Goal: Complete application form

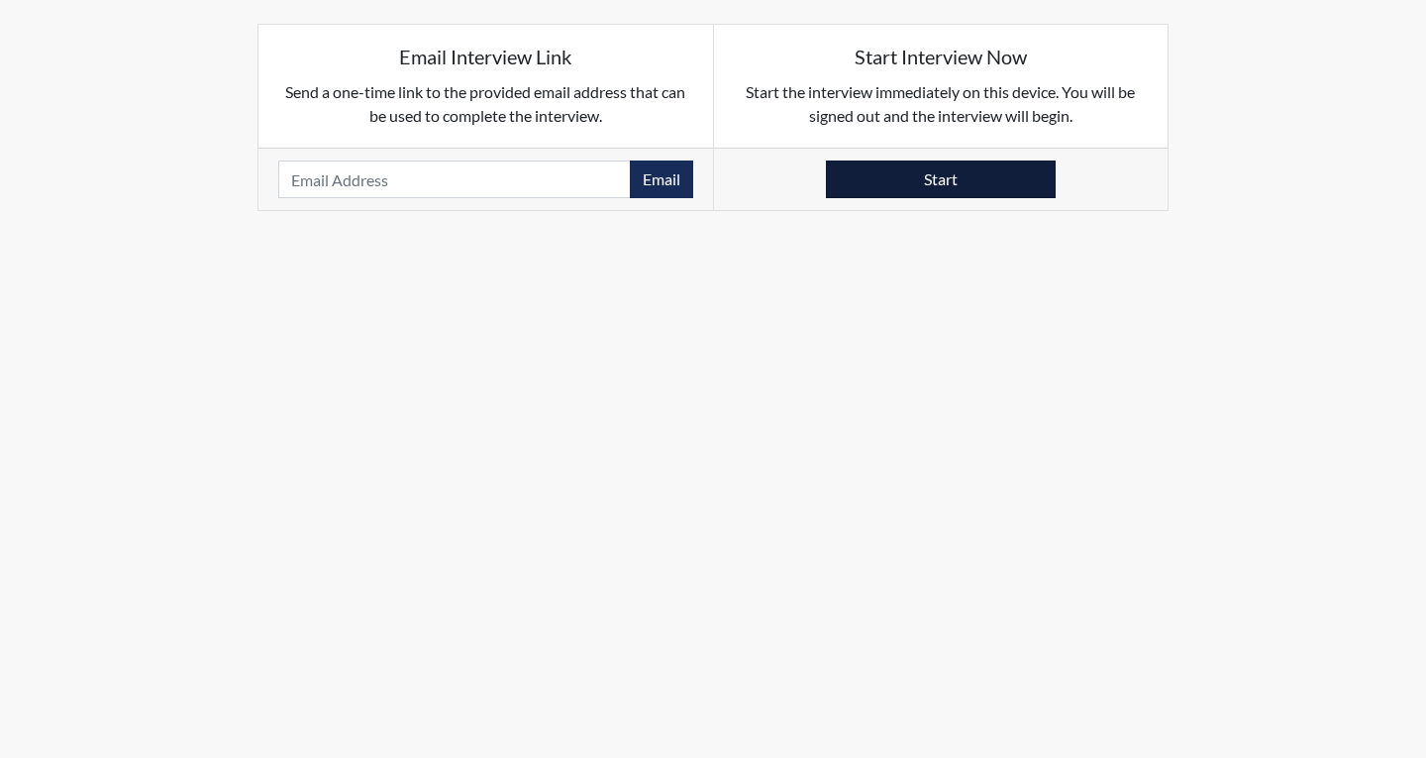
click at [949, 173] on button "Start" at bounding box center [941, 179] width 230 height 38
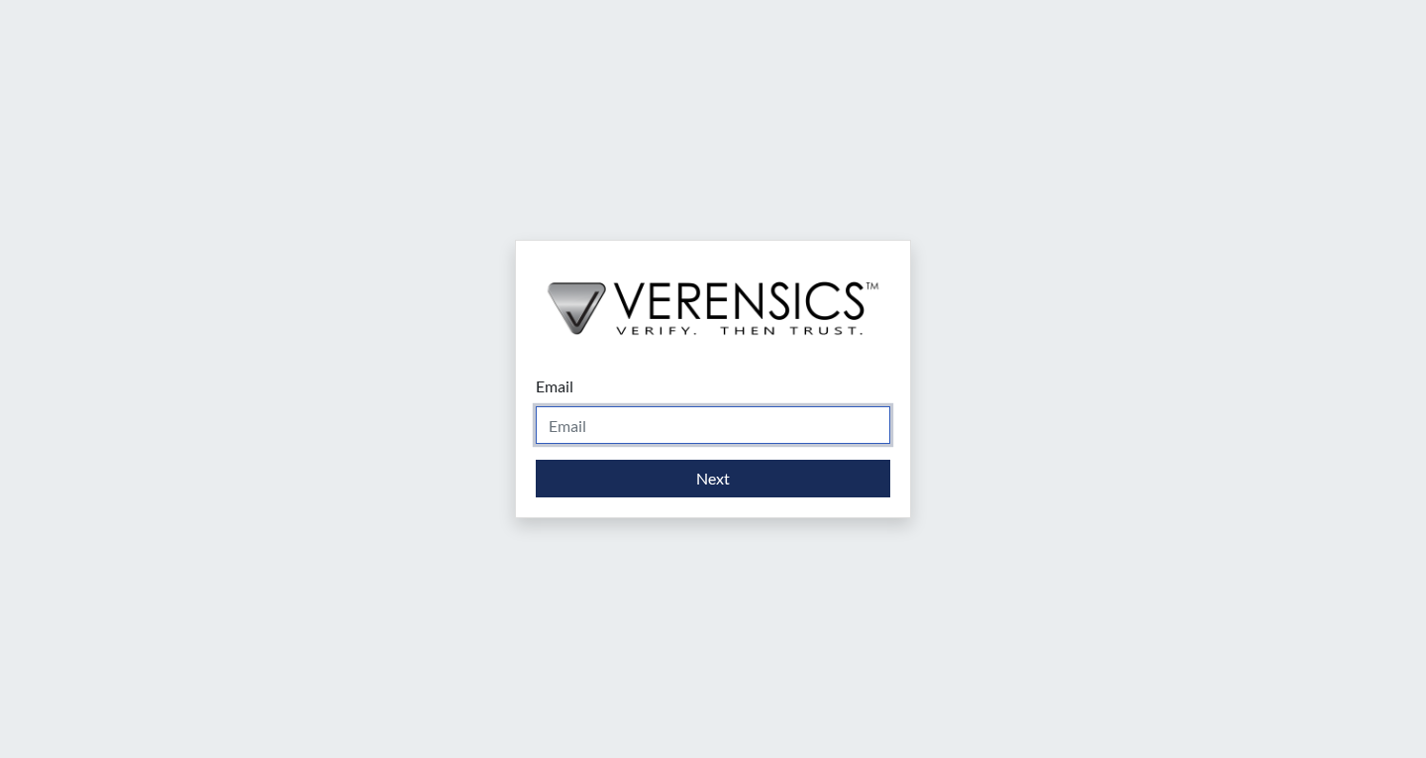
click at [611, 416] on input "Email" at bounding box center [713, 425] width 355 height 38
type input "tammy.wilson@gdc.ga.gov"
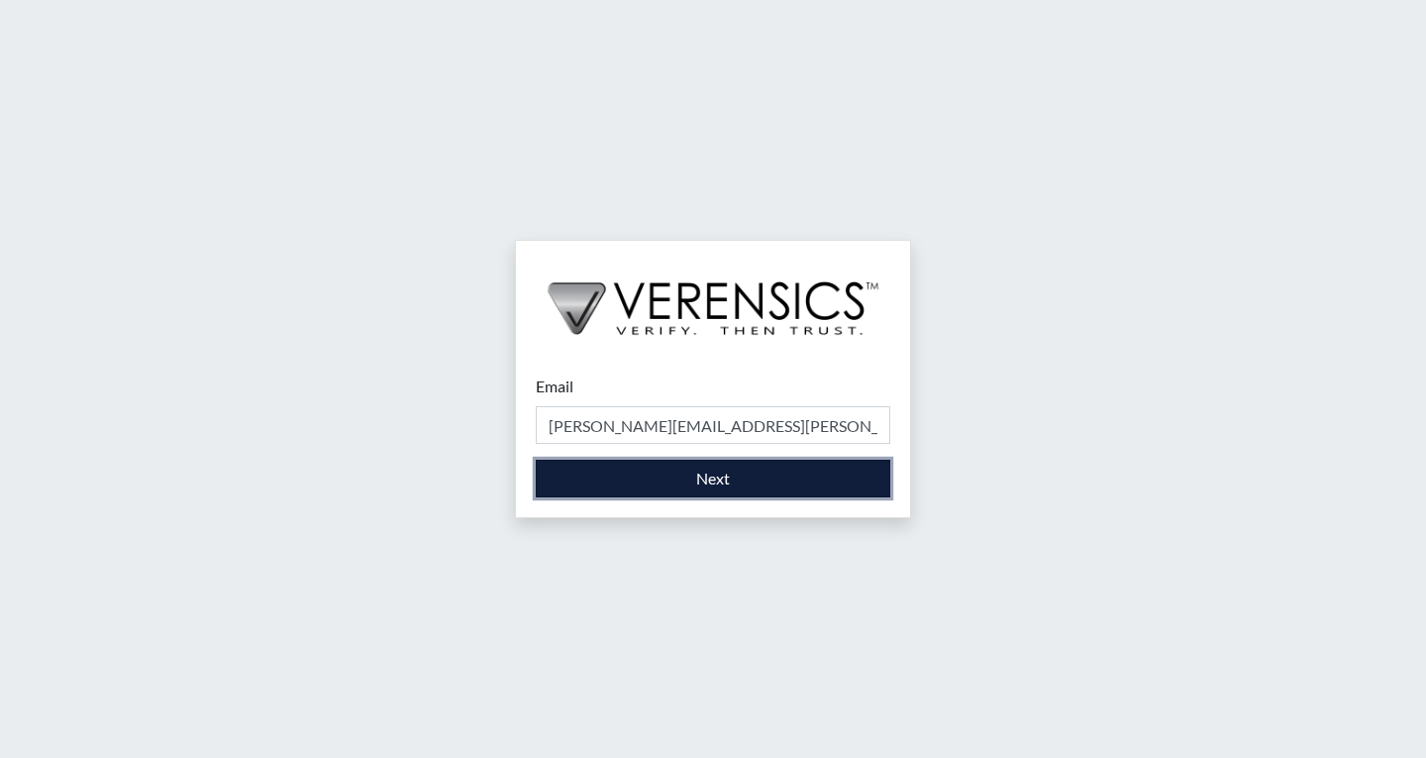
click at [626, 474] on button "Next" at bounding box center [713, 479] width 355 height 38
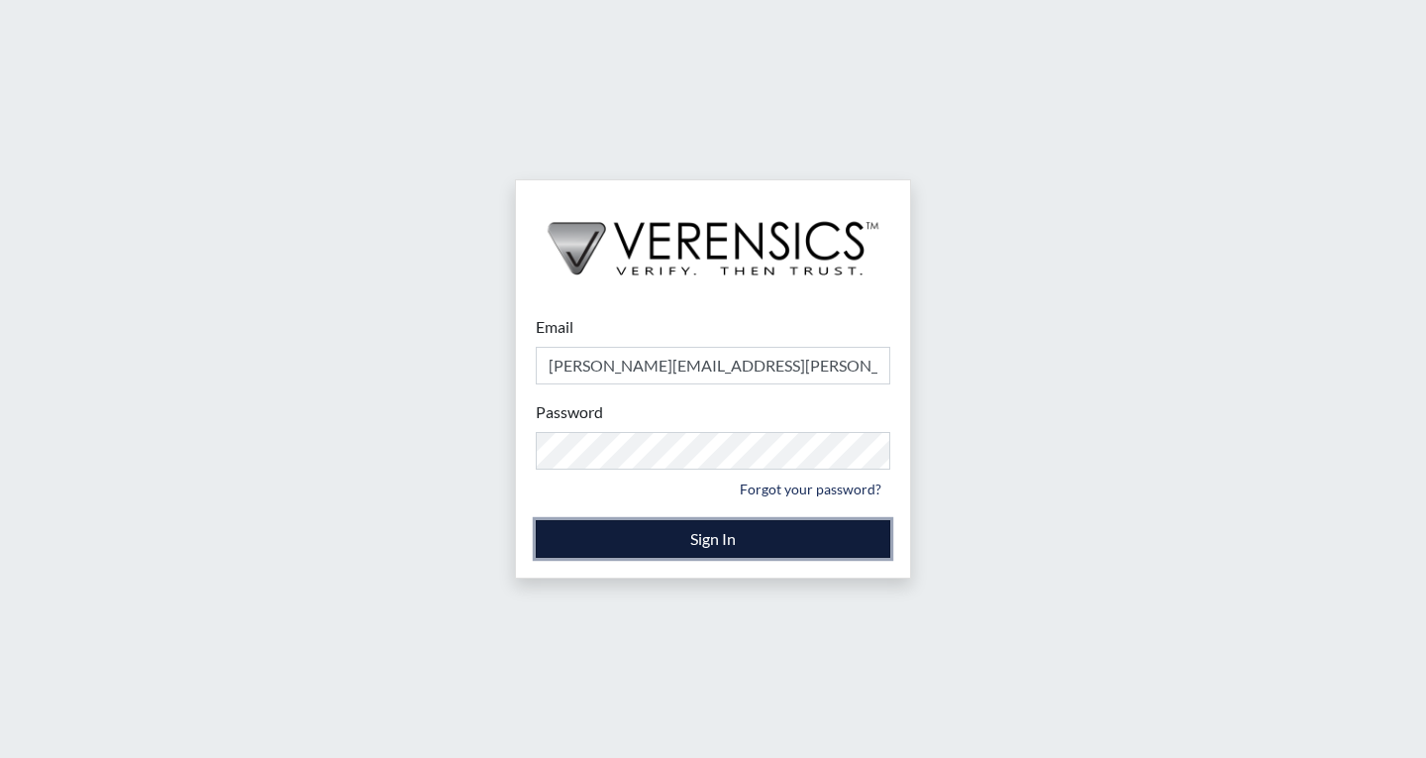
click at [671, 528] on button "Sign In" at bounding box center [713, 539] width 355 height 38
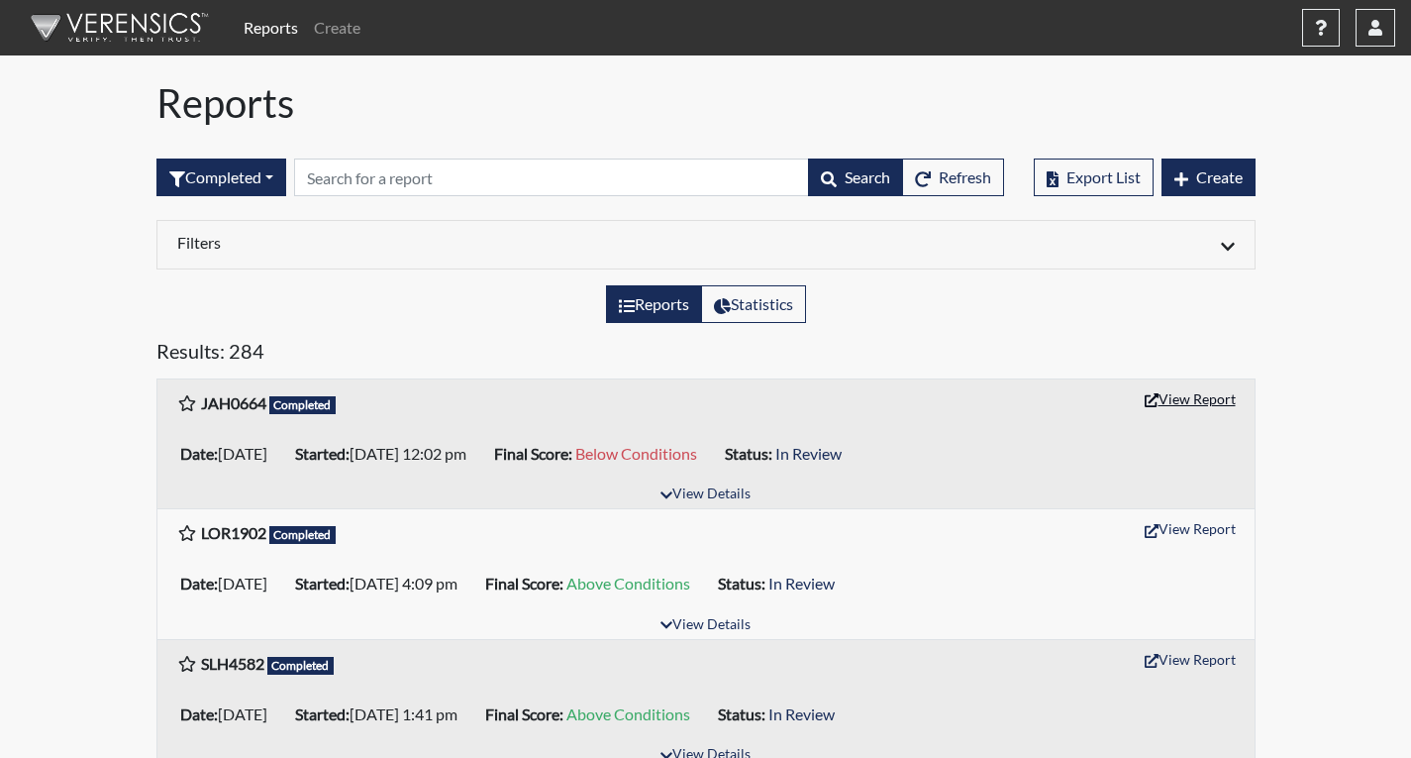
click at [1202, 399] on button "View Report" at bounding box center [1190, 398] width 109 height 31
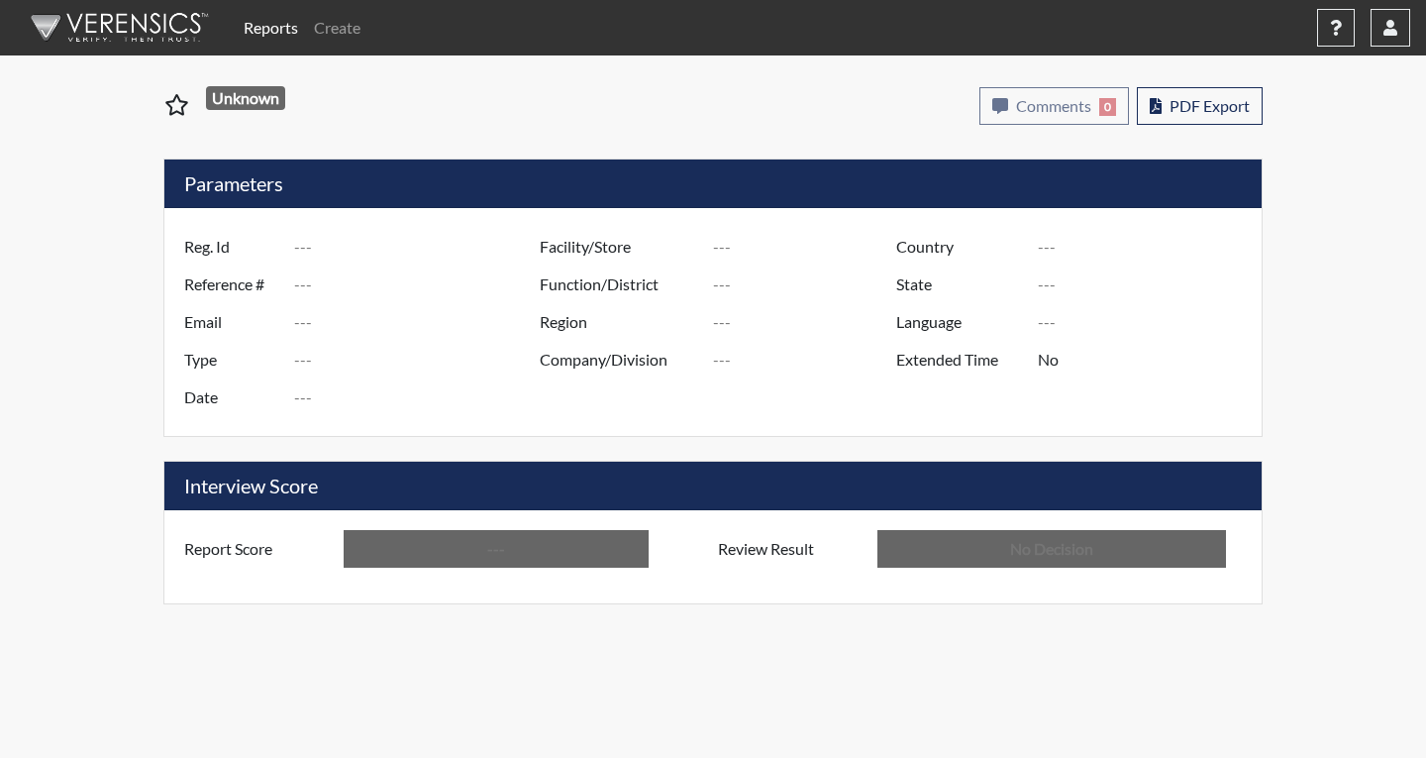
type input "JAH0664"
type input "51199"
type input "---"
type input "Corrections Pre-Employment"
type input "Sep 10, 2025"
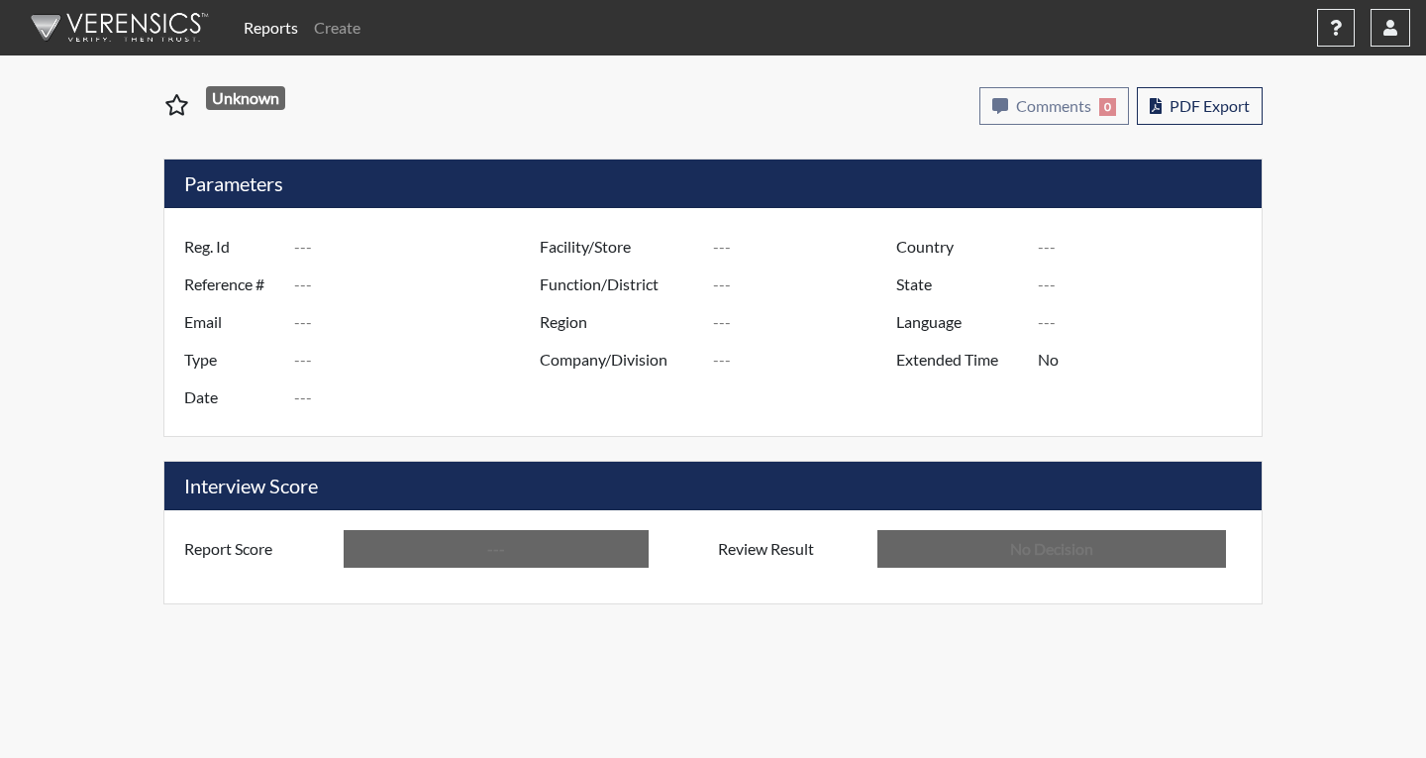
type input "Johnson SP"
type input "United States"
type input "Georgia"
type input "English"
type input "Below Conditions"
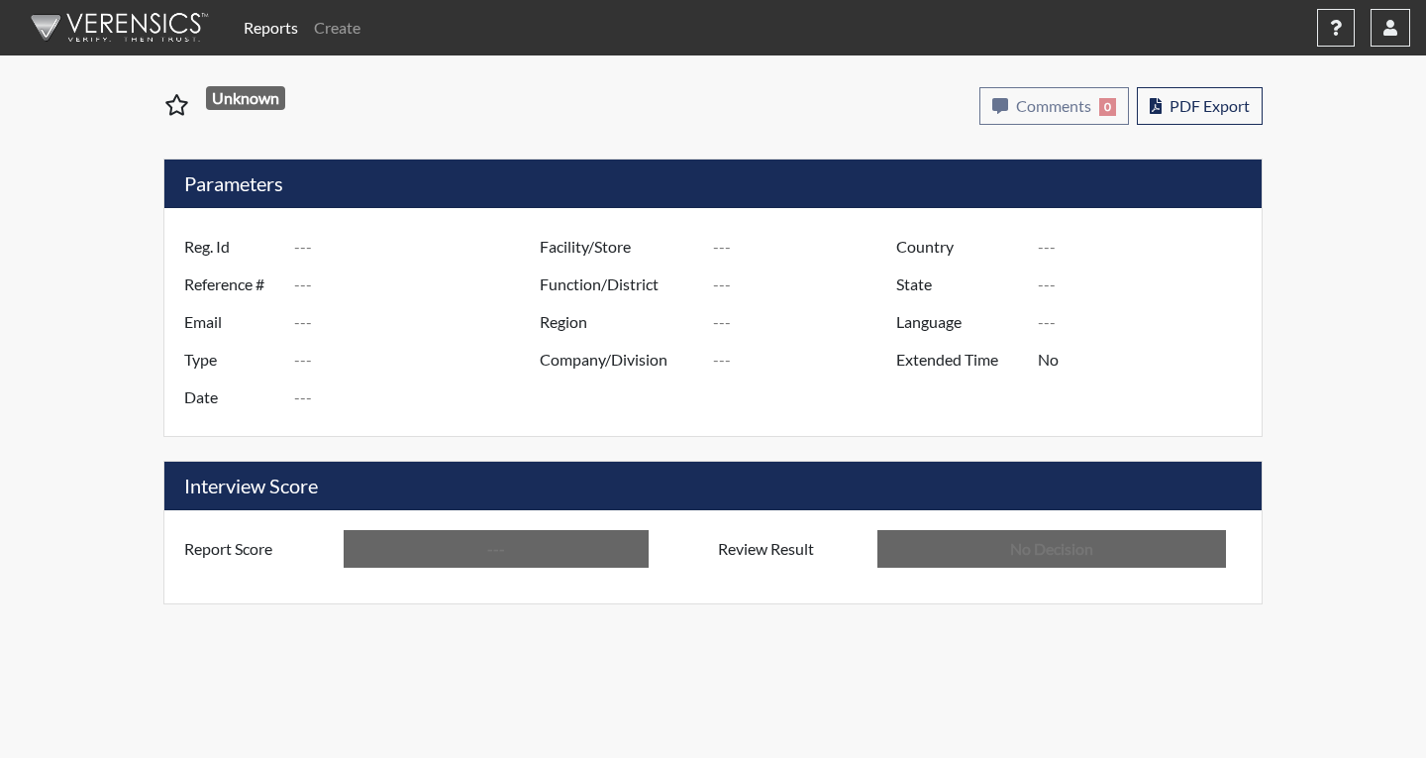
type input "In Review"
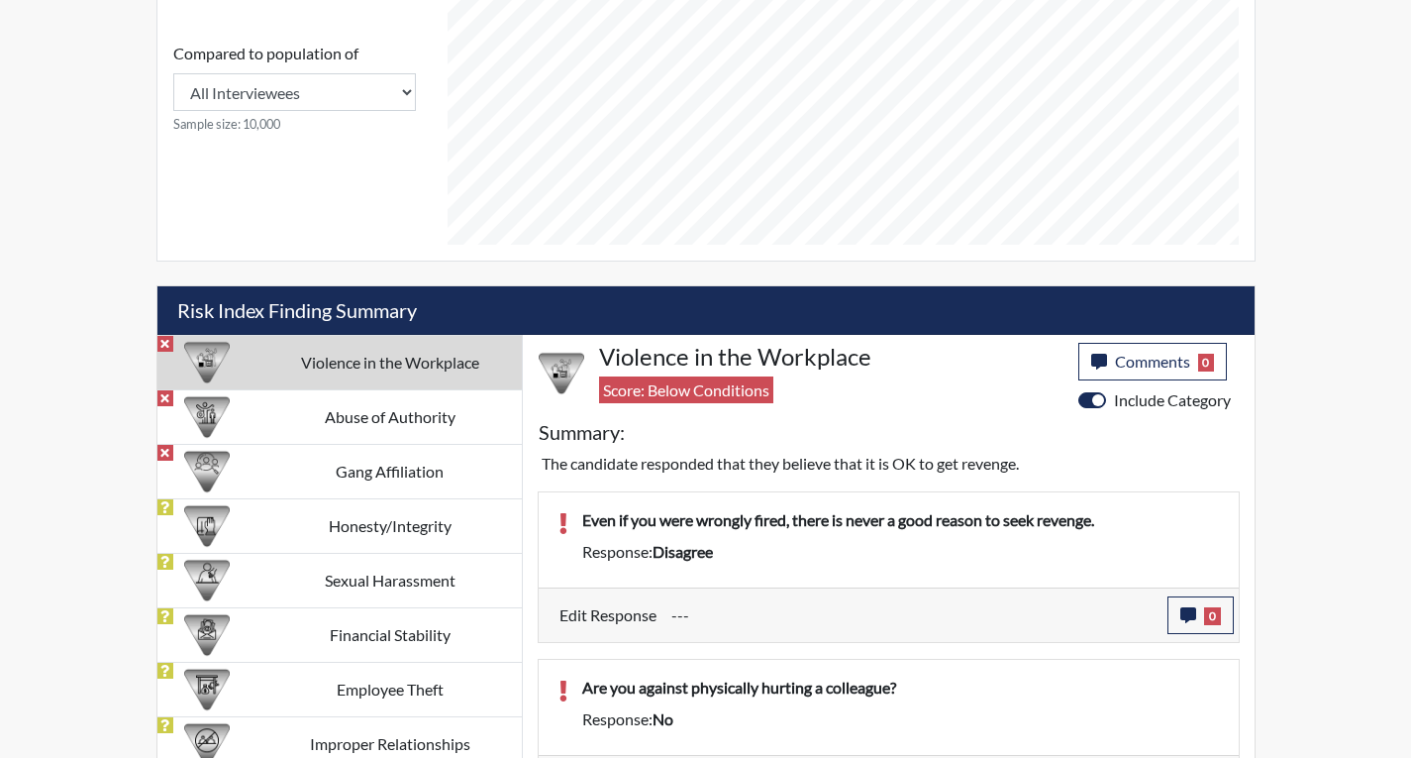
scroll to position [1089, 0]
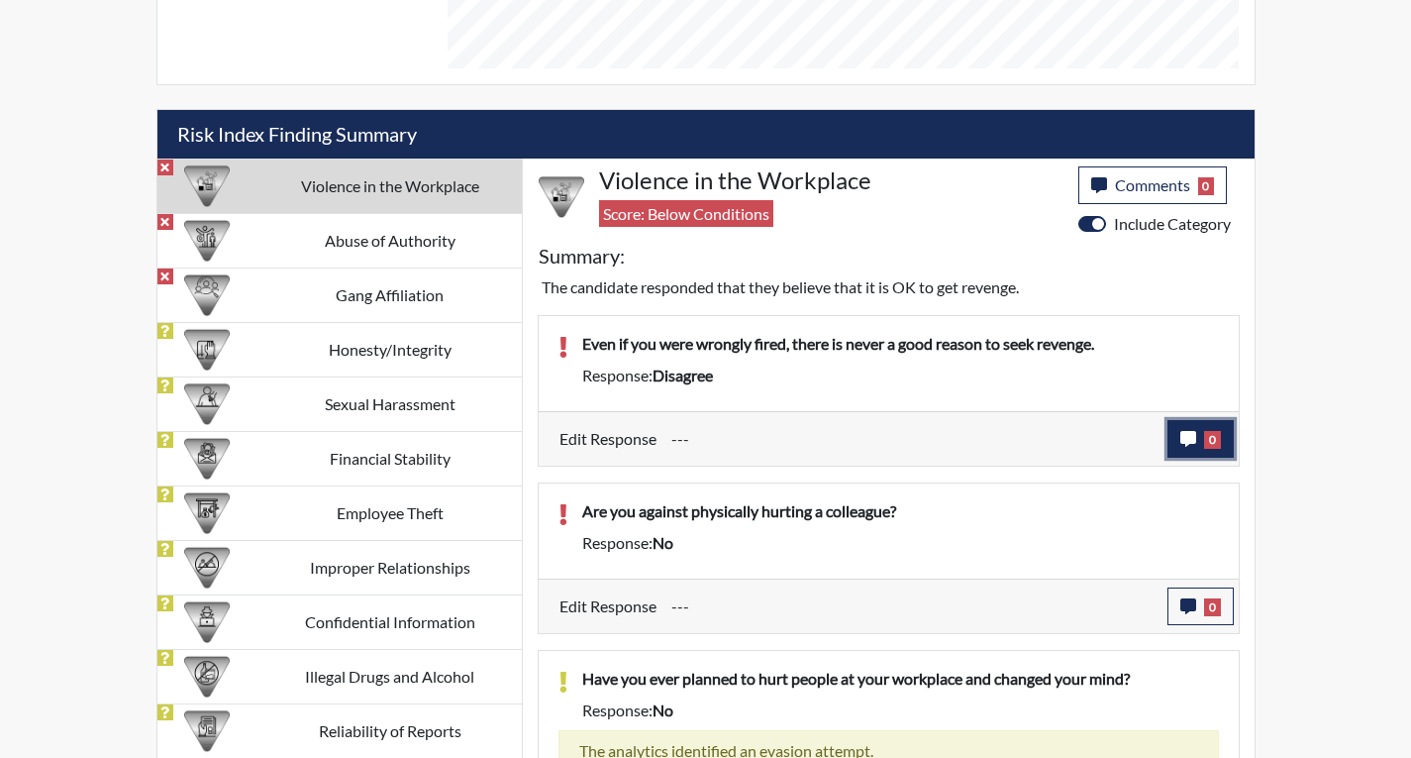
click at [1177, 444] on button "0" at bounding box center [1201, 439] width 66 height 38
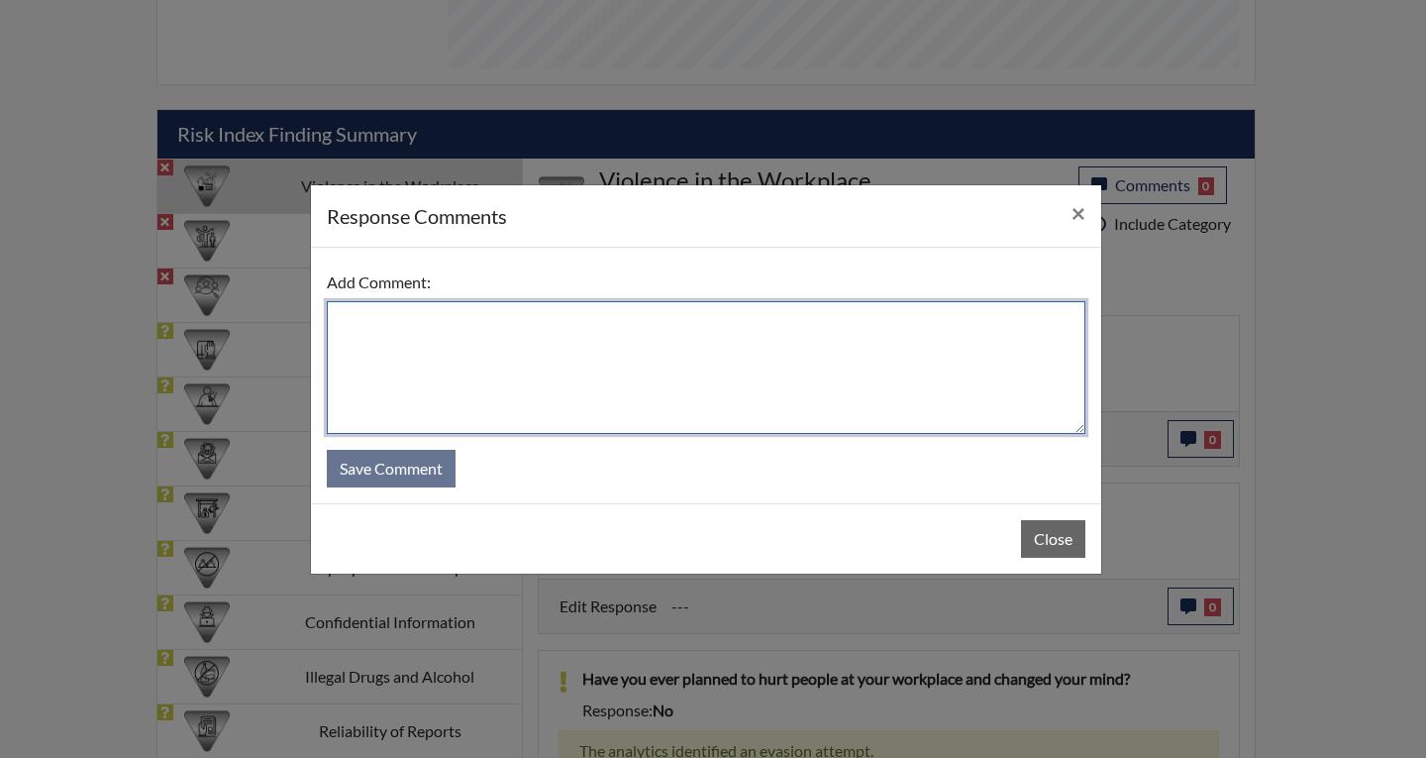
click at [385, 332] on textarea at bounding box center [706, 367] width 759 height 133
type textarea "N"
type textarea "No you should never retaliate from any job you are fired from."
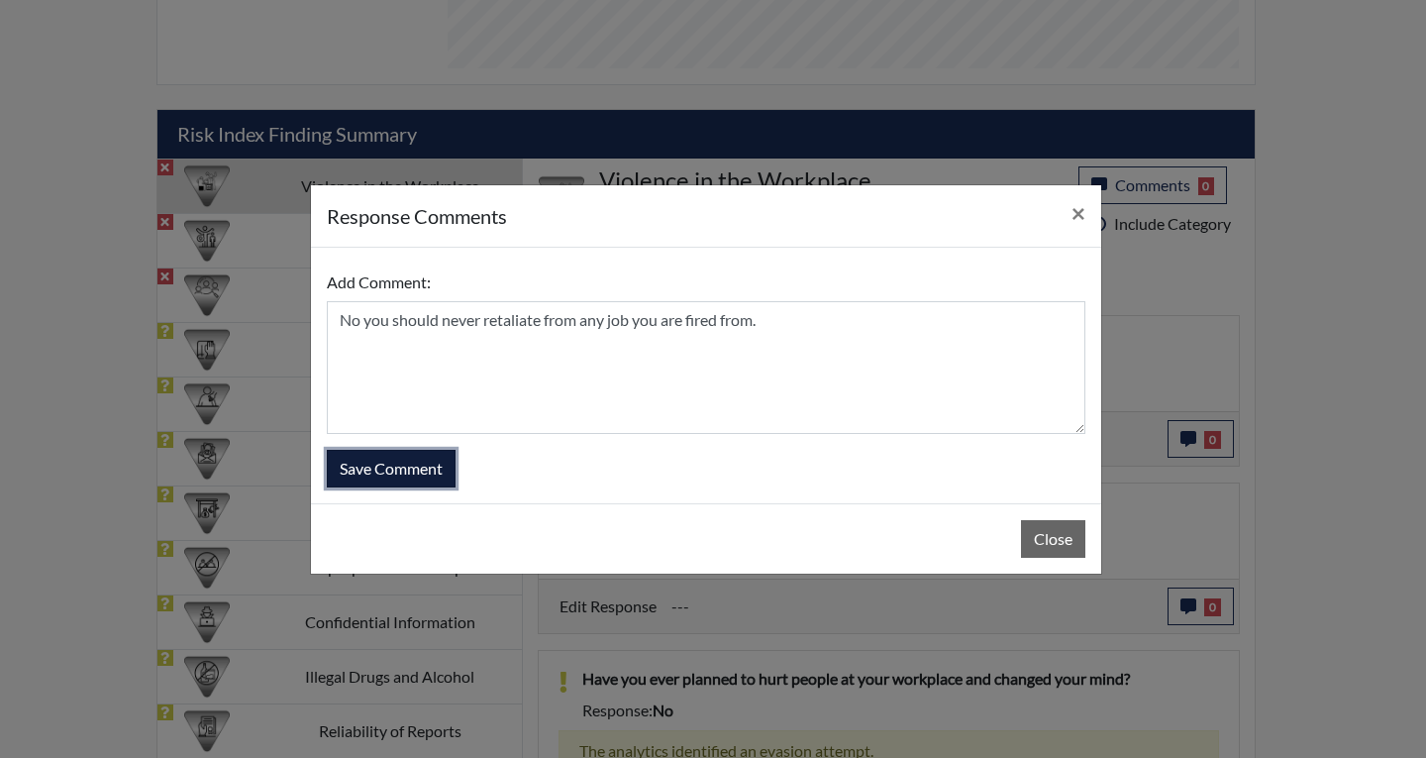
click at [387, 472] on button "Save Comment" at bounding box center [391, 469] width 129 height 38
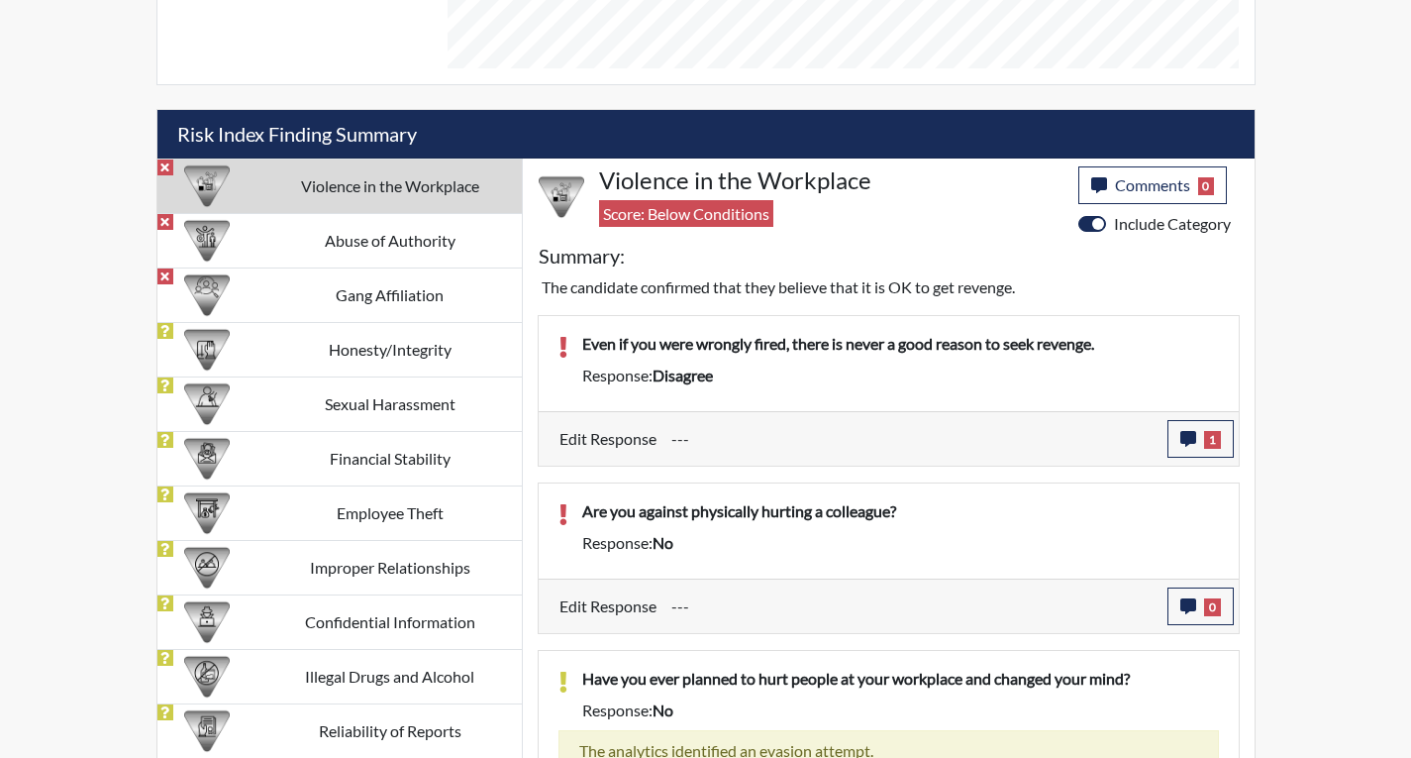
scroll to position [1176, 0]
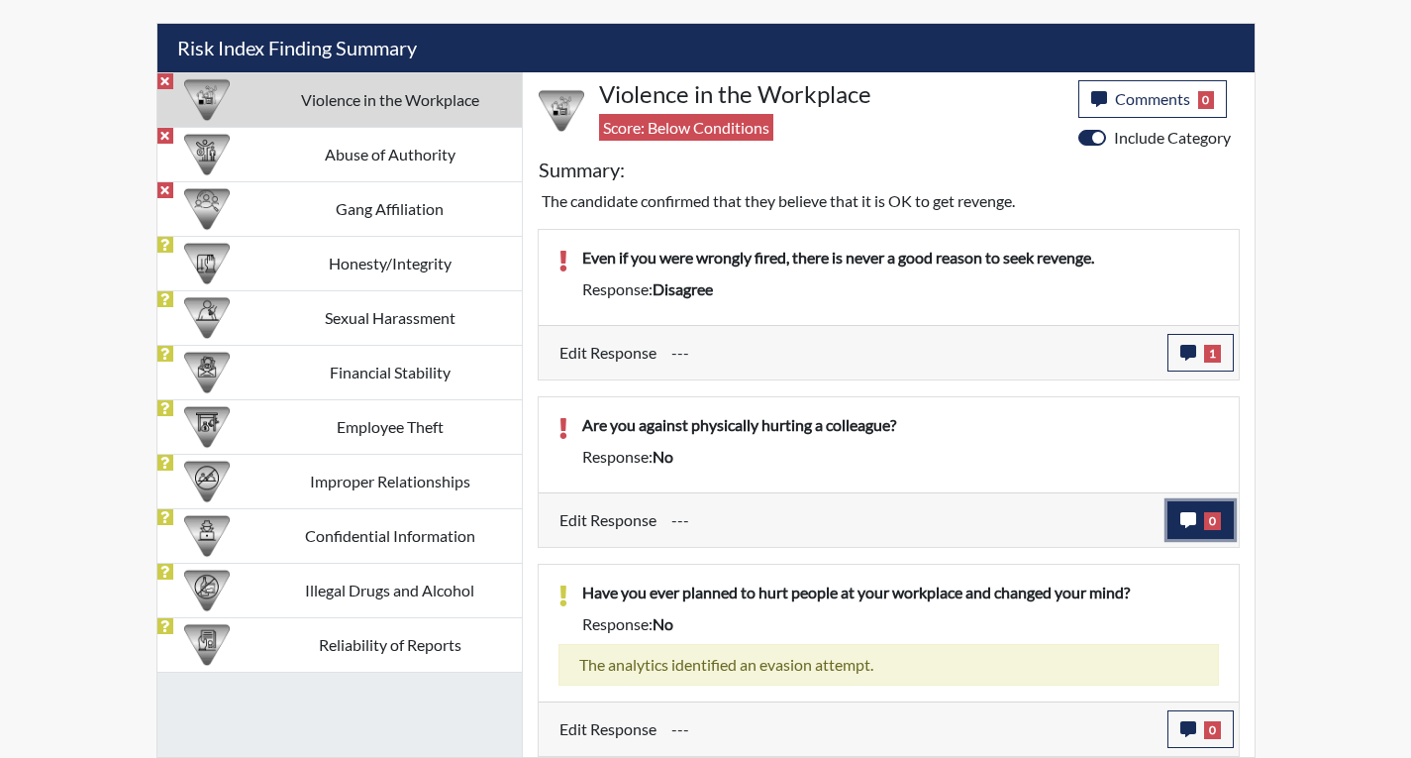
click at [1202, 522] on button "0" at bounding box center [1201, 520] width 66 height 38
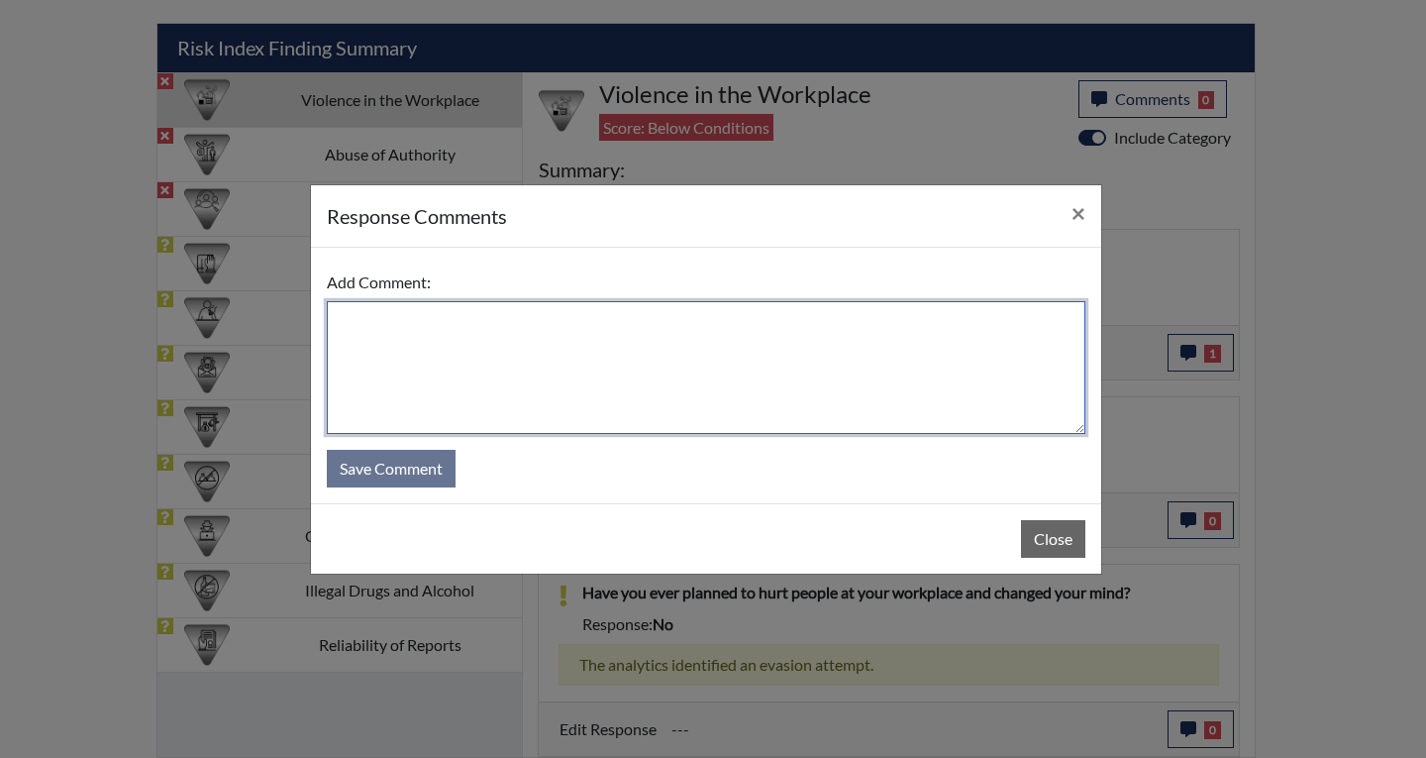
click at [427, 322] on textarea at bounding box center [706, 367] width 759 height 133
type textarea "I would never physically hurt a colleague."
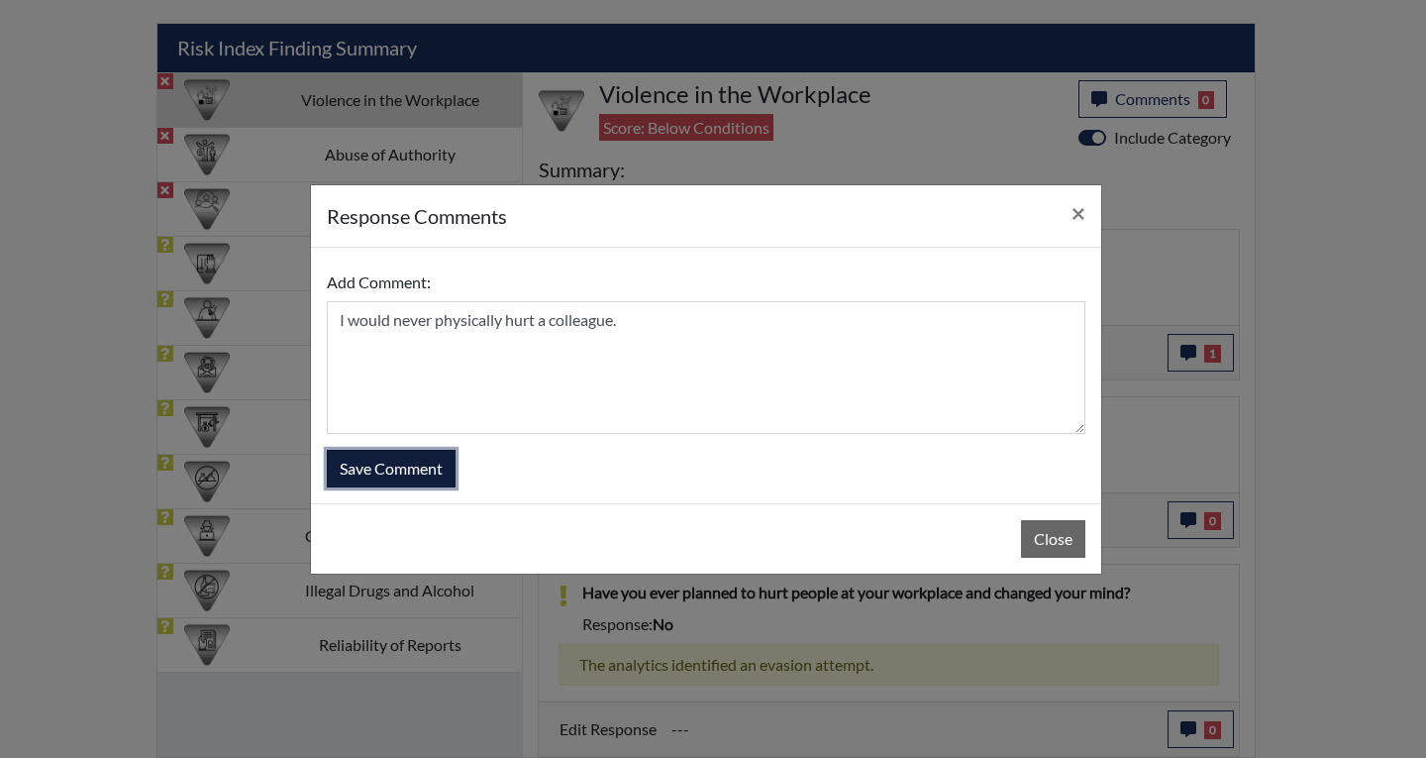
click at [363, 459] on button "Save Comment" at bounding box center [391, 469] width 129 height 38
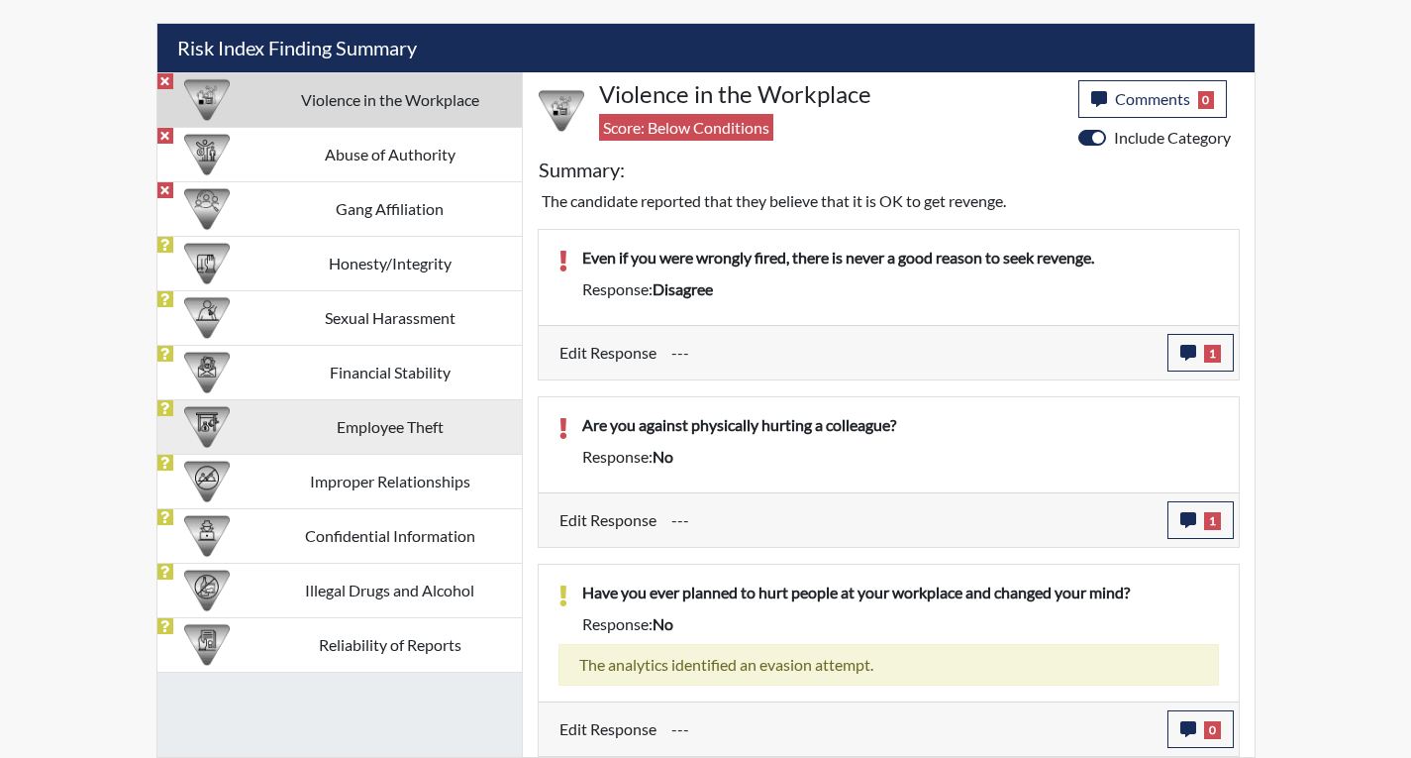
scroll to position [329, 823]
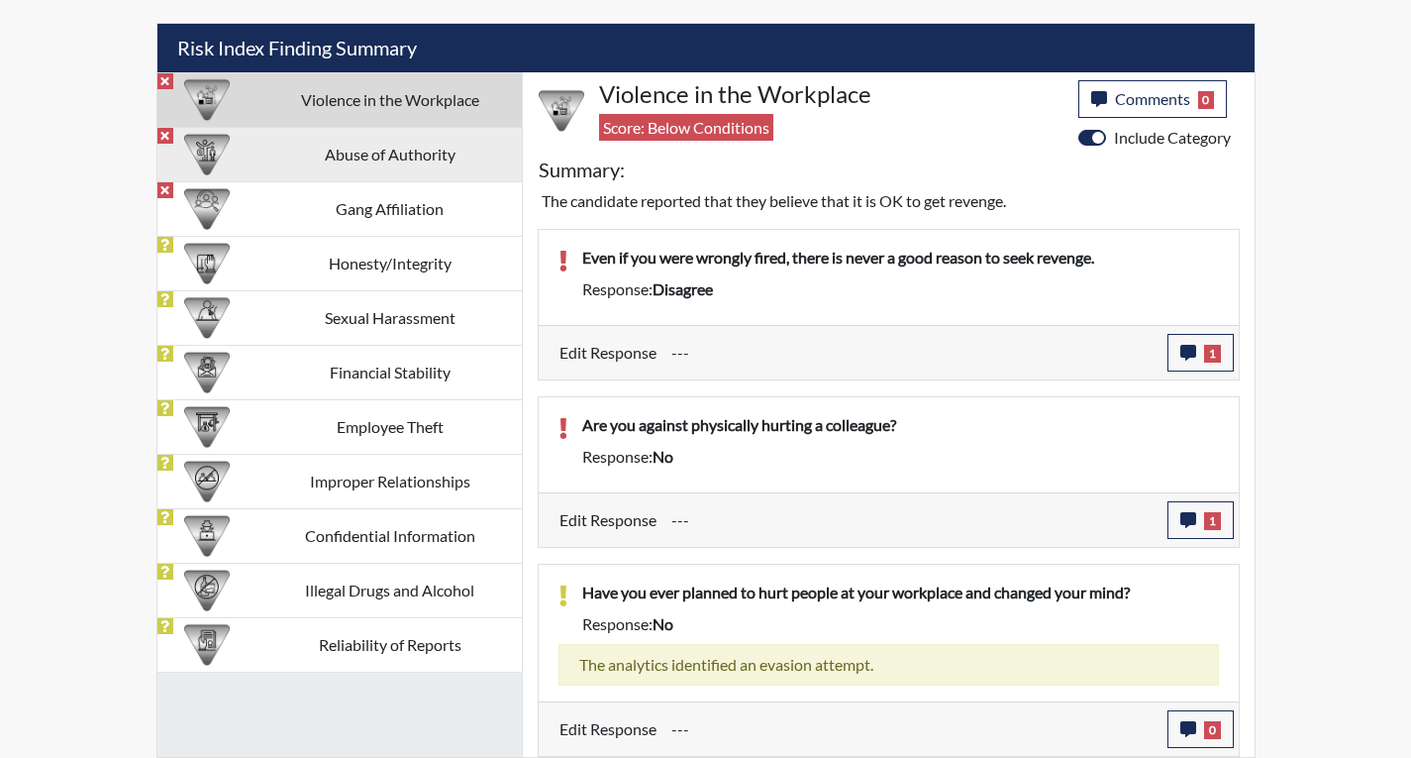
click at [368, 161] on td "Abuse of Authority" at bounding box center [389, 154] width 263 height 54
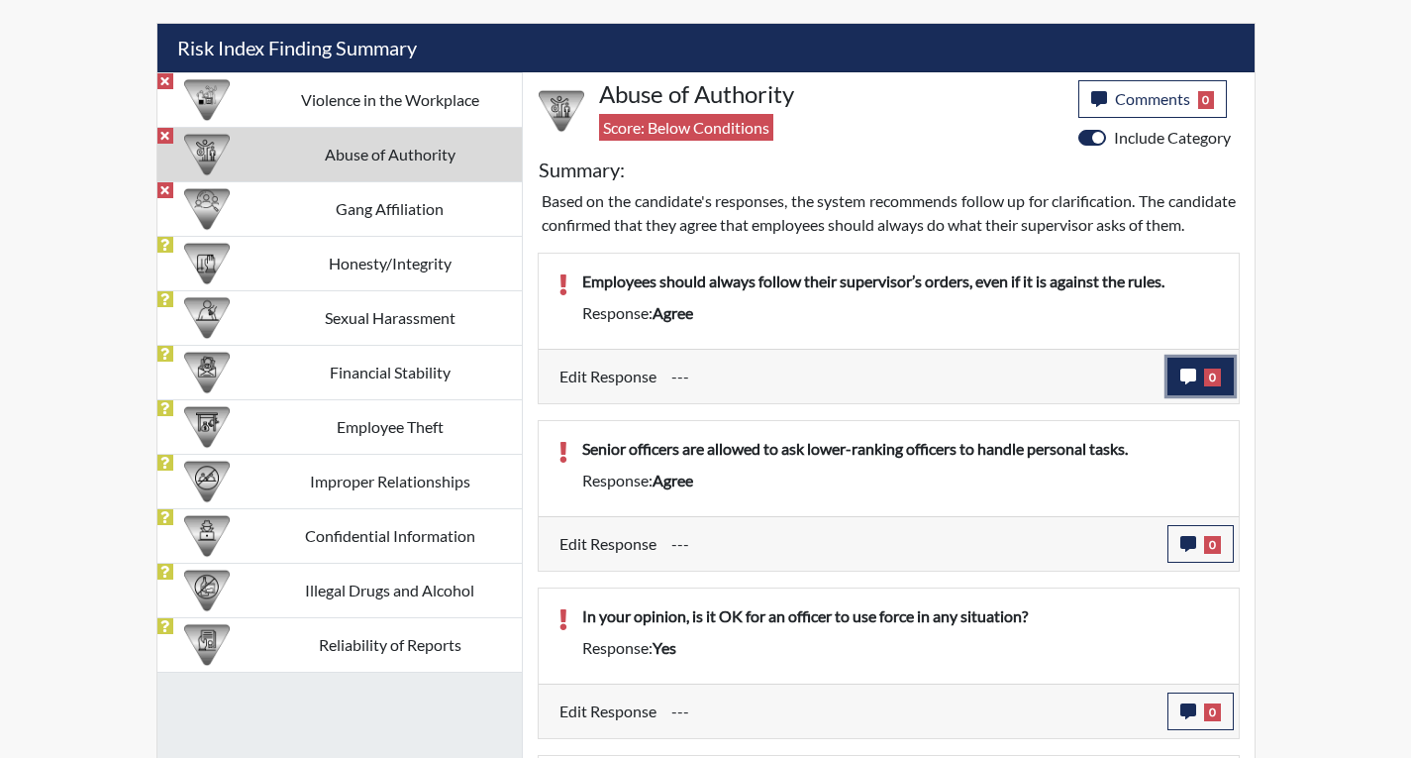
click at [1190, 384] on icon "button" at bounding box center [1189, 376] width 16 height 16
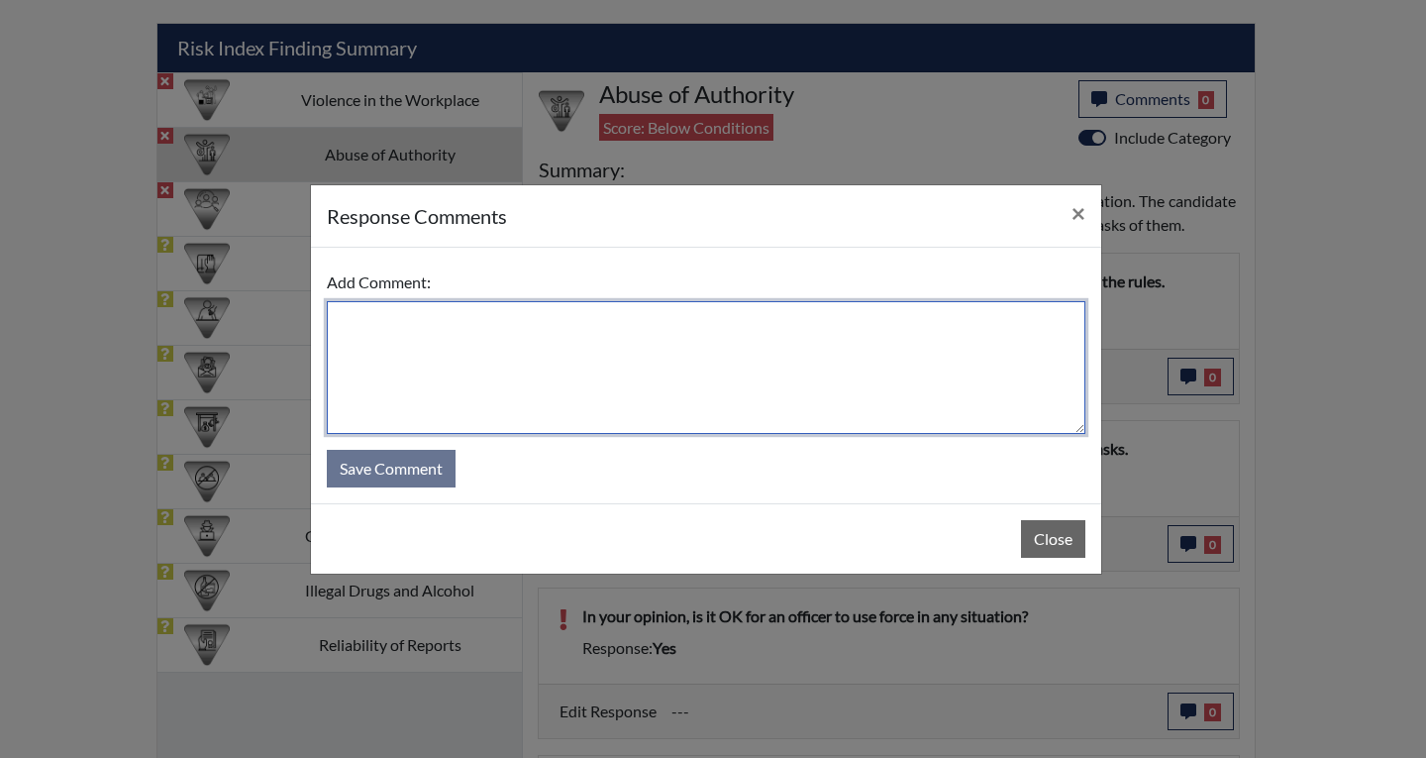
click at [359, 303] on textarea at bounding box center [706, 367] width 759 height 133
type textarea "I disagree. You should not follow your supervisors orders if it is against the …"
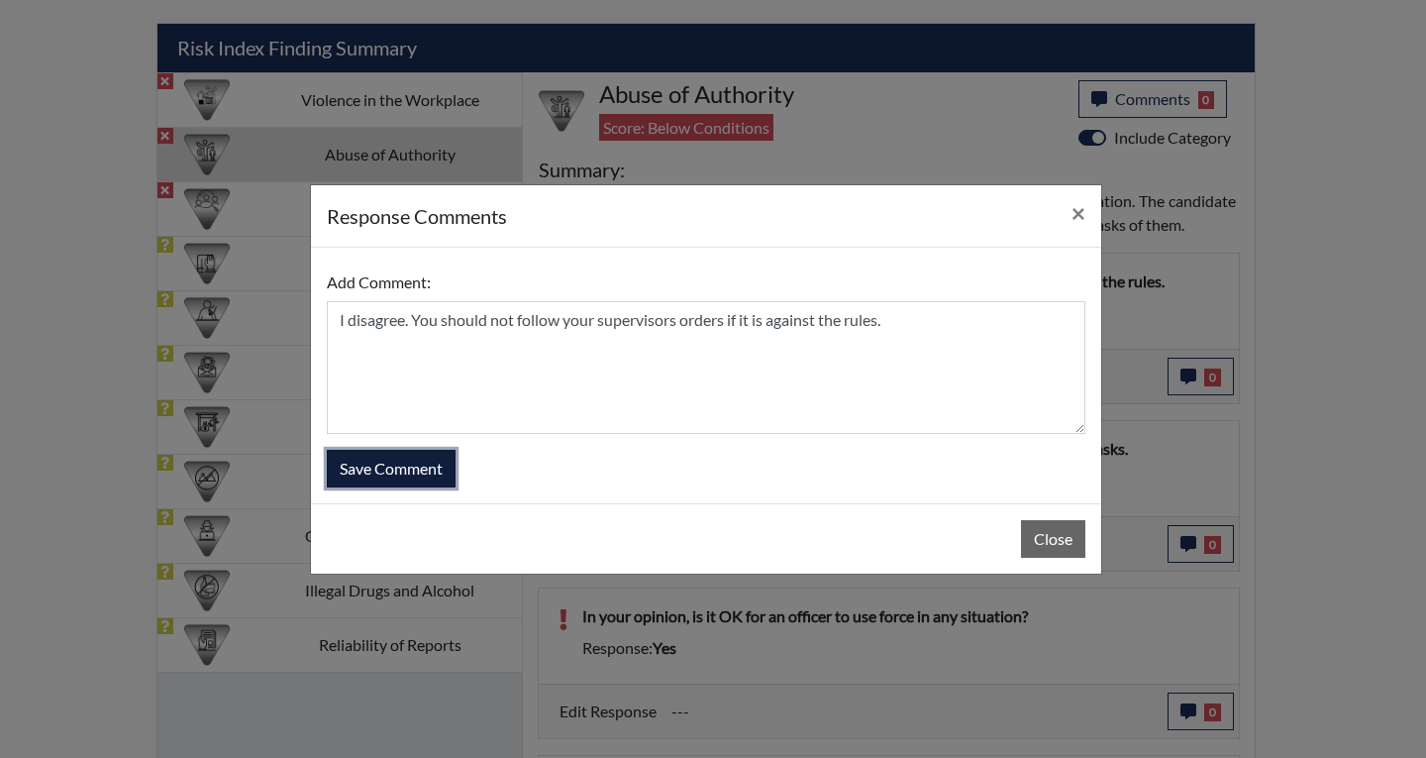
click at [415, 476] on button "Save Comment" at bounding box center [391, 469] width 129 height 38
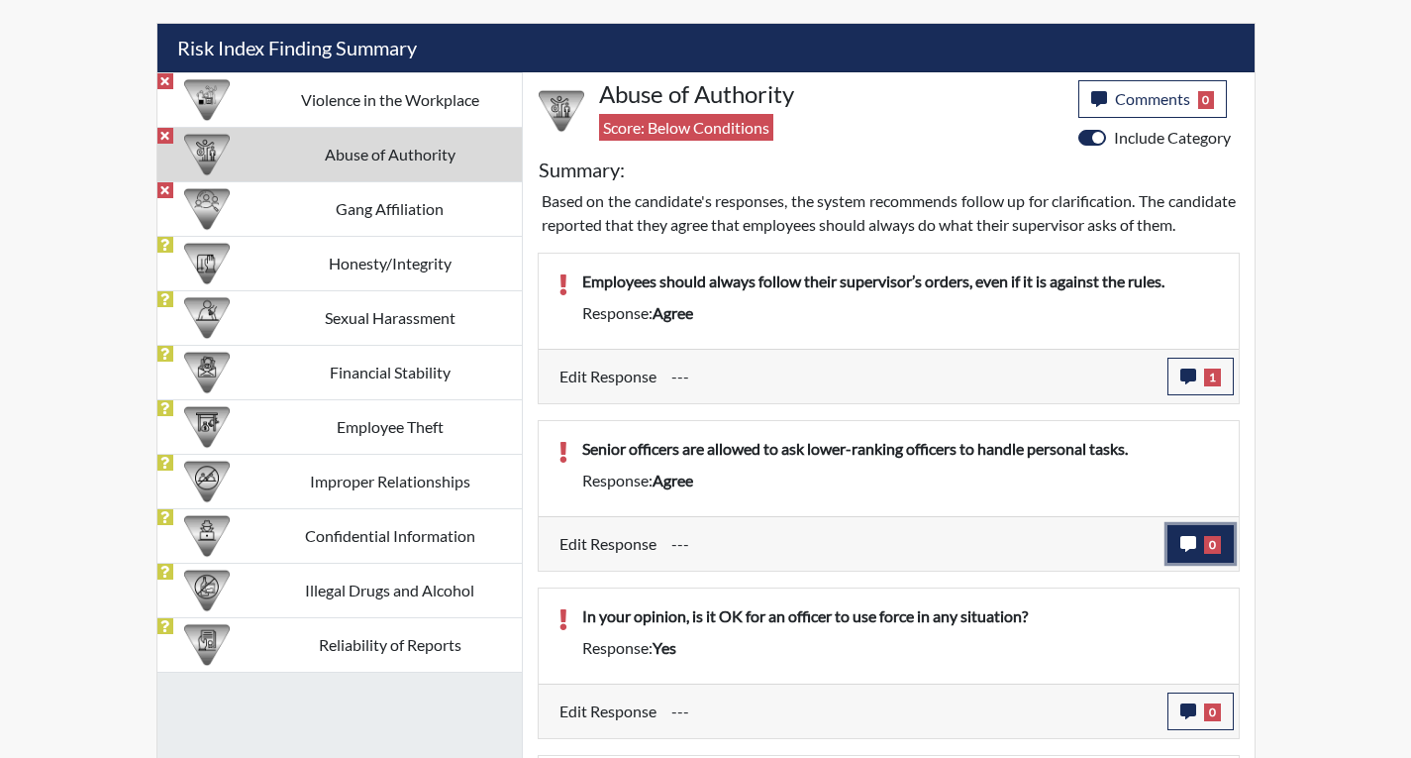
click at [1178, 563] on button "0" at bounding box center [1201, 544] width 66 height 38
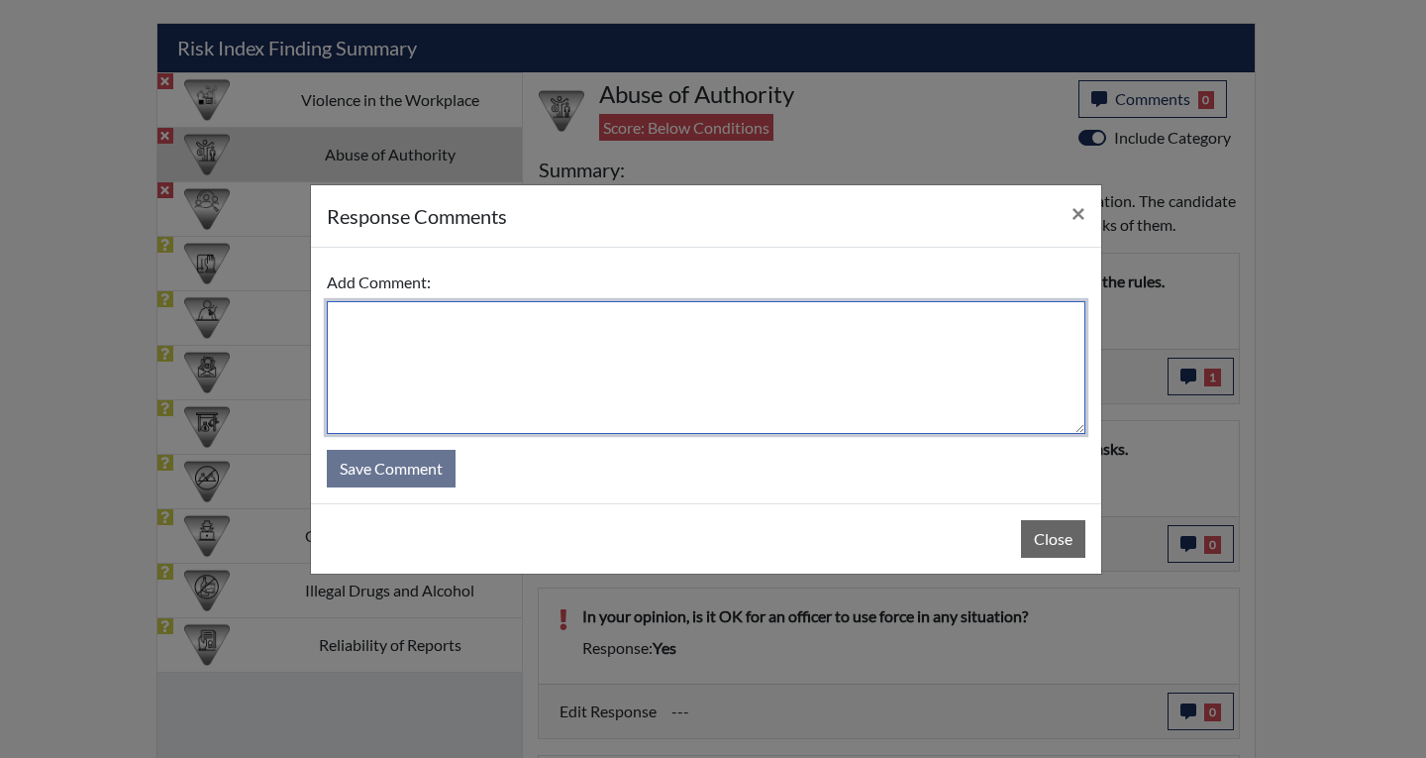
click at [361, 314] on textarea at bounding box center [706, 367] width 759 height 133
type textarea "I disagree. Senior officers should not ask lower ranking officers to handle per…"
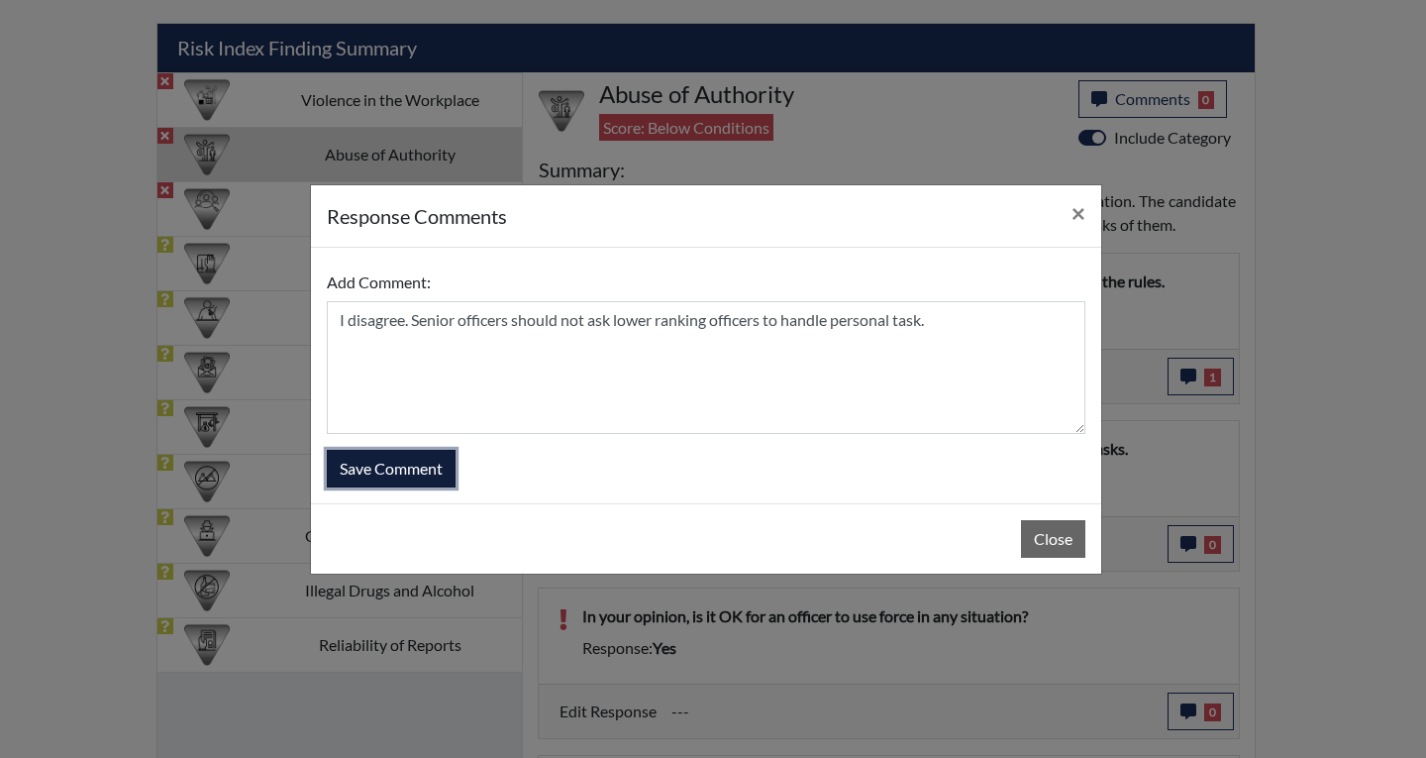
click at [400, 476] on button "Save Comment" at bounding box center [391, 469] width 129 height 38
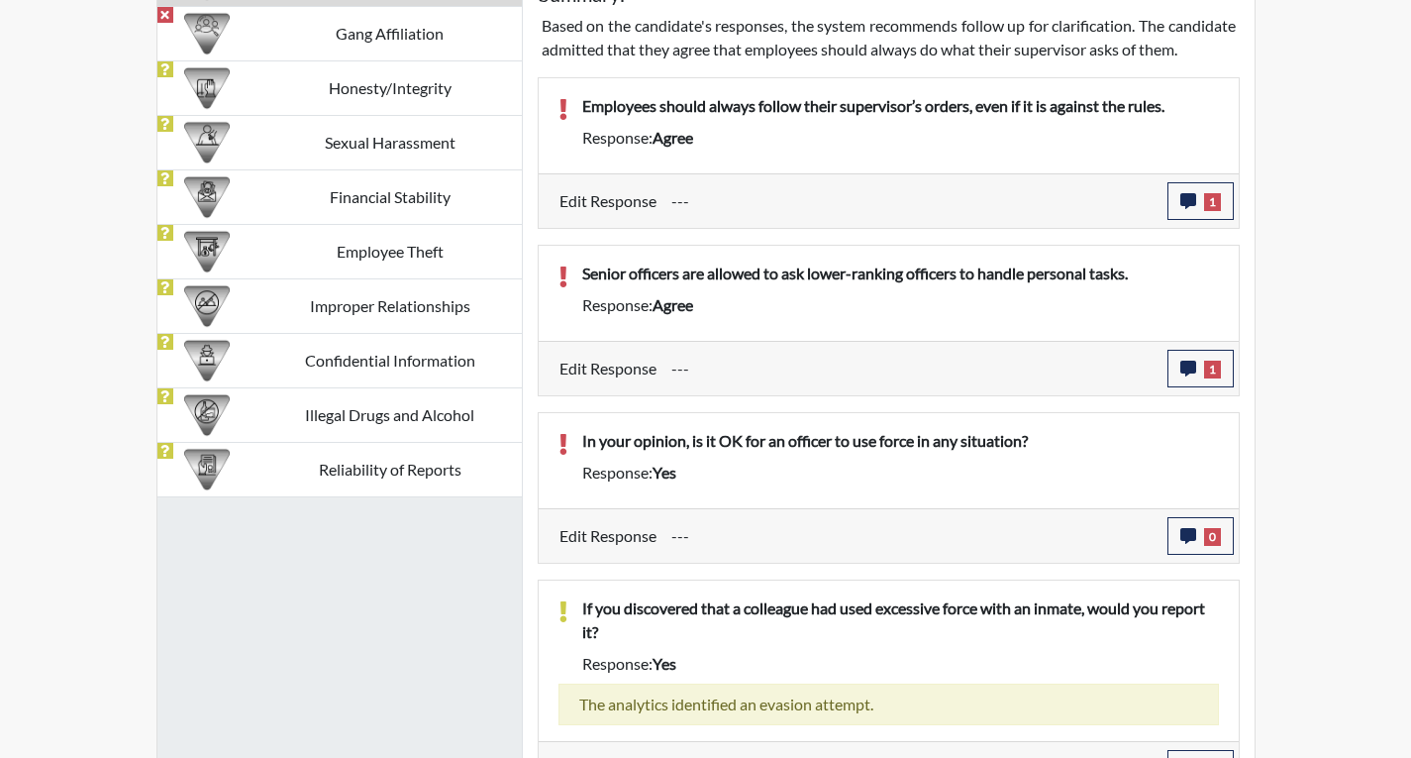
scroll to position [1374, 0]
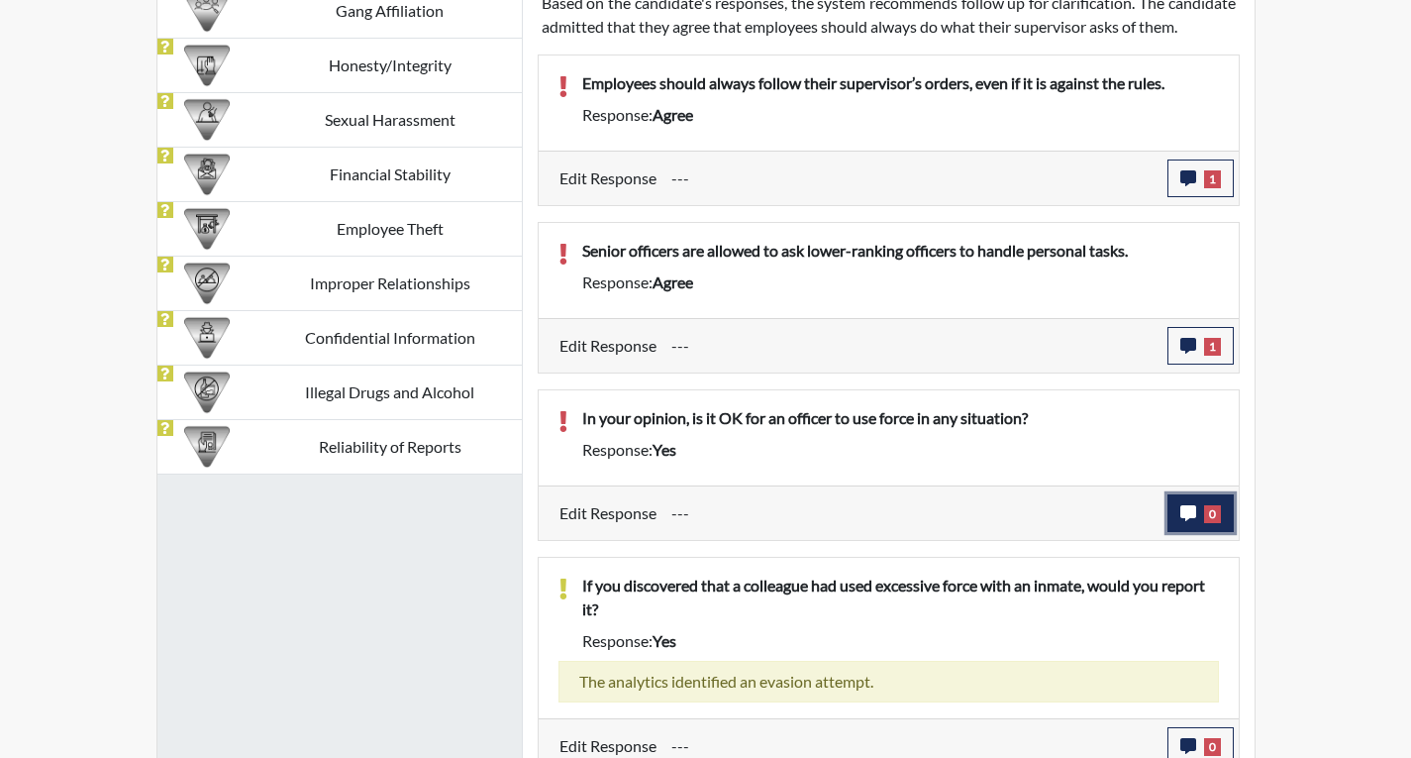
click at [1189, 521] on icon "button" at bounding box center [1189, 513] width 16 height 16
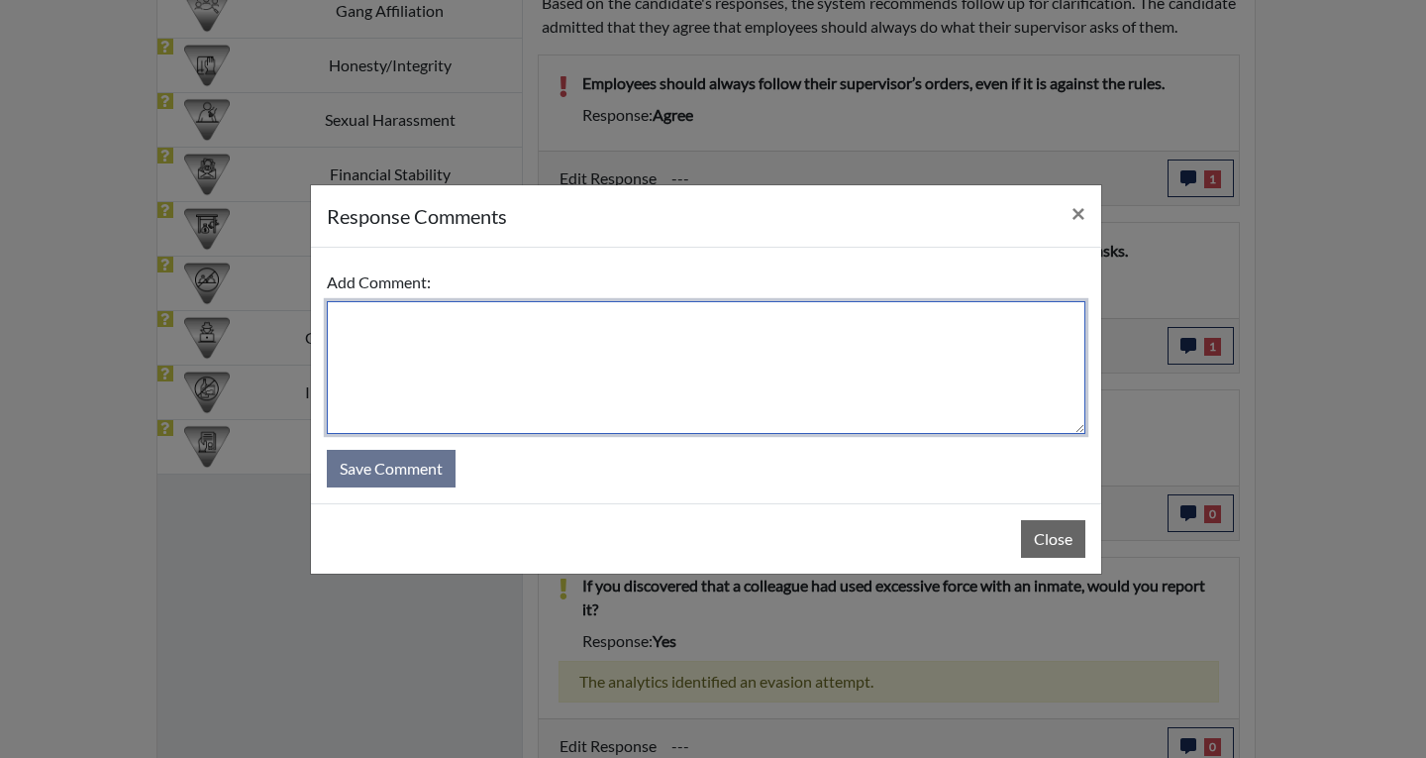
click at [363, 310] on textarea at bounding box center [706, 367] width 759 height 133
click at [452, 319] on textarea "No they shoulod not use force" at bounding box center [706, 367] width 759 height 133
type textarea "No they should not use force"
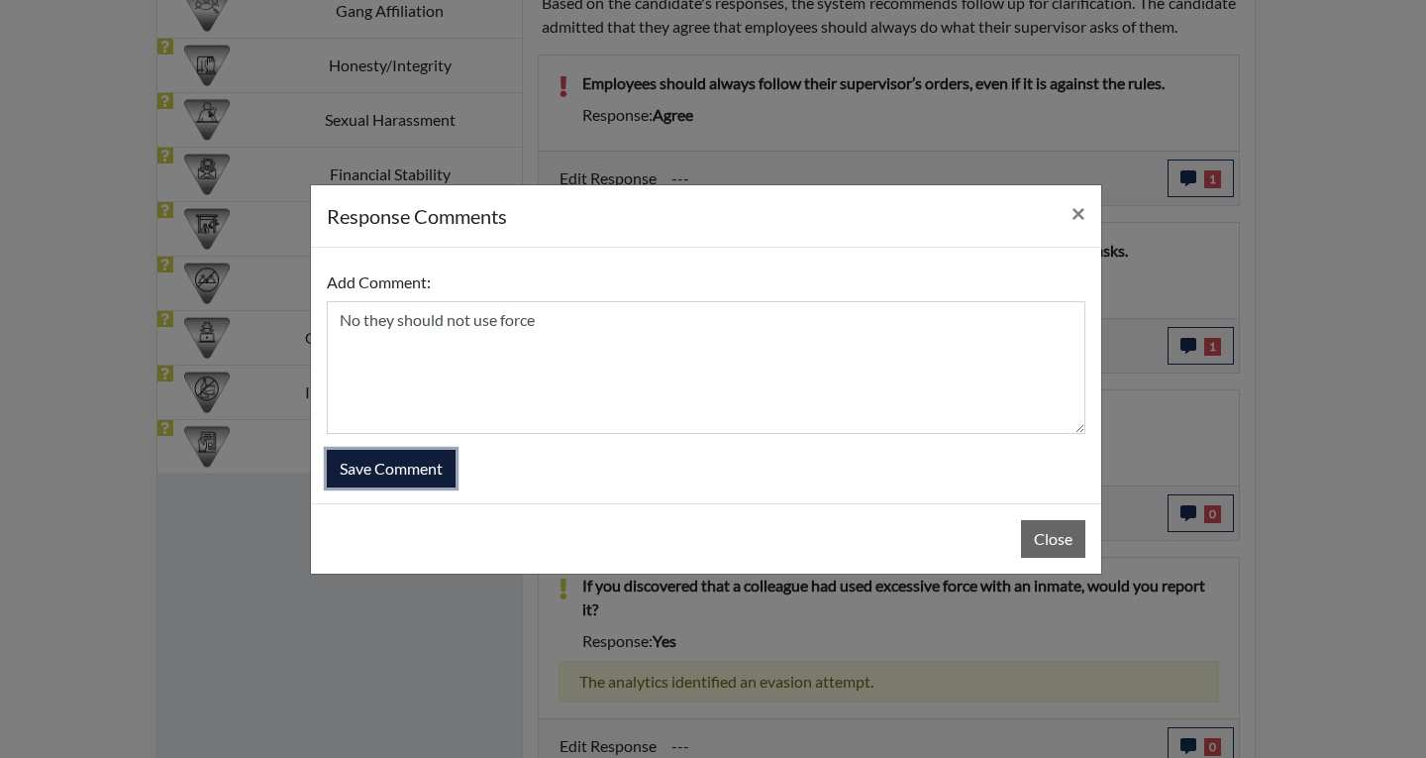
click at [396, 464] on button "Save Comment" at bounding box center [391, 469] width 129 height 38
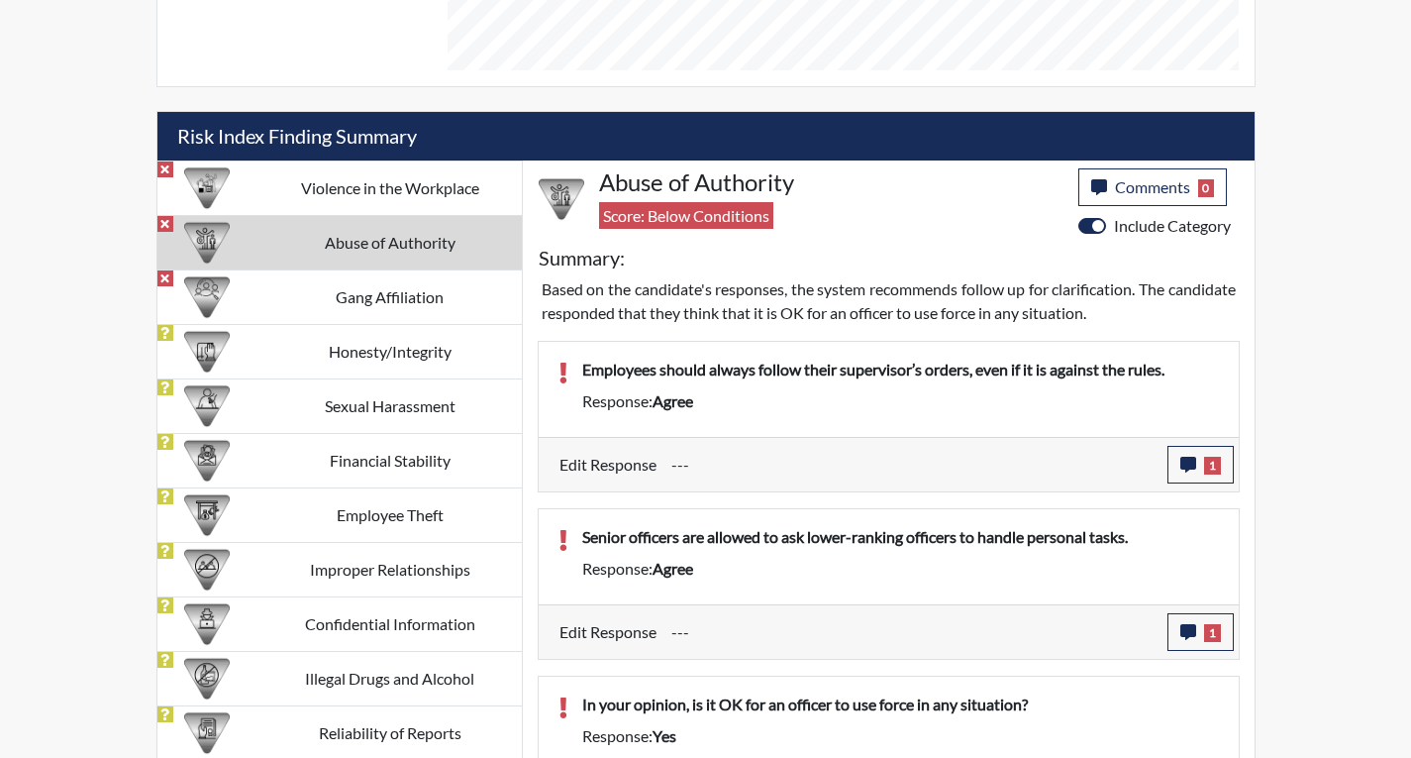
scroll to position [1077, 0]
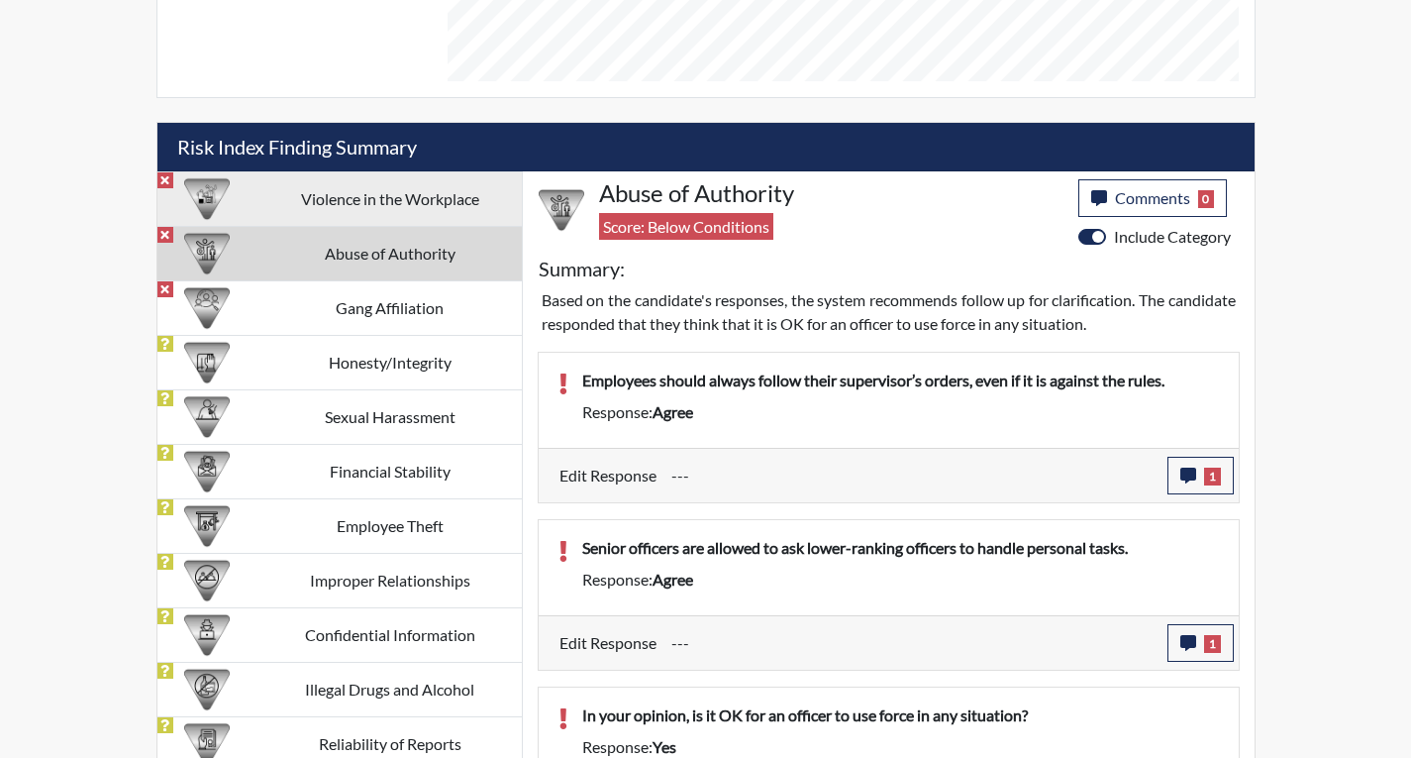
click at [386, 193] on td "Violence in the Workplace" at bounding box center [389, 198] width 263 height 54
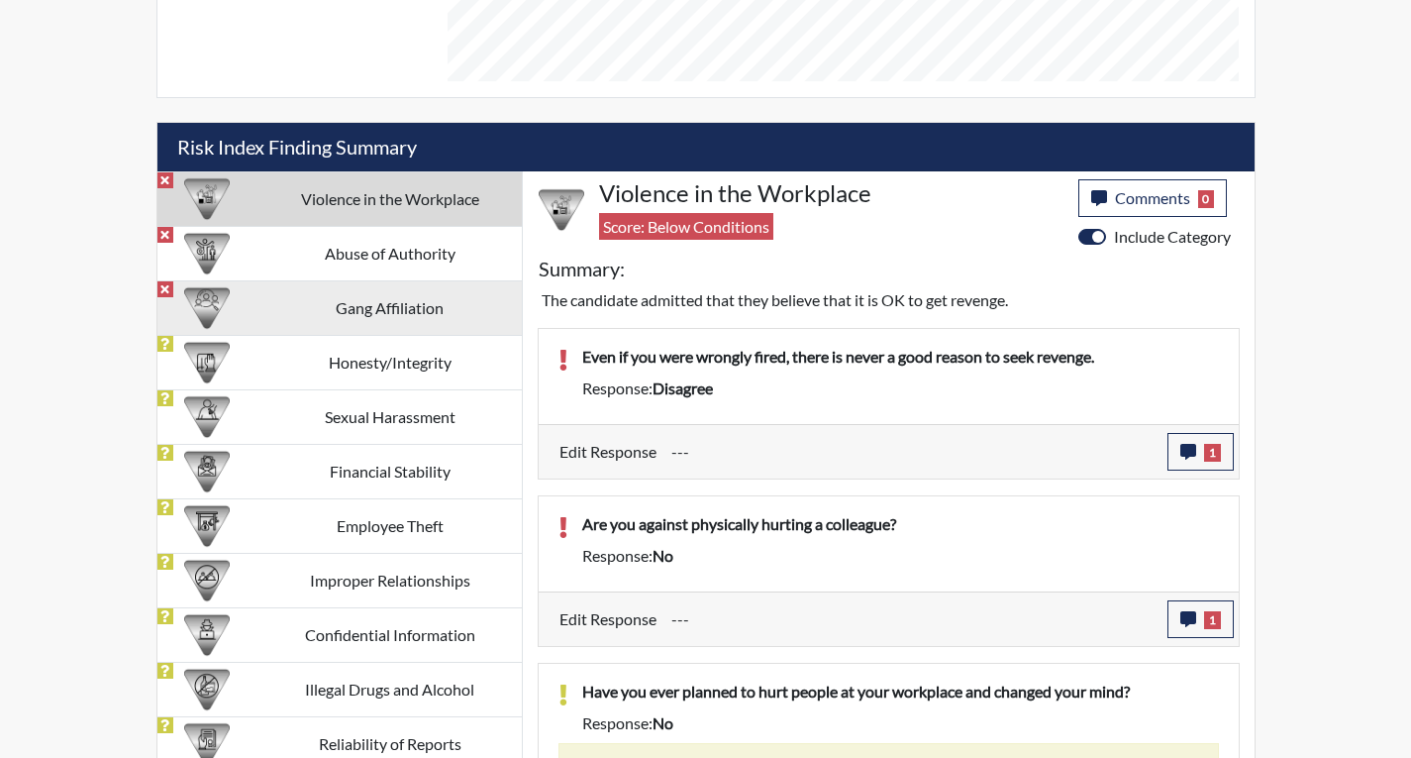
click at [366, 315] on td "Gang Affiliation" at bounding box center [389, 307] width 263 height 54
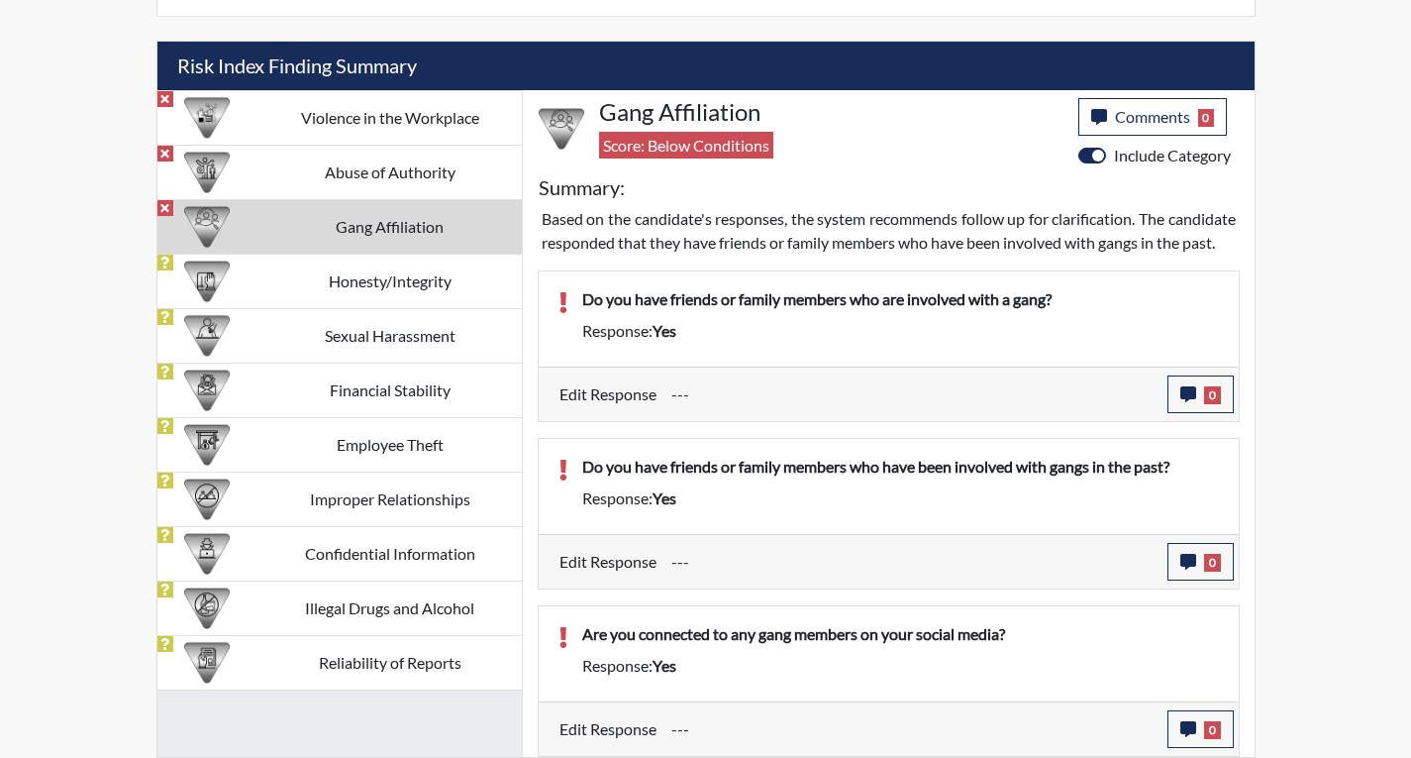
scroll to position [1182, 0]
click at [1189, 396] on icon "button" at bounding box center [1189, 394] width 16 height 16
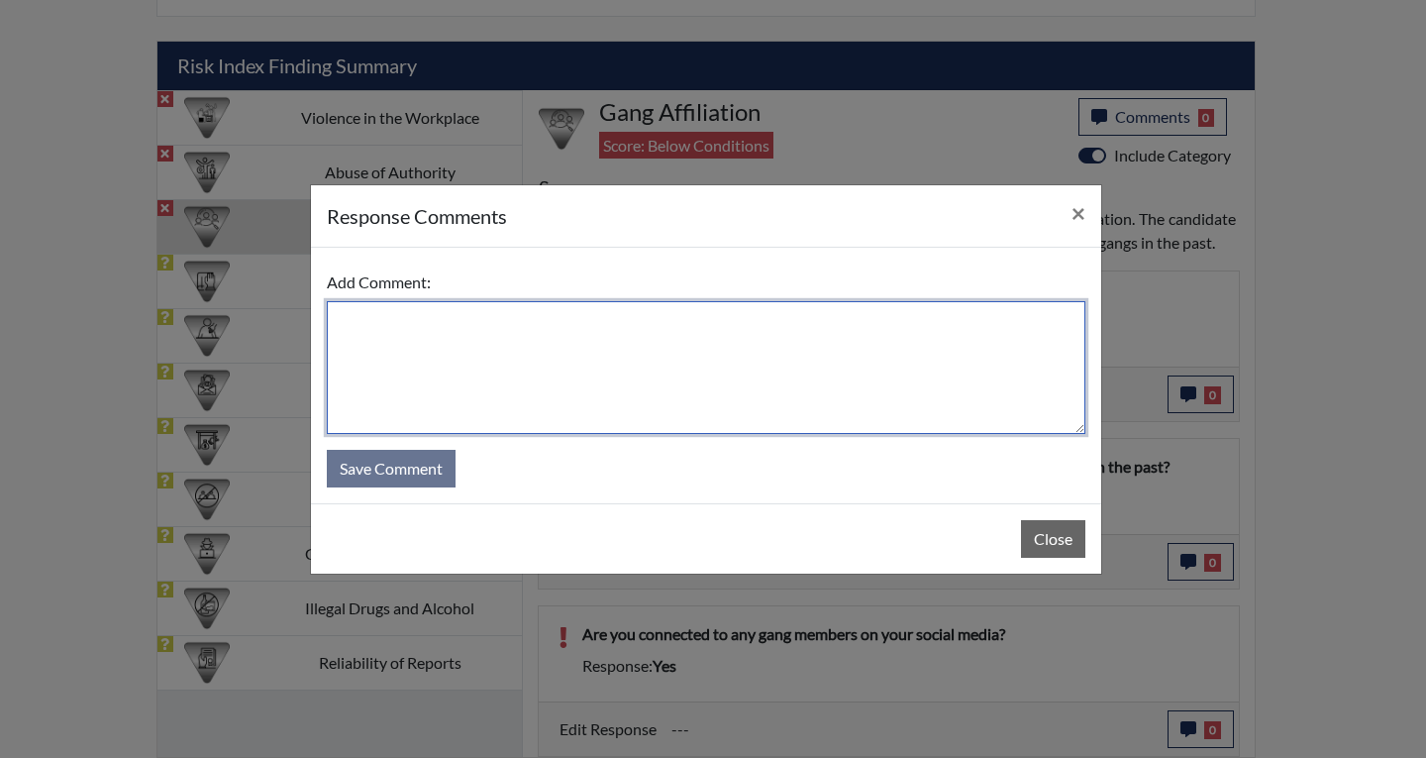
click at [346, 335] on textarea at bounding box center [706, 367] width 759 height 133
type textarea "I do not have any family members in a gang."
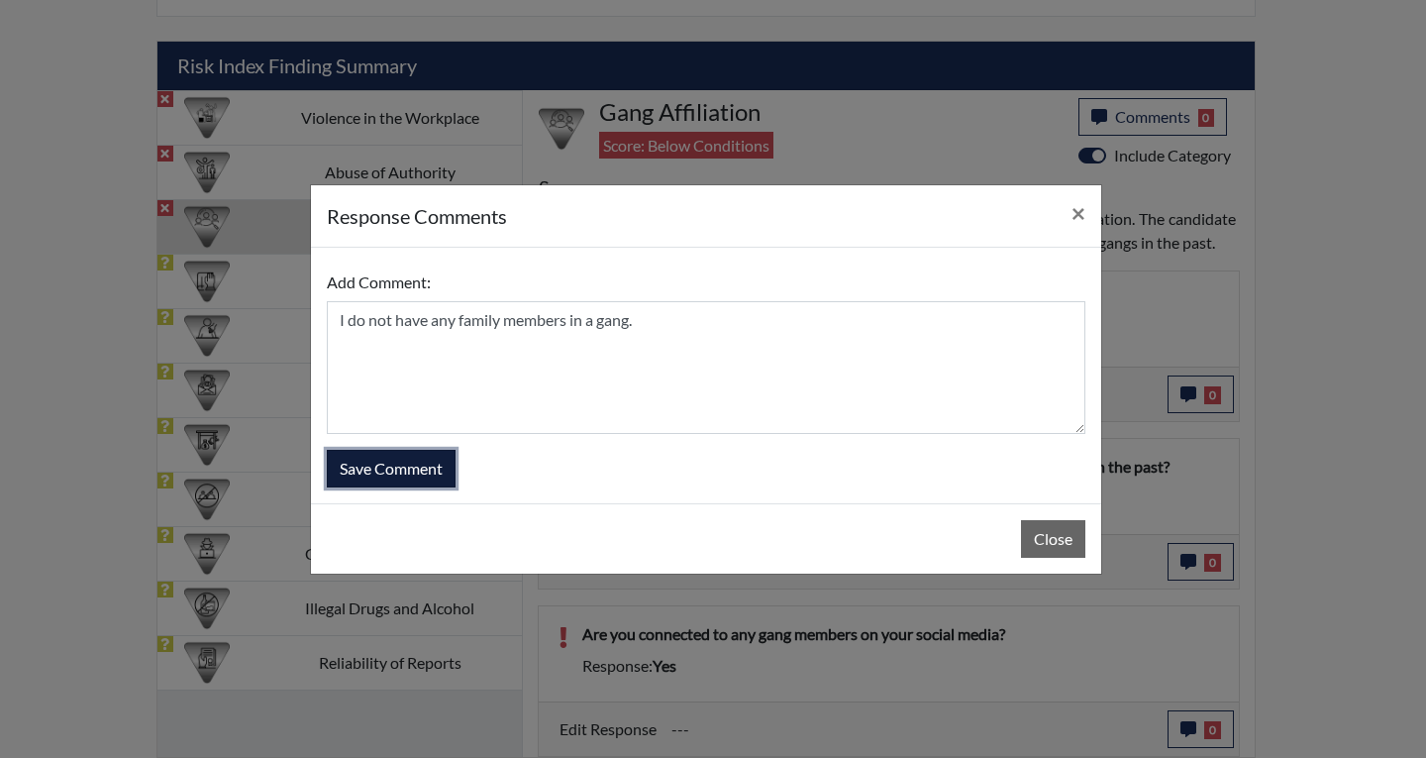
click at [391, 471] on button "Save Comment" at bounding box center [391, 469] width 129 height 38
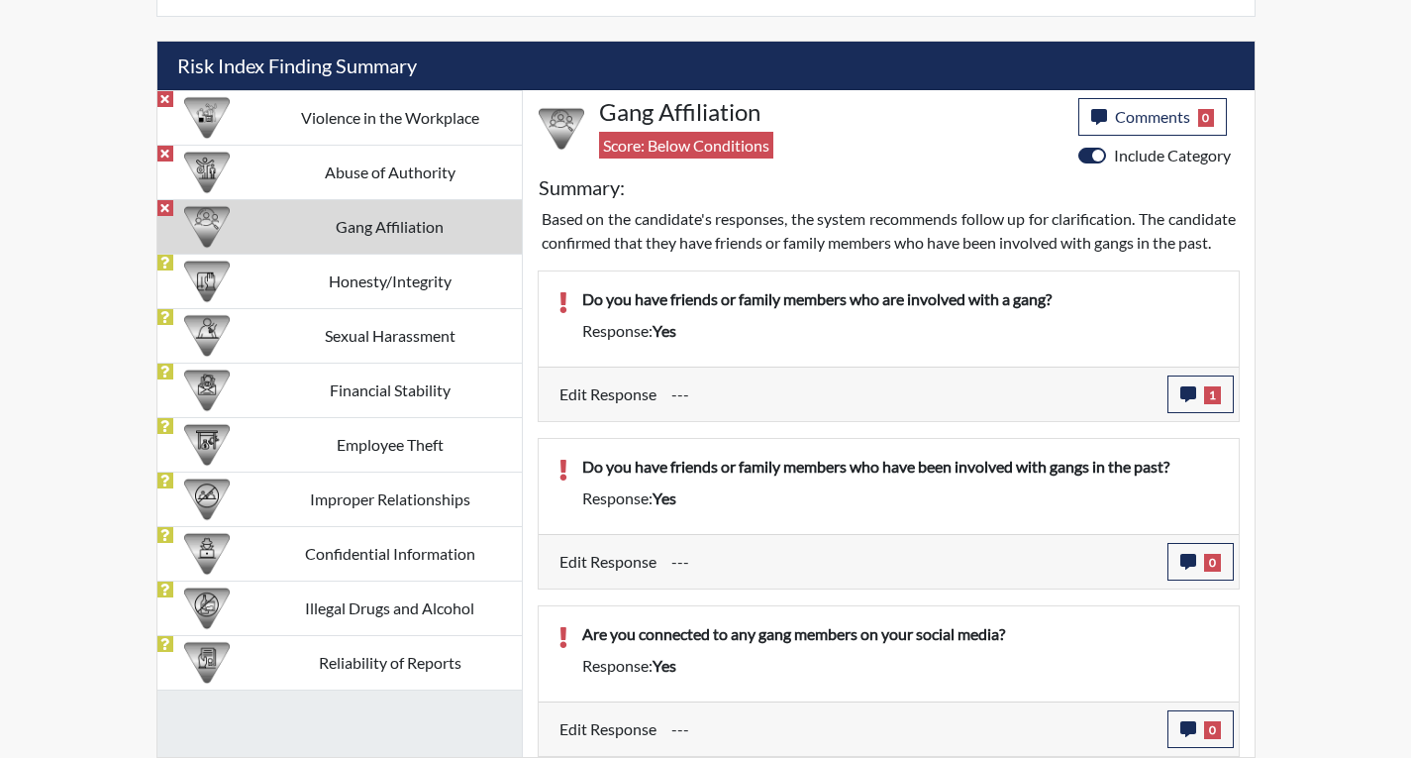
scroll to position [329, 823]
click at [1182, 555] on icon "button" at bounding box center [1189, 562] width 16 height 16
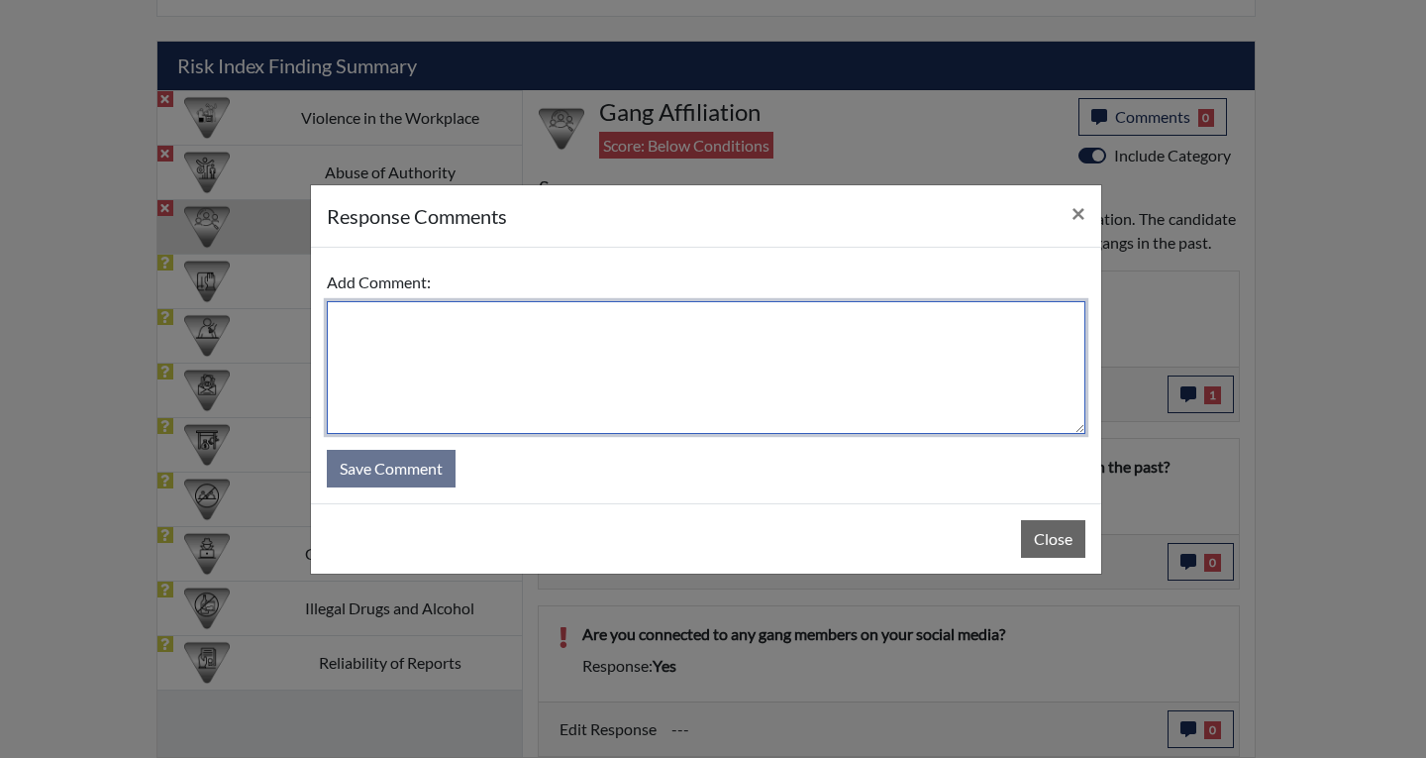
click at [408, 329] on textarea at bounding box center [706, 367] width 759 height 133
click at [573, 320] on textarea "No I don not have any family or frinds involed" at bounding box center [706, 367] width 759 height 133
click at [396, 320] on textarea "No I don not have any family or friends involed" at bounding box center [706, 367] width 759 height 133
click at [631, 320] on textarea "No I do not have any family or friends involed" at bounding box center [706, 367] width 759 height 133
click at [751, 332] on textarea "No I do not have any family or friends involved" at bounding box center [706, 367] width 759 height 133
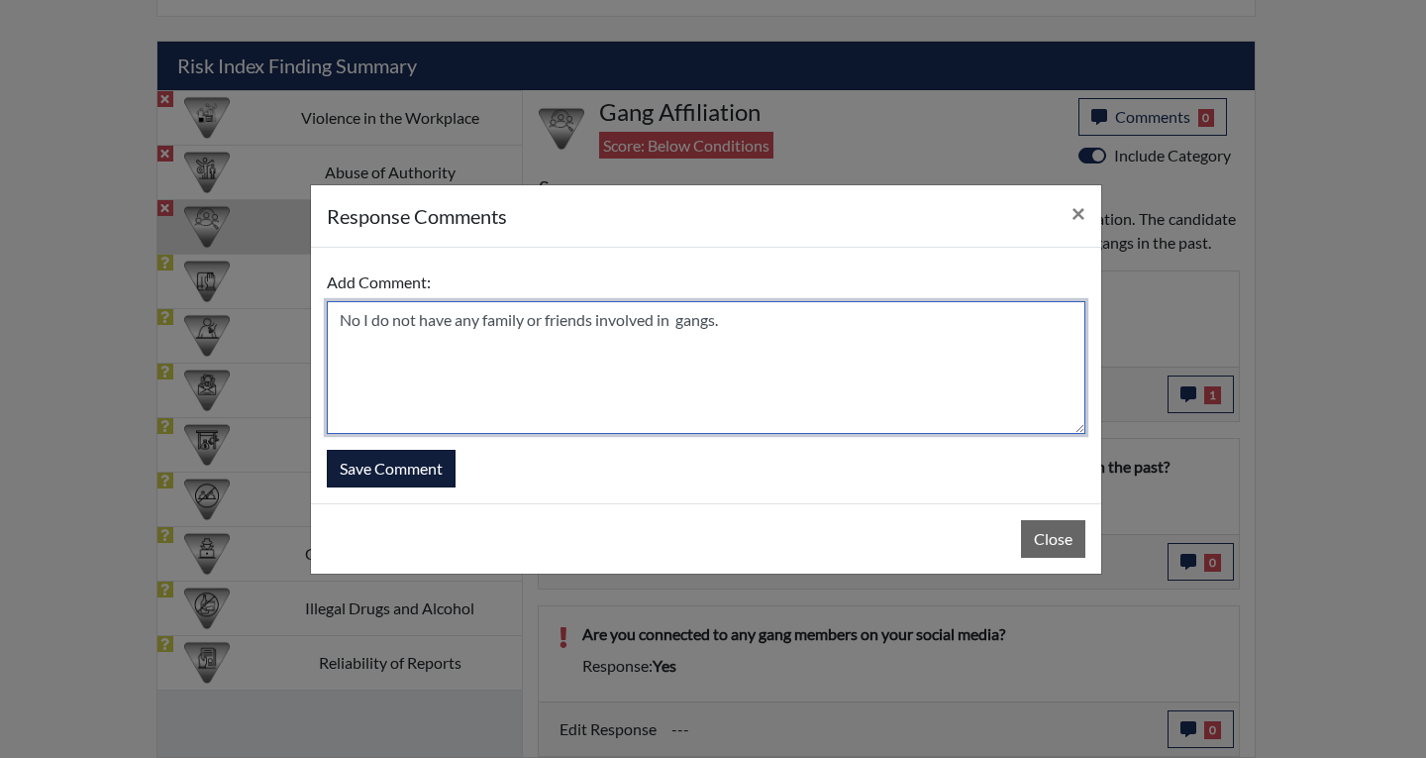
type textarea "No I do not have any family or friends involved in gangs."
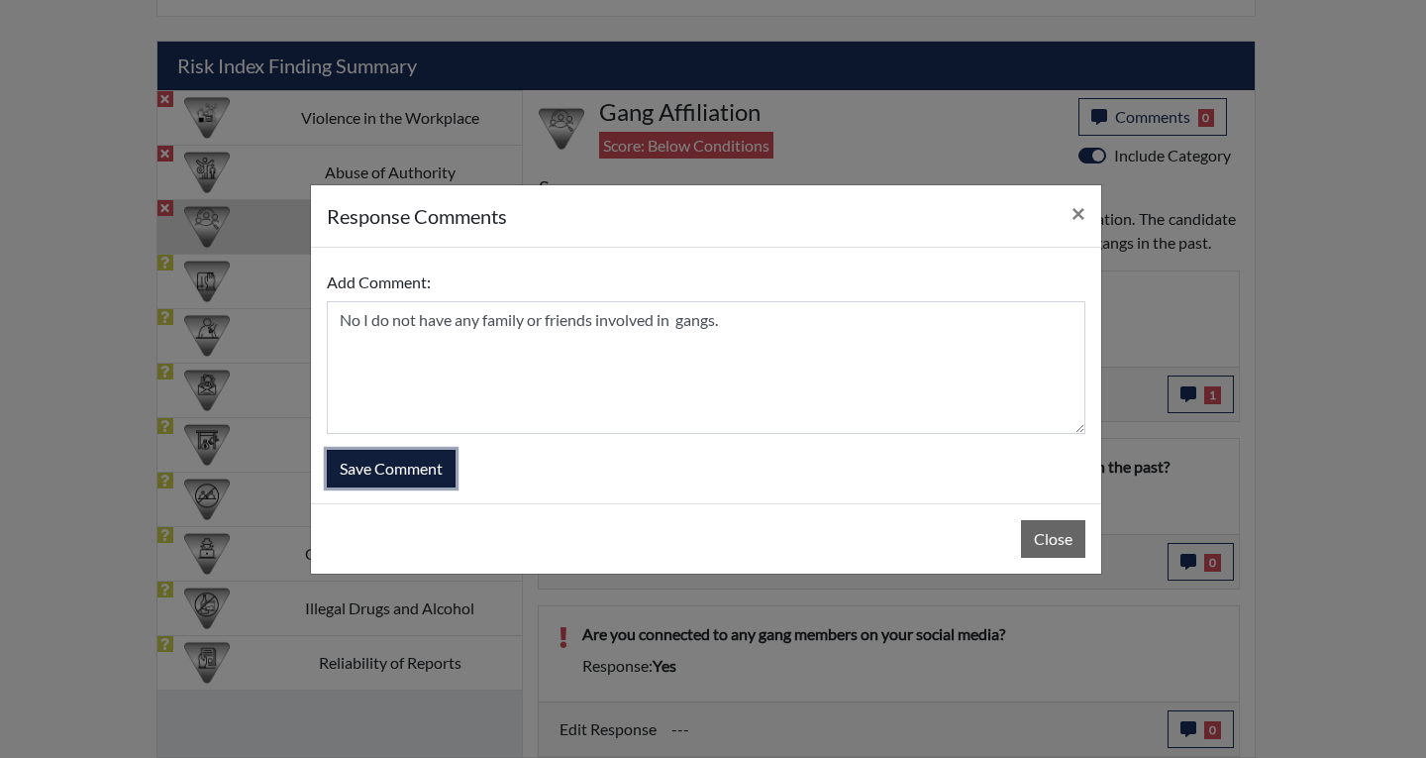
click at [416, 463] on button "Save Comment" at bounding box center [391, 469] width 129 height 38
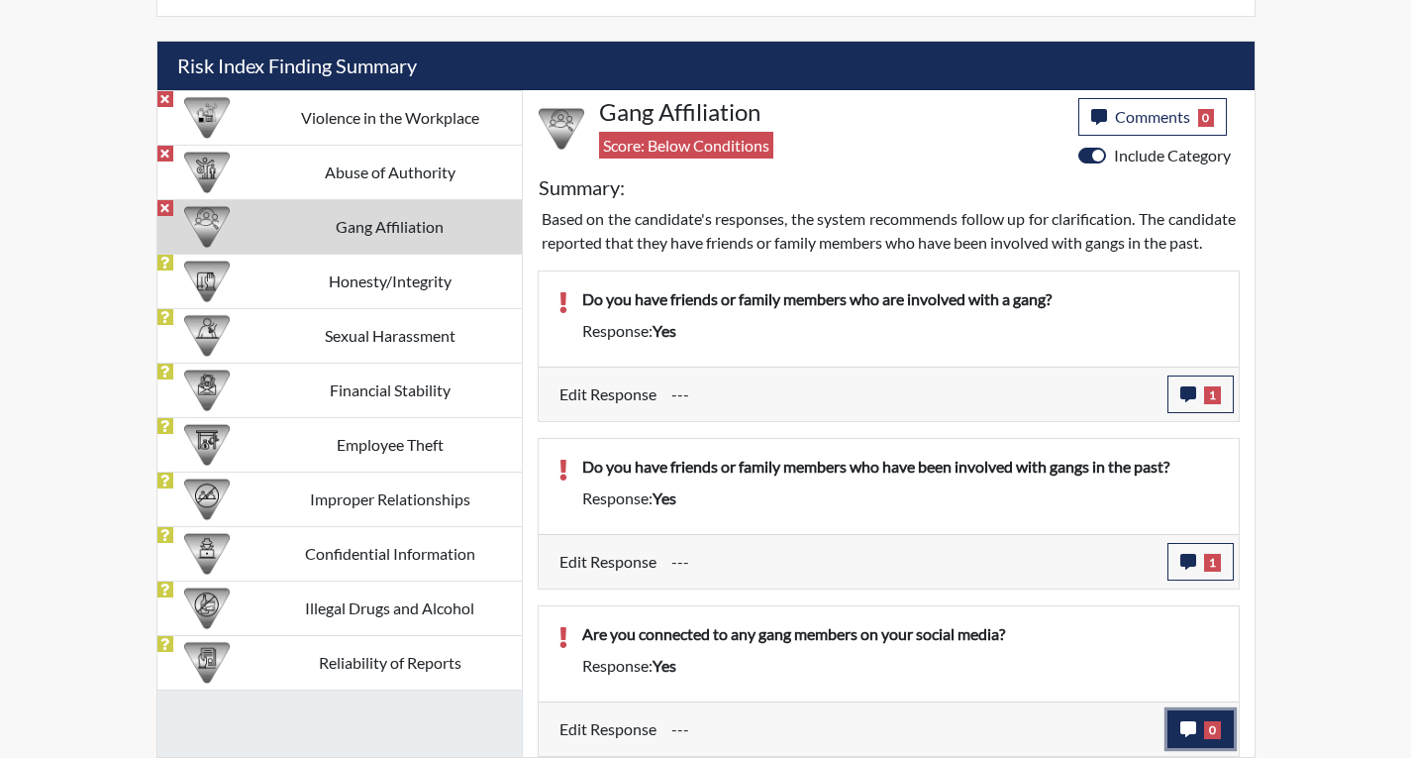
click at [1190, 731] on icon "button" at bounding box center [1189, 729] width 16 height 16
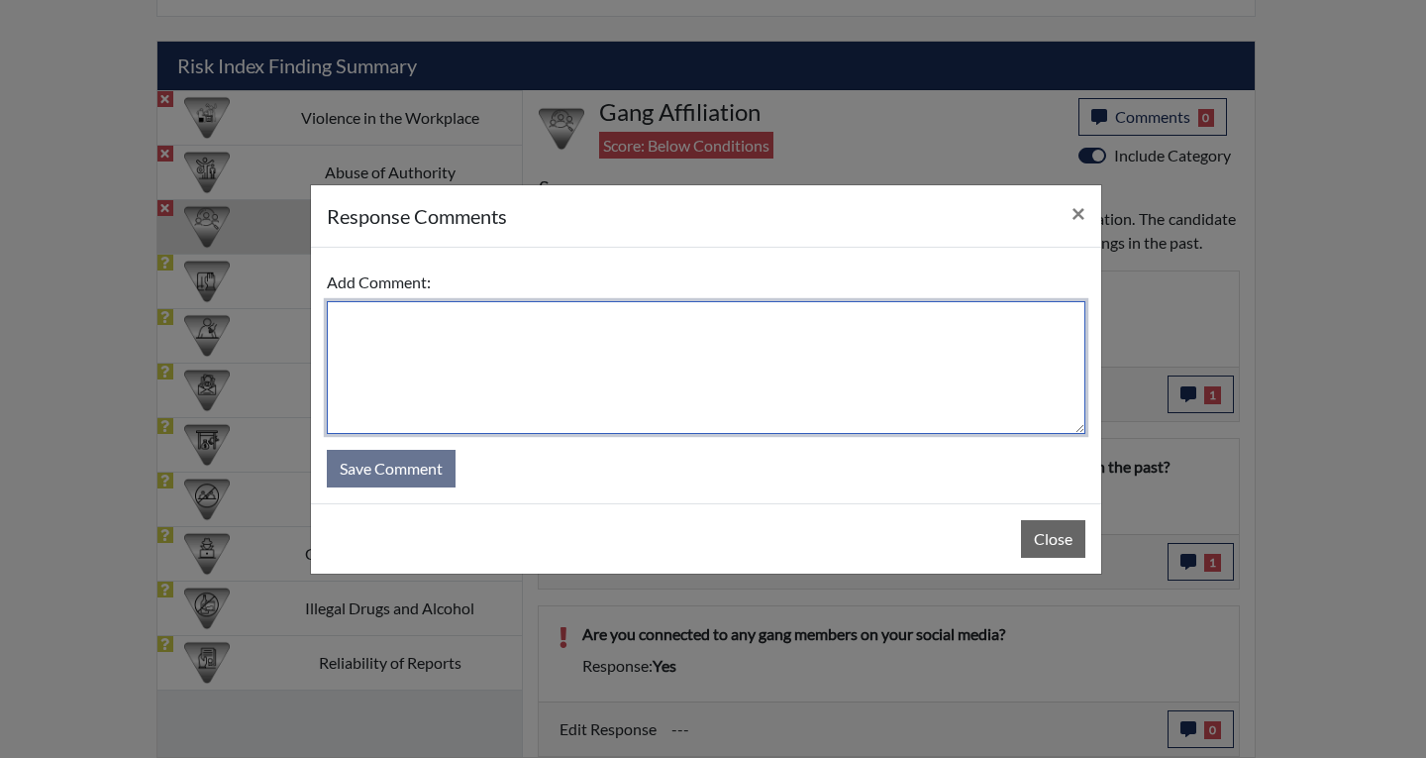
click at [510, 337] on textarea at bounding box center [706, 367] width 759 height 133
type textarea "No I am not associated with any gang members on any social platform."
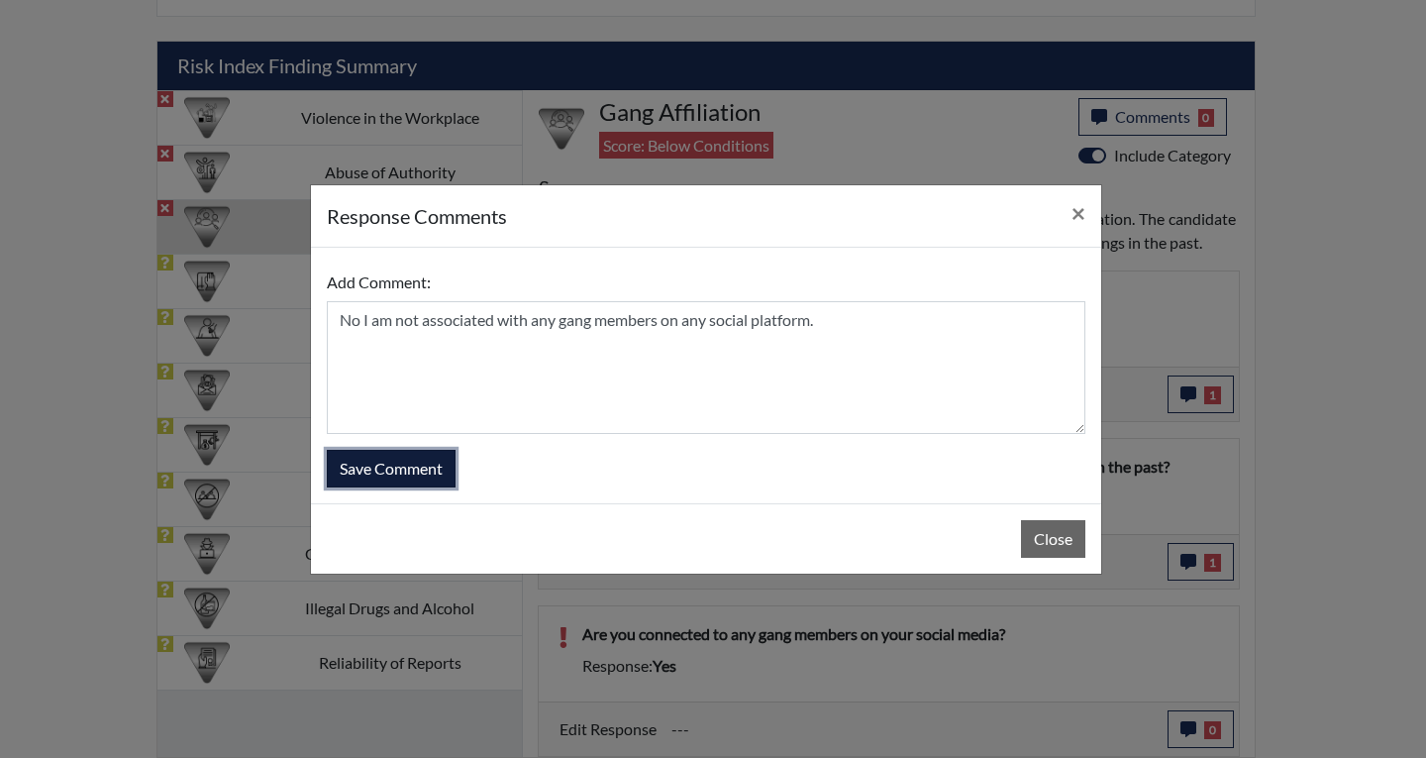
click at [420, 460] on button "Save Comment" at bounding box center [391, 469] width 129 height 38
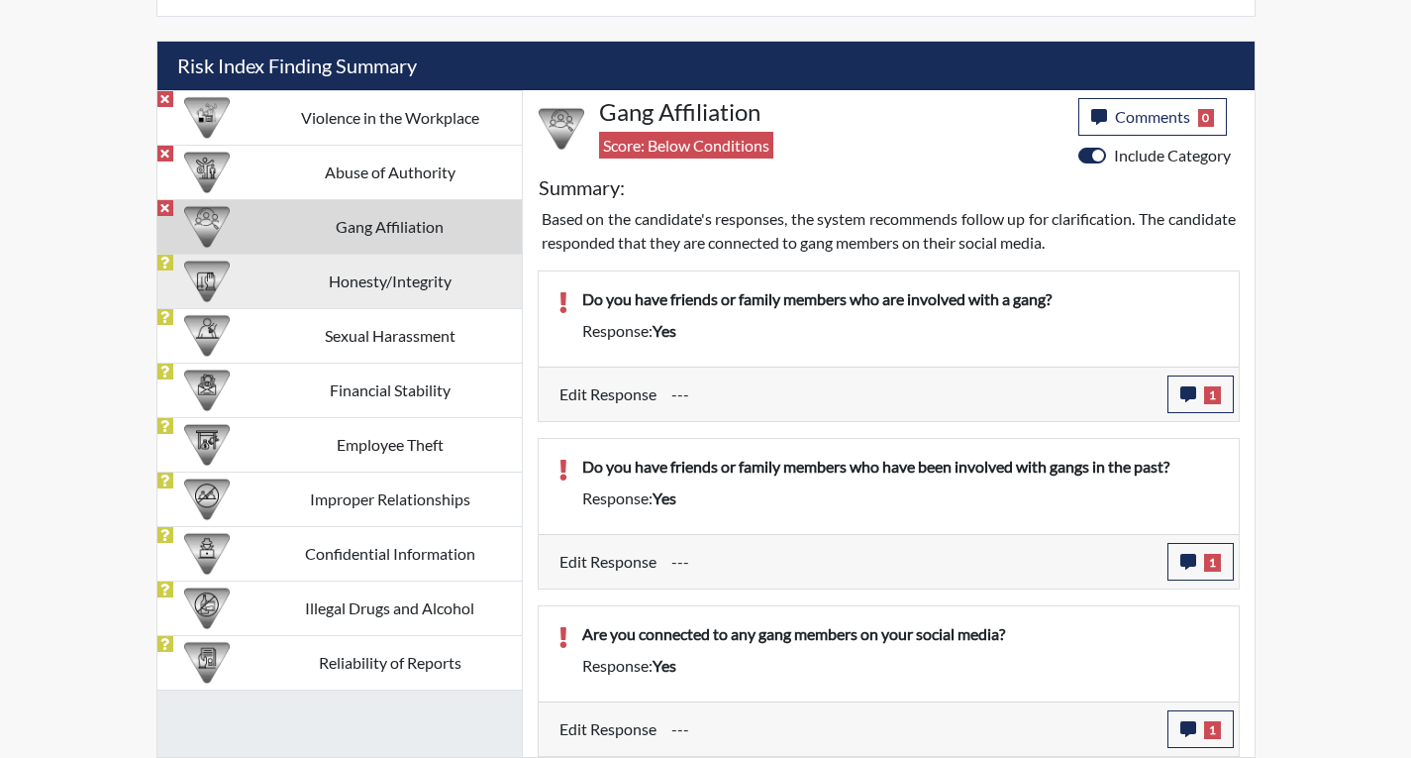
click at [405, 271] on td "Honesty/Integrity" at bounding box center [389, 281] width 263 height 54
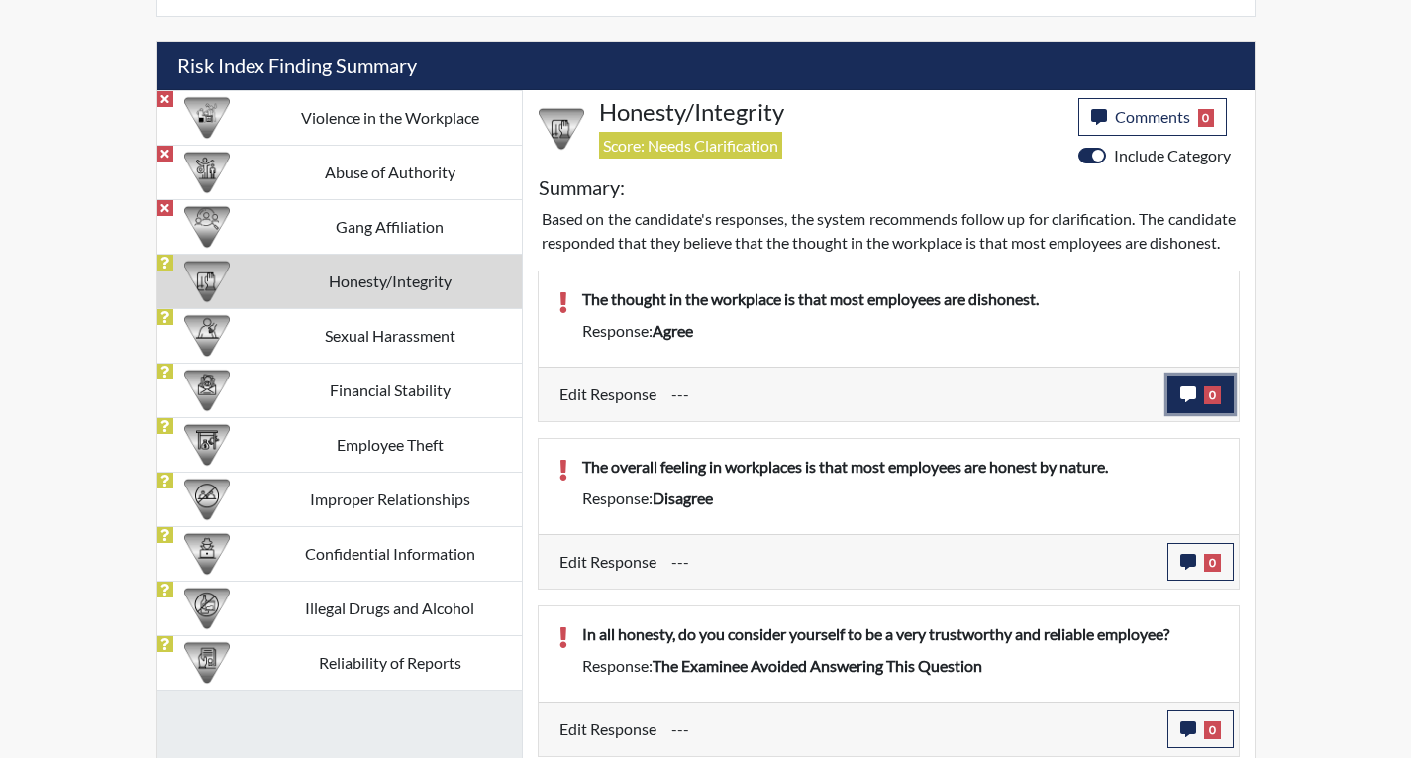
click at [1182, 402] on icon "button" at bounding box center [1189, 394] width 16 height 16
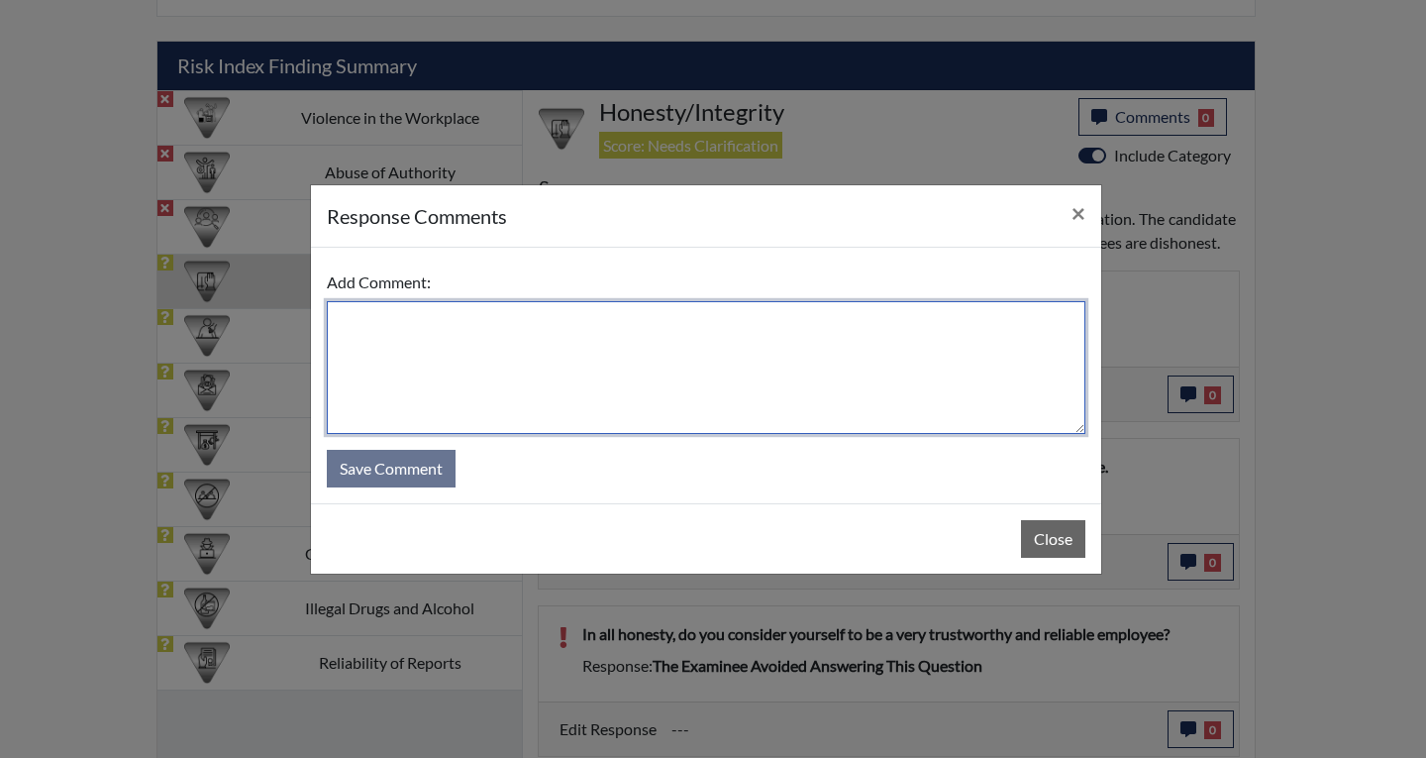
click at [366, 327] on textarea at bounding box center [706, 367] width 759 height 133
type textarea "I believe most people are honest by nature."
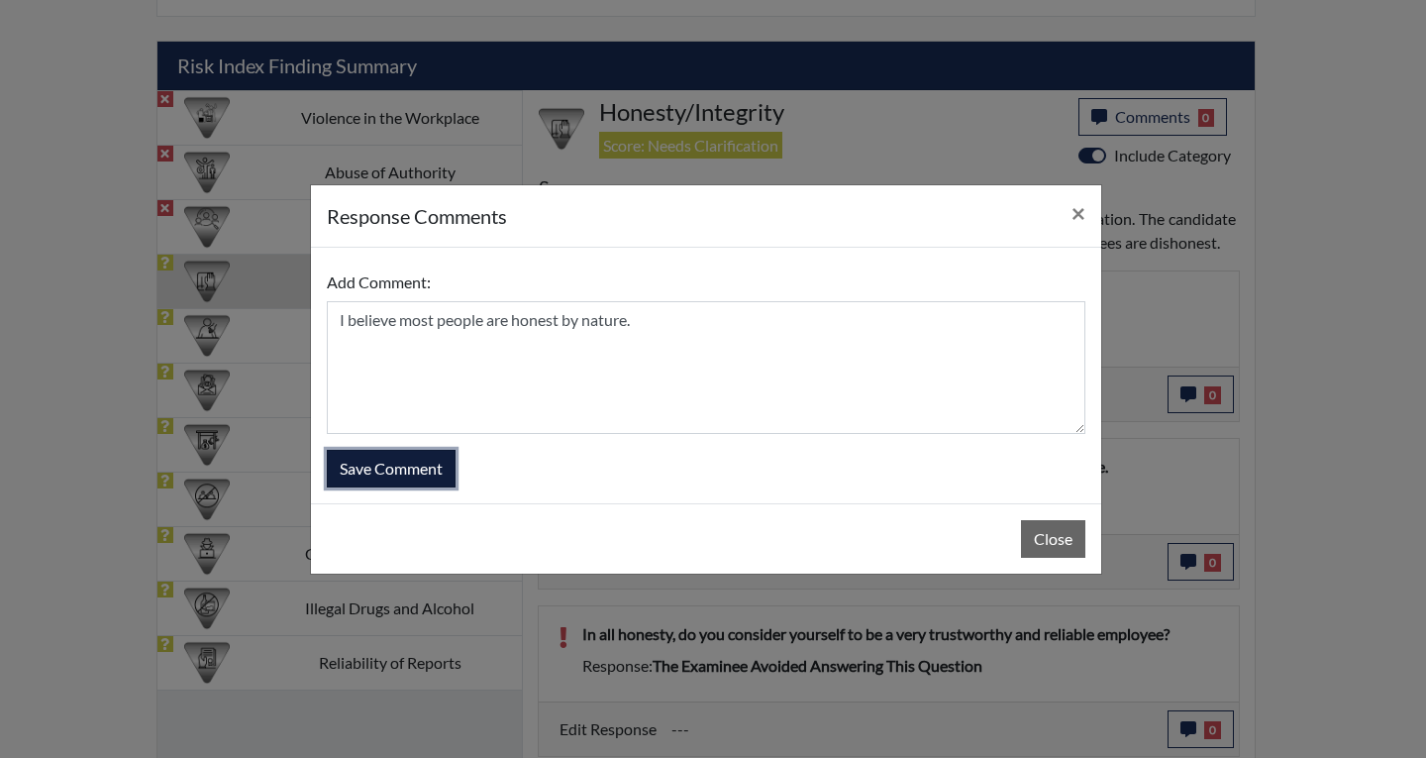
click at [366, 472] on button "Save Comment" at bounding box center [391, 469] width 129 height 38
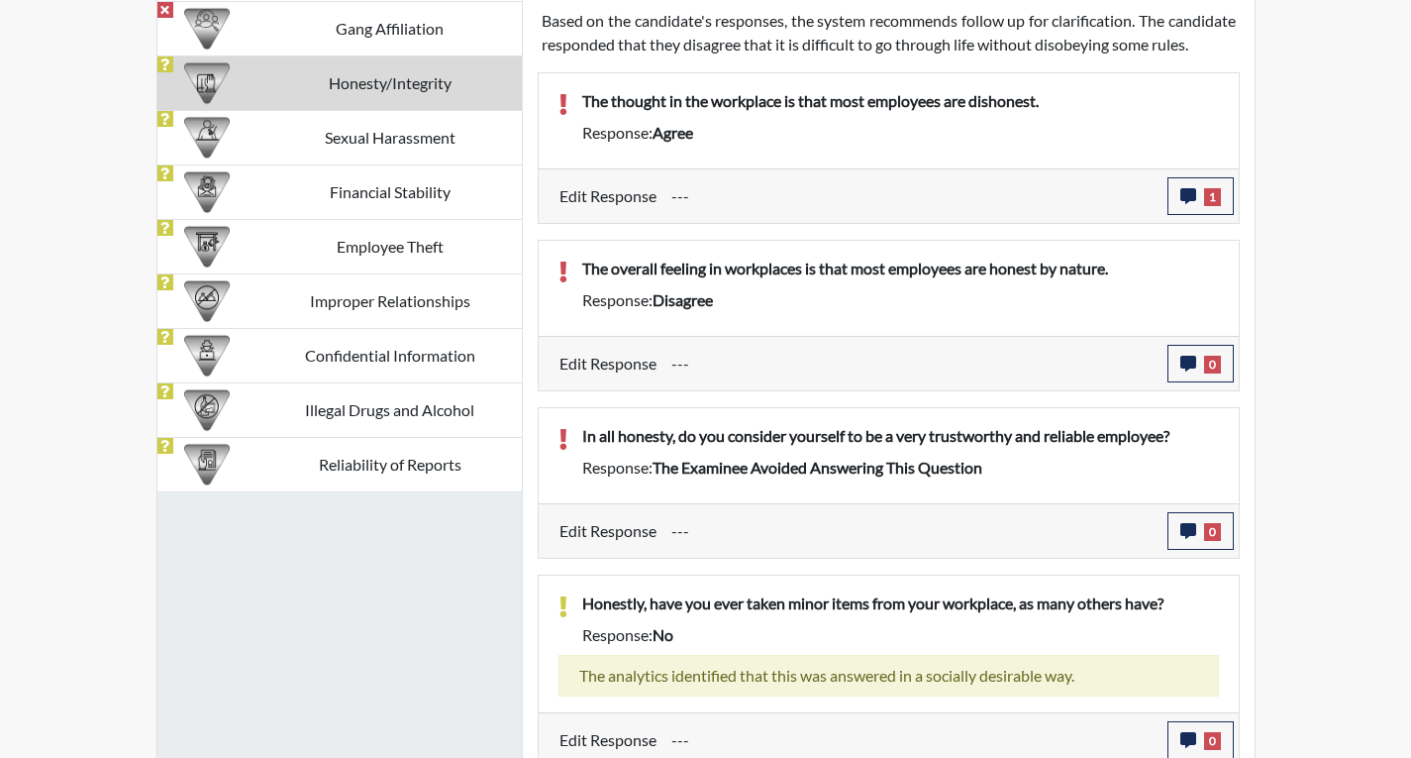
scroll to position [1257, 0]
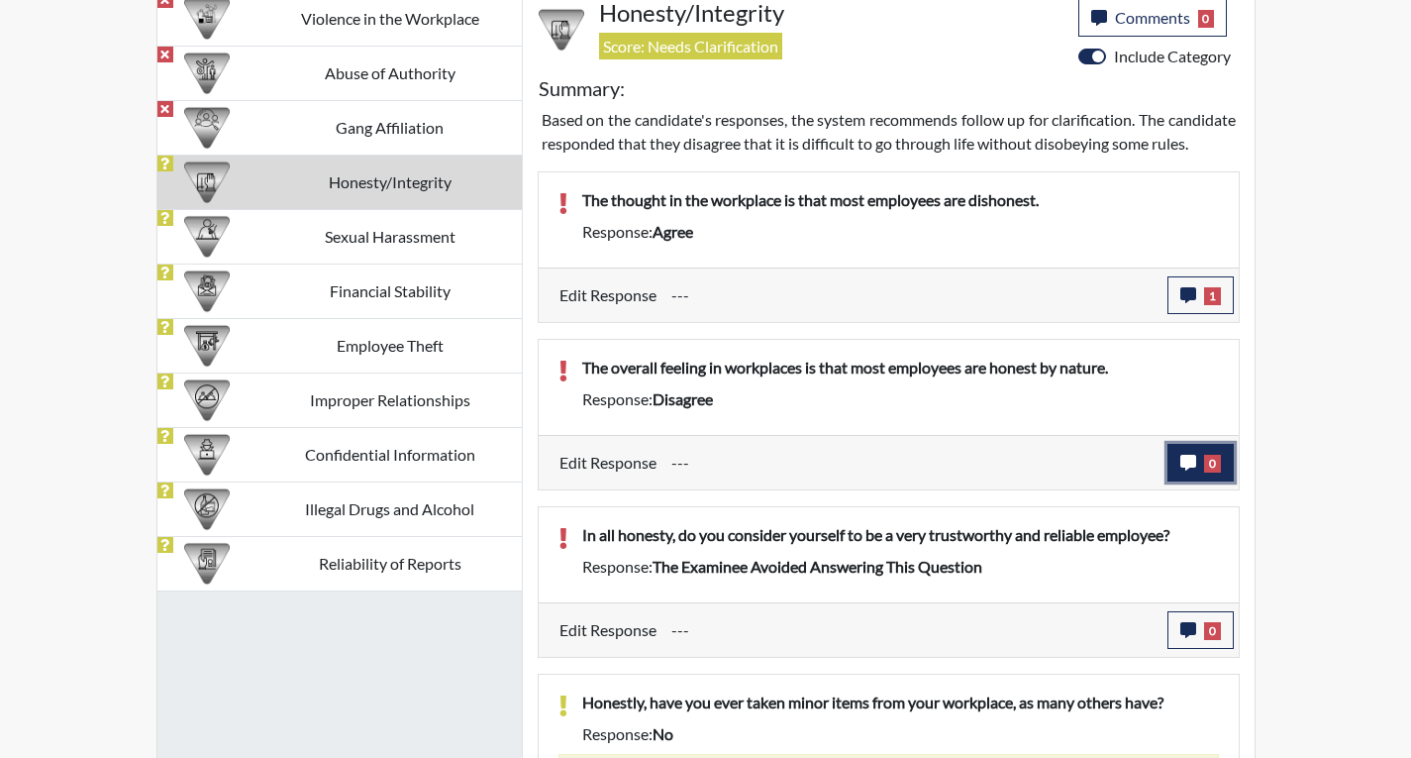
click at [1190, 470] on icon "button" at bounding box center [1189, 463] width 16 height 16
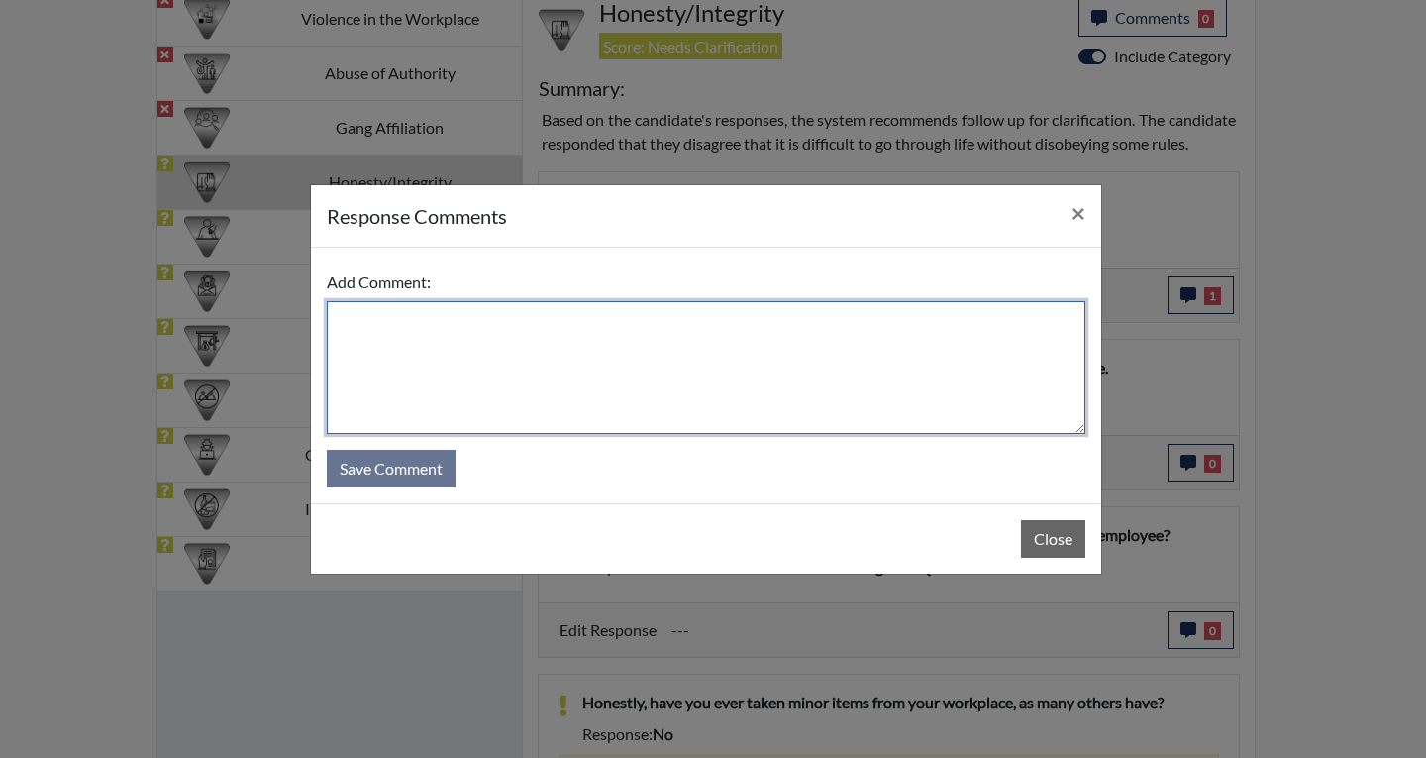
click at [385, 326] on textarea at bounding box center [706, 367] width 759 height 133
type textarea "I feel most people are honest by nature."
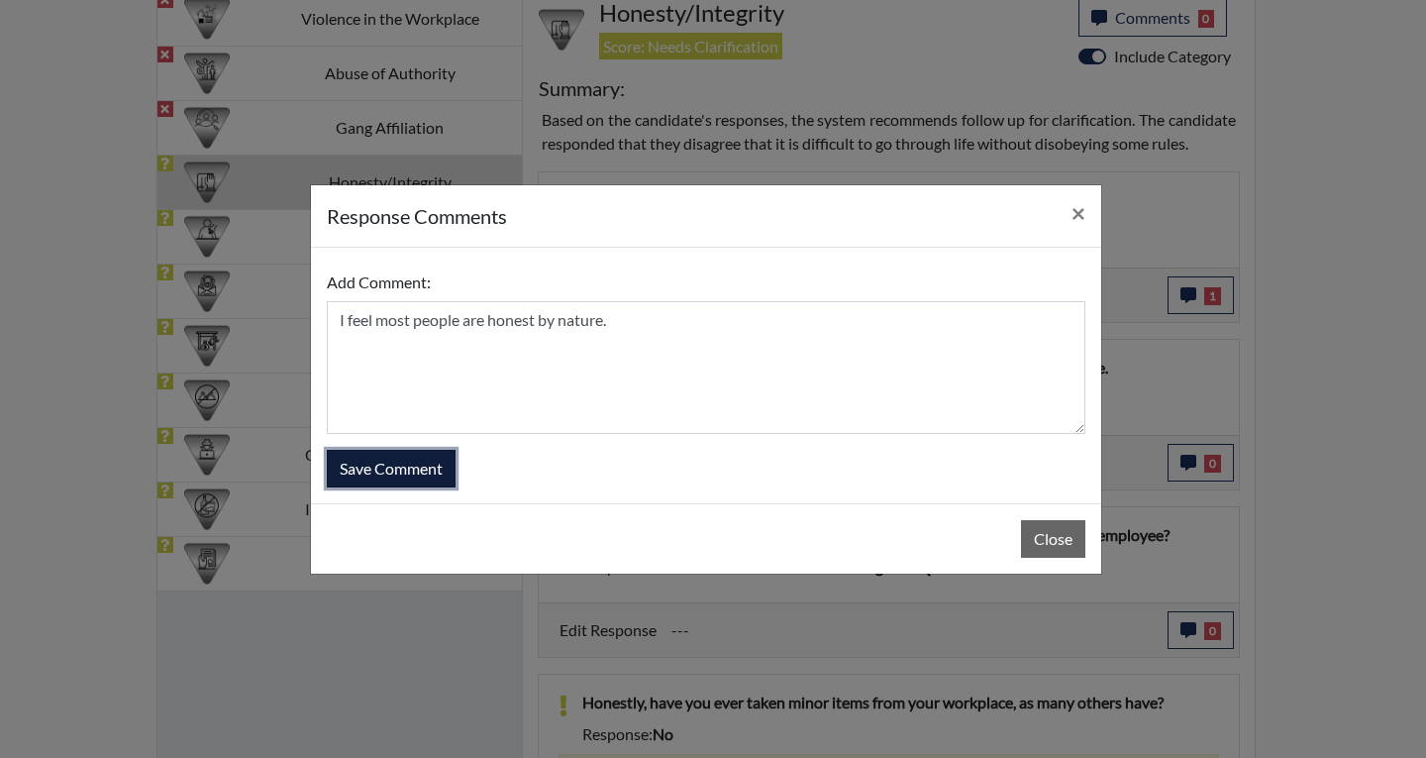
click at [376, 466] on button "Save Comment" at bounding box center [391, 469] width 129 height 38
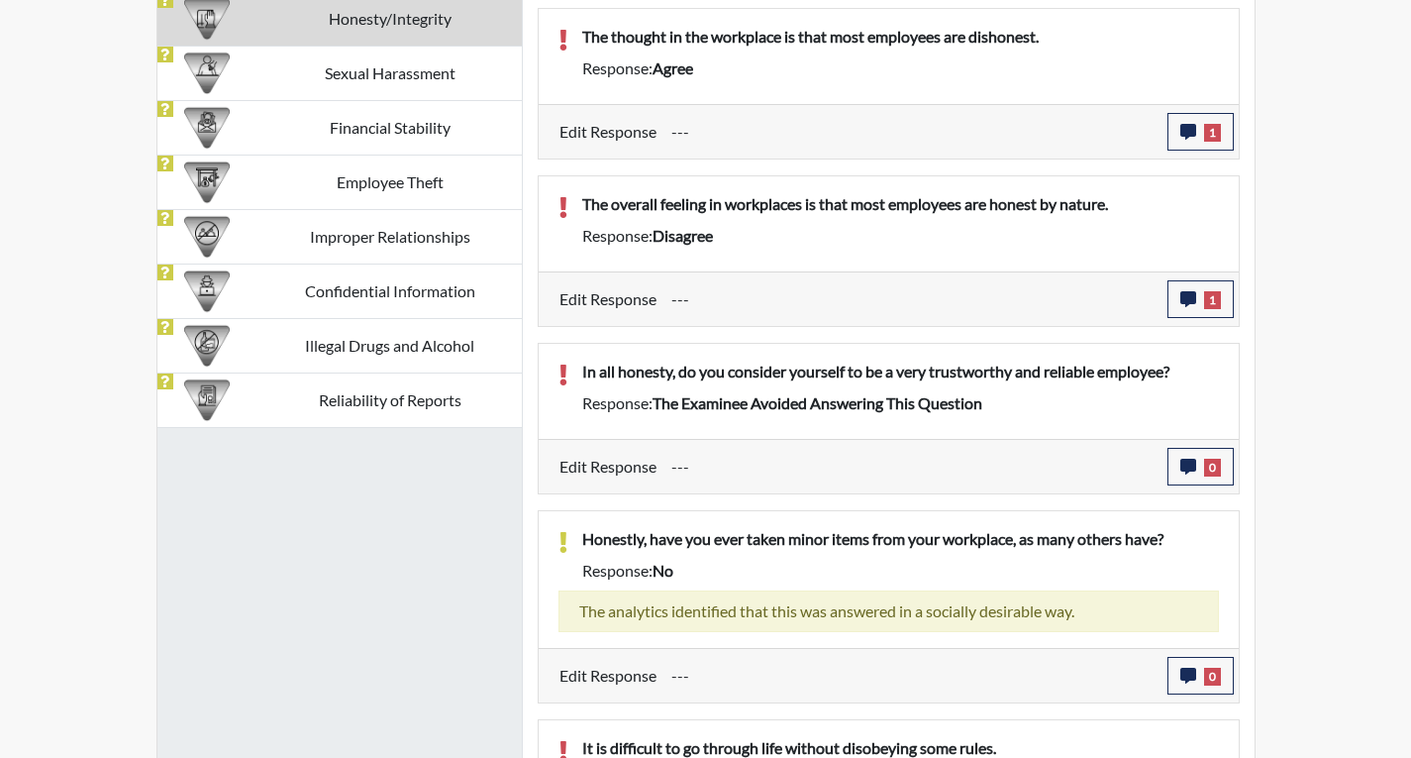
scroll to position [1455, 0]
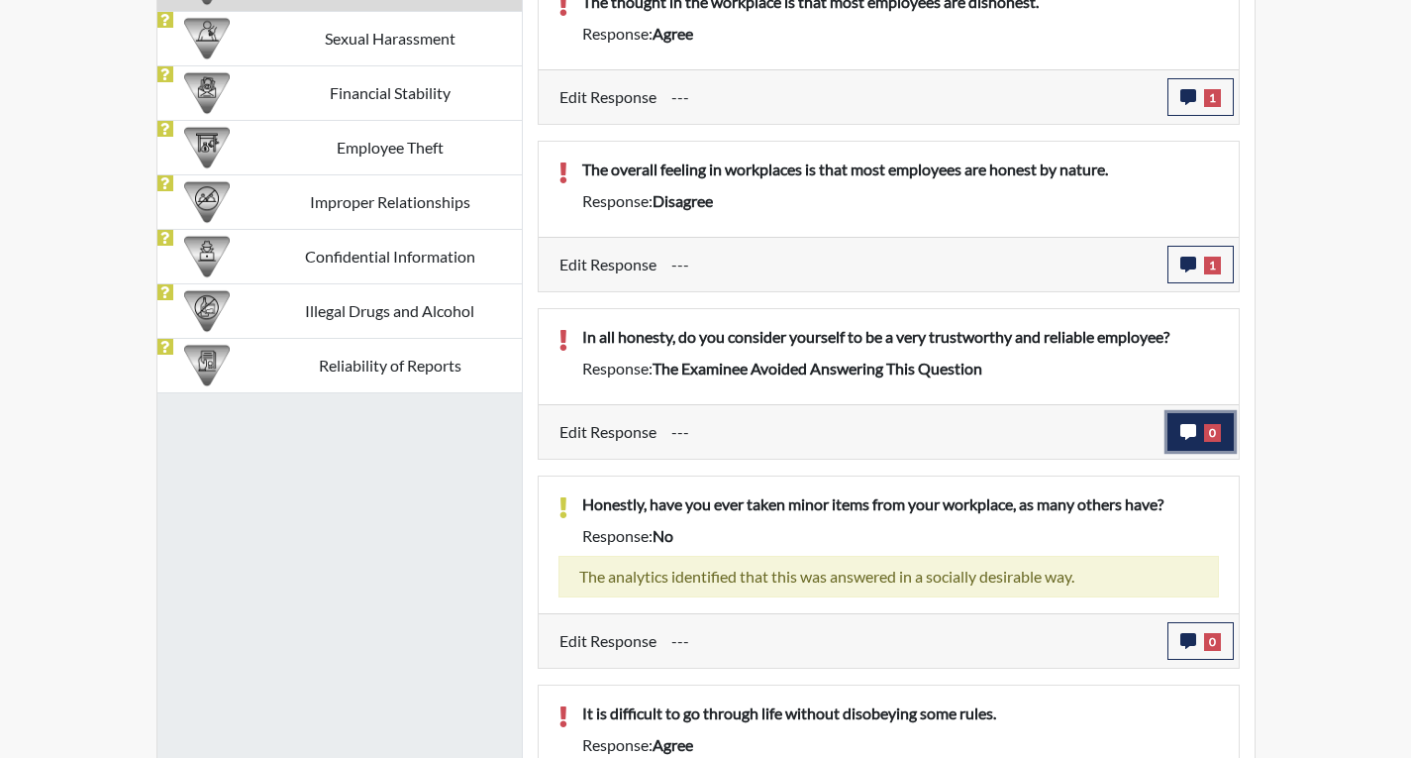
click at [1192, 440] on icon "button" at bounding box center [1189, 432] width 16 height 16
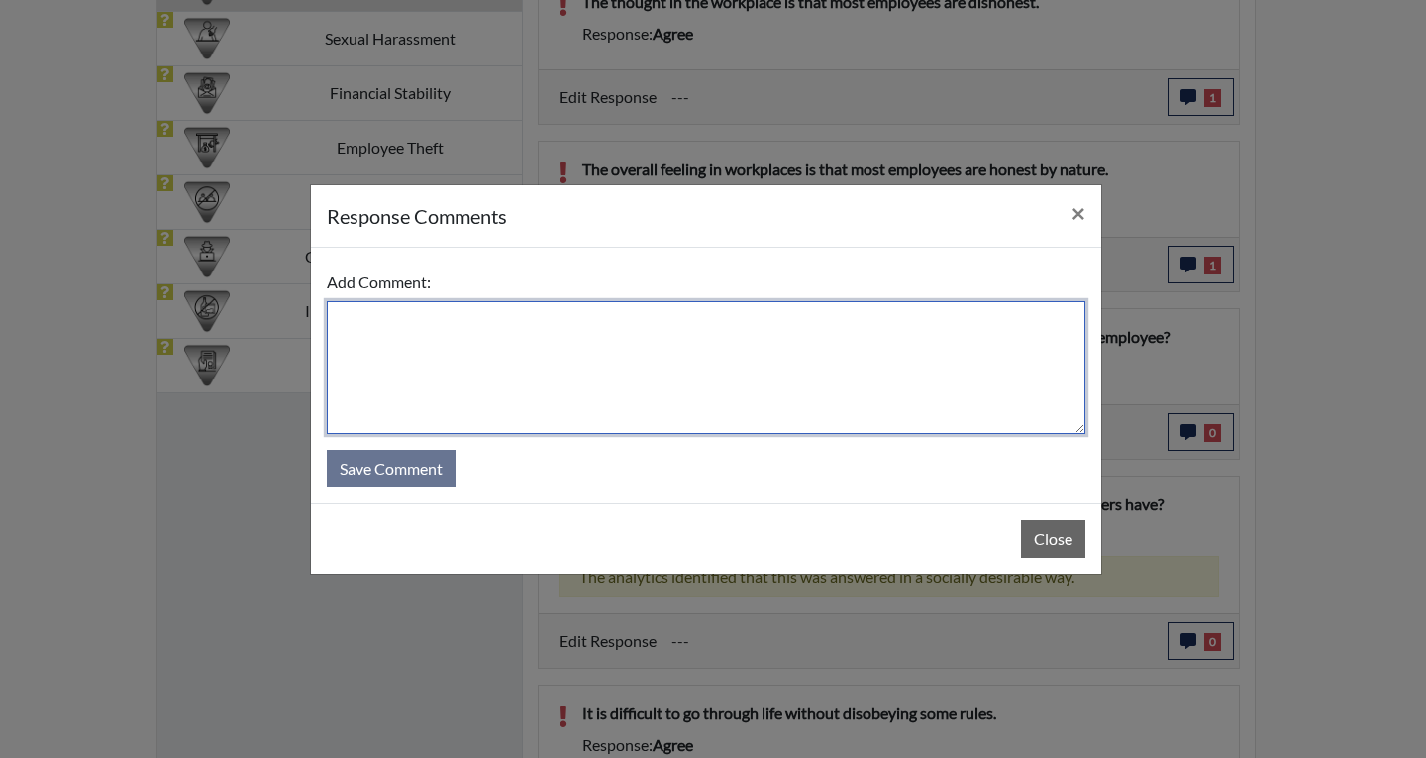
click at [364, 310] on textarea at bounding box center [706, 367] width 759 height 133
type textarea "Yes I am trustworthy."
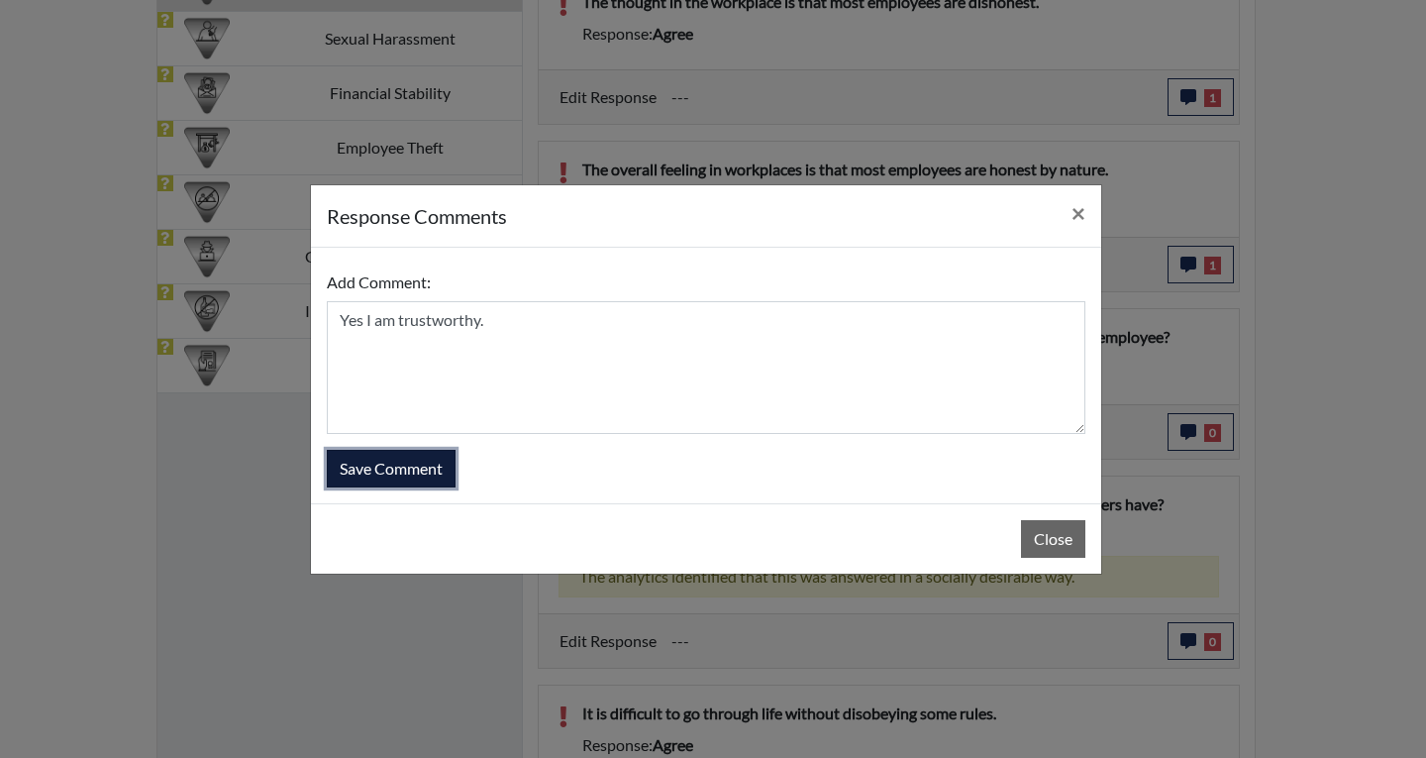
click at [391, 467] on button "Save Comment" at bounding box center [391, 469] width 129 height 38
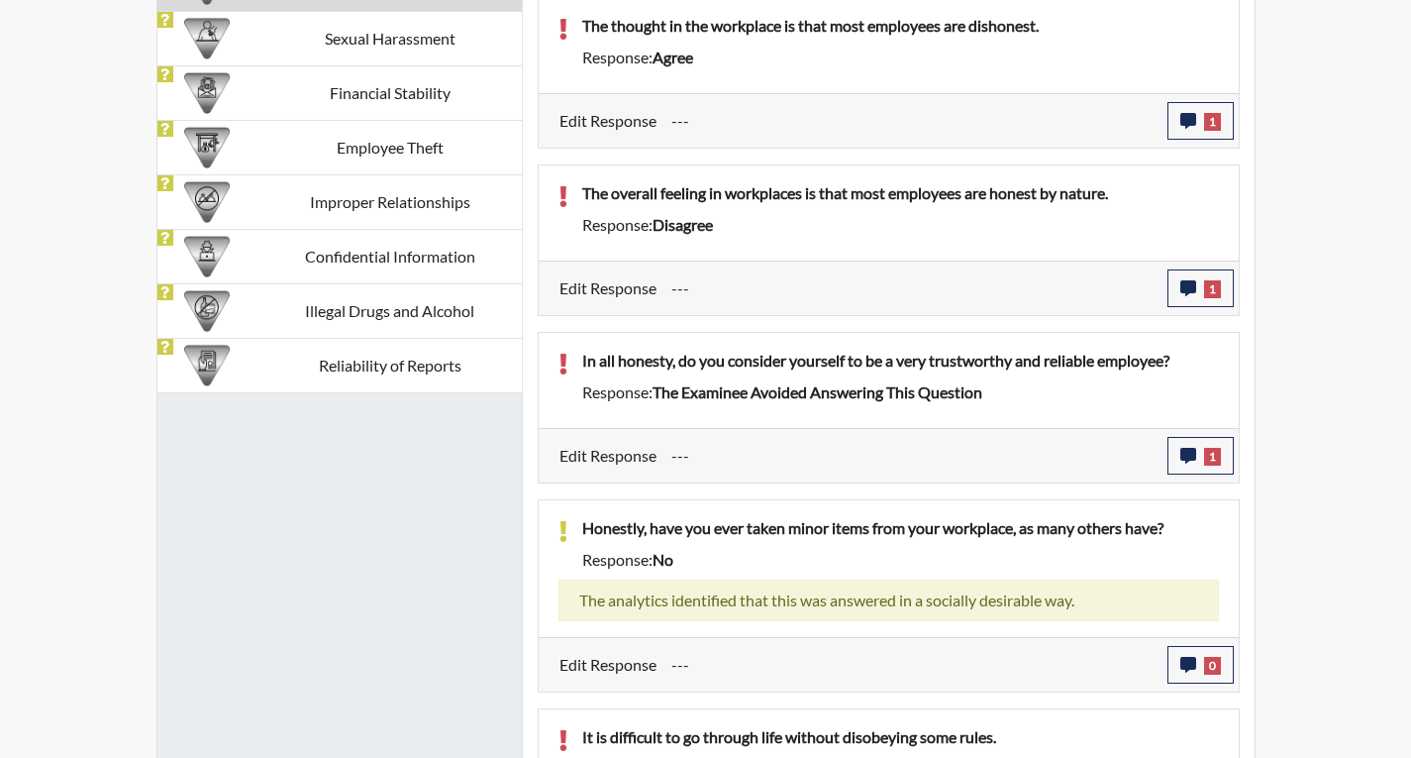
scroll to position [329, 823]
click at [1187, 459] on icon "button" at bounding box center [1189, 456] width 16 height 16
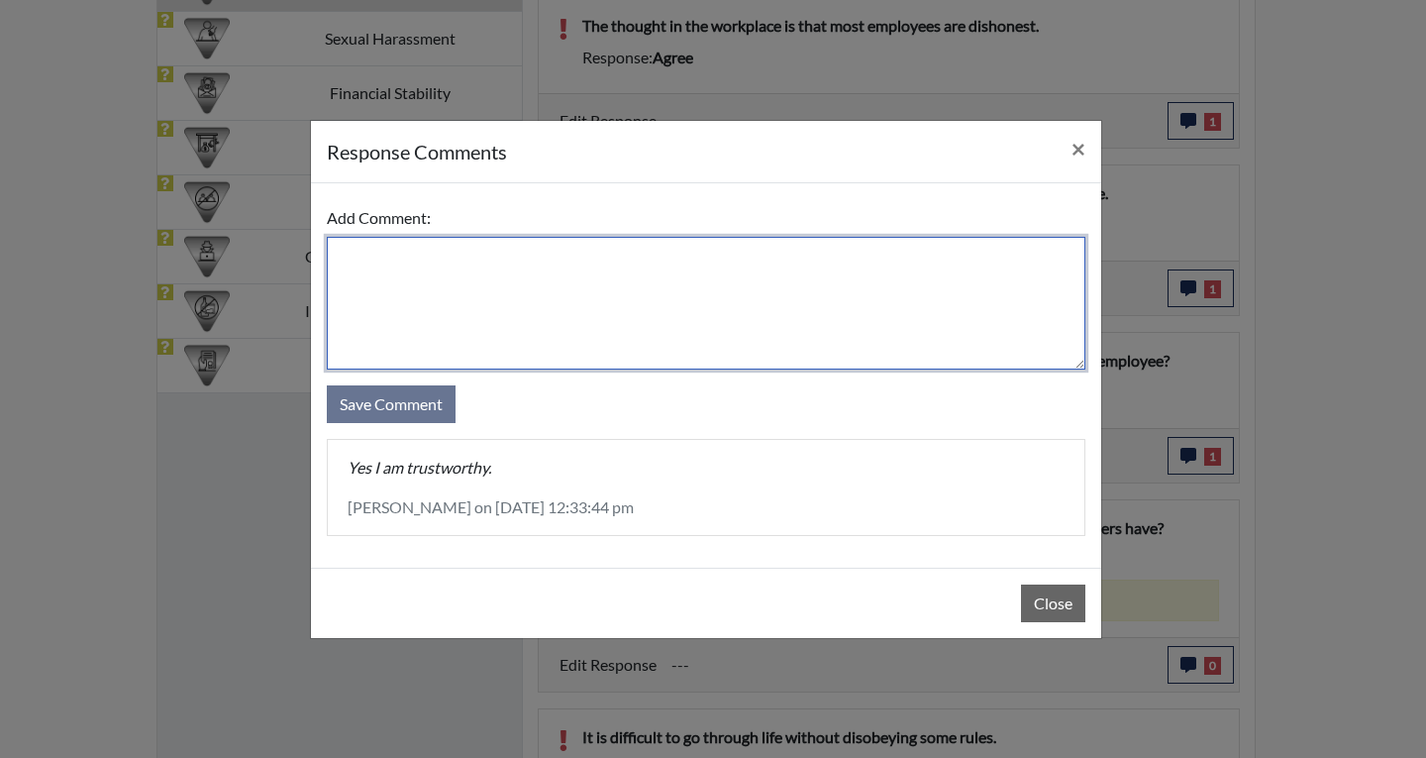
click at [367, 247] on textarea at bounding box center [706, 303] width 759 height 133
type textarea "Yes I am trustworthy and reliable."
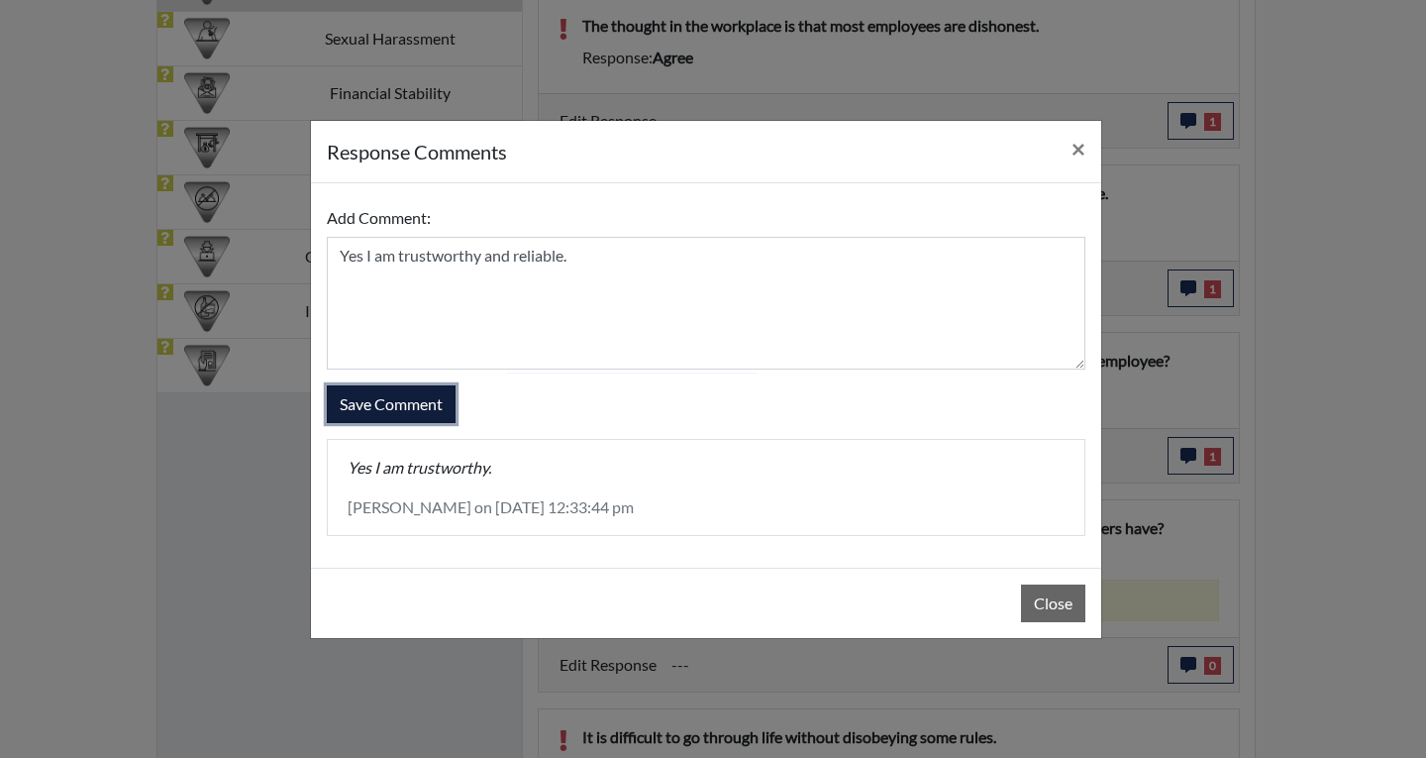
click at [424, 399] on button "Save Comment" at bounding box center [391, 404] width 129 height 38
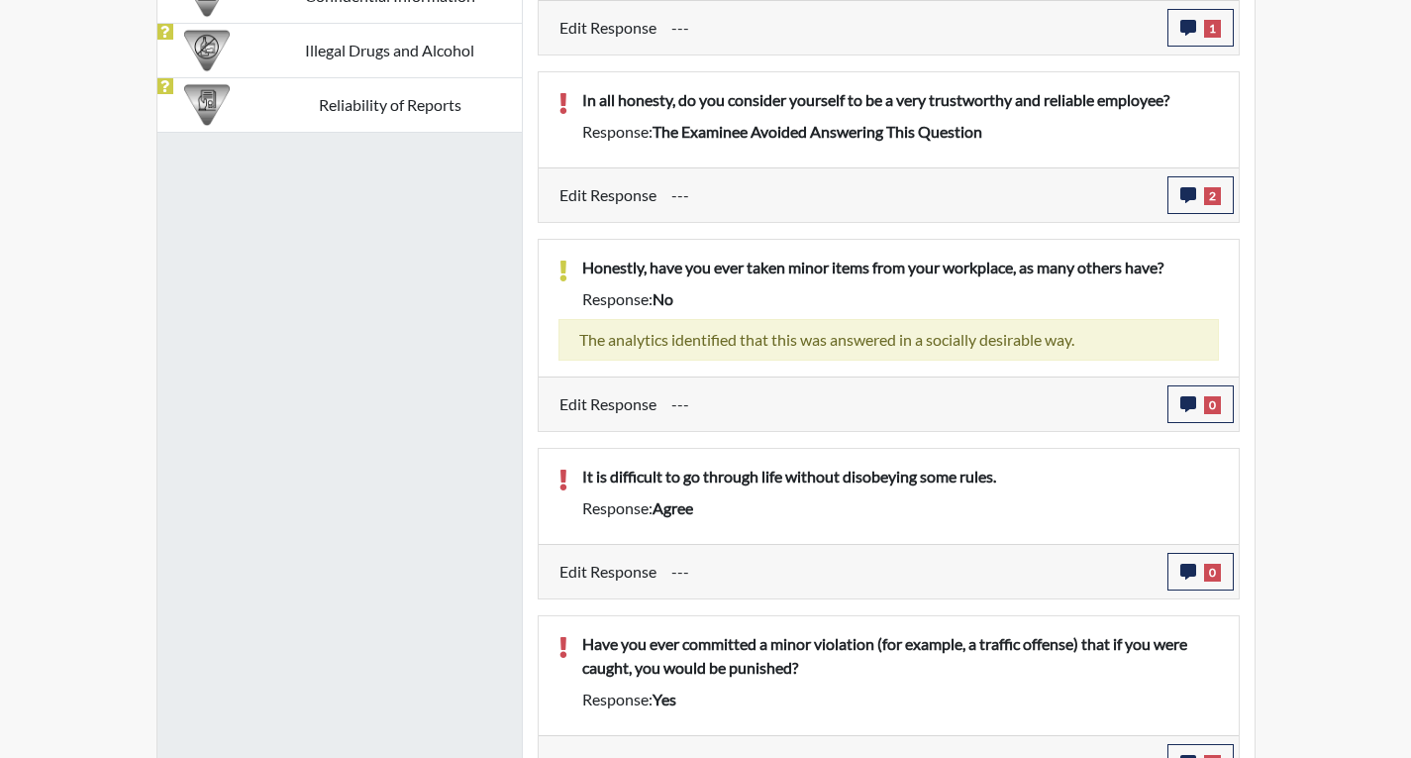
scroll to position [1749, 0]
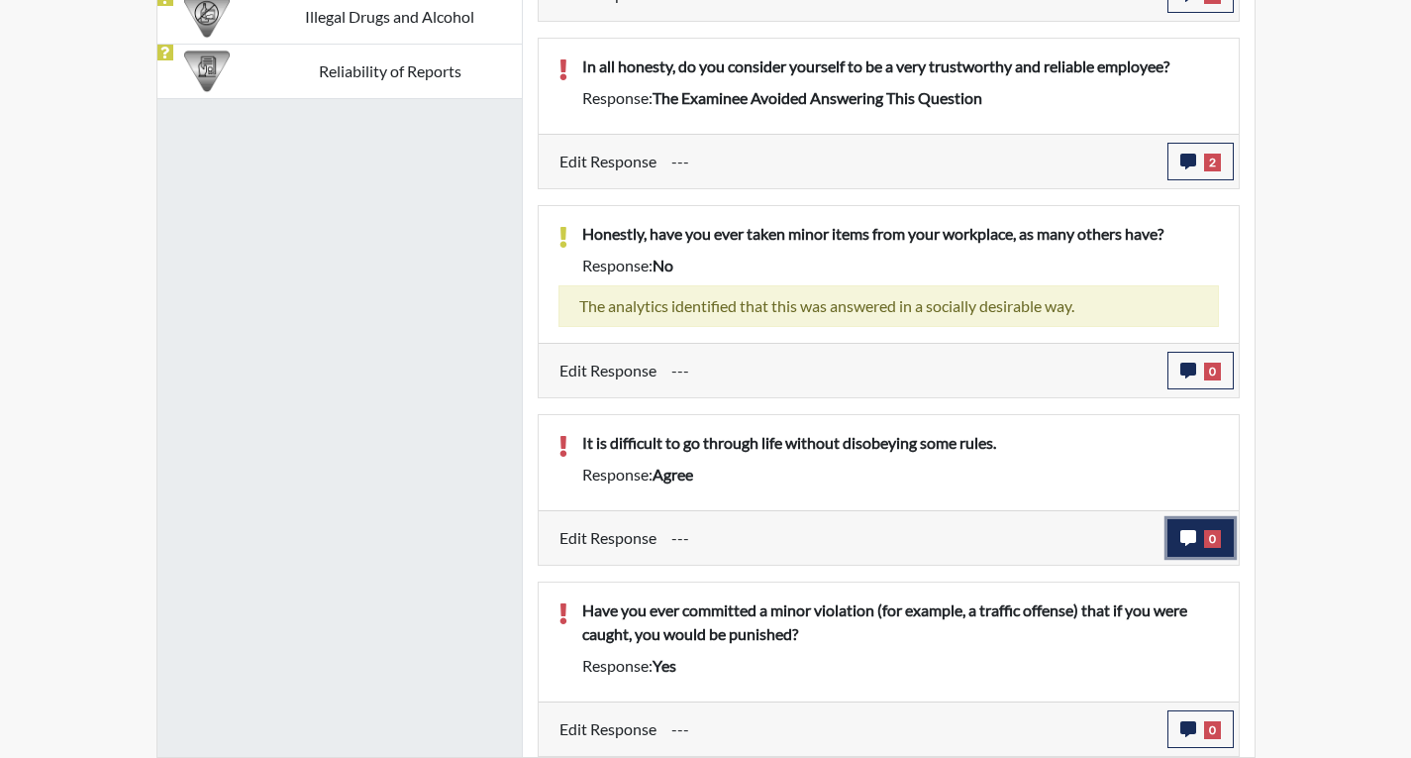
click at [1192, 538] on icon "button" at bounding box center [1189, 538] width 16 height 16
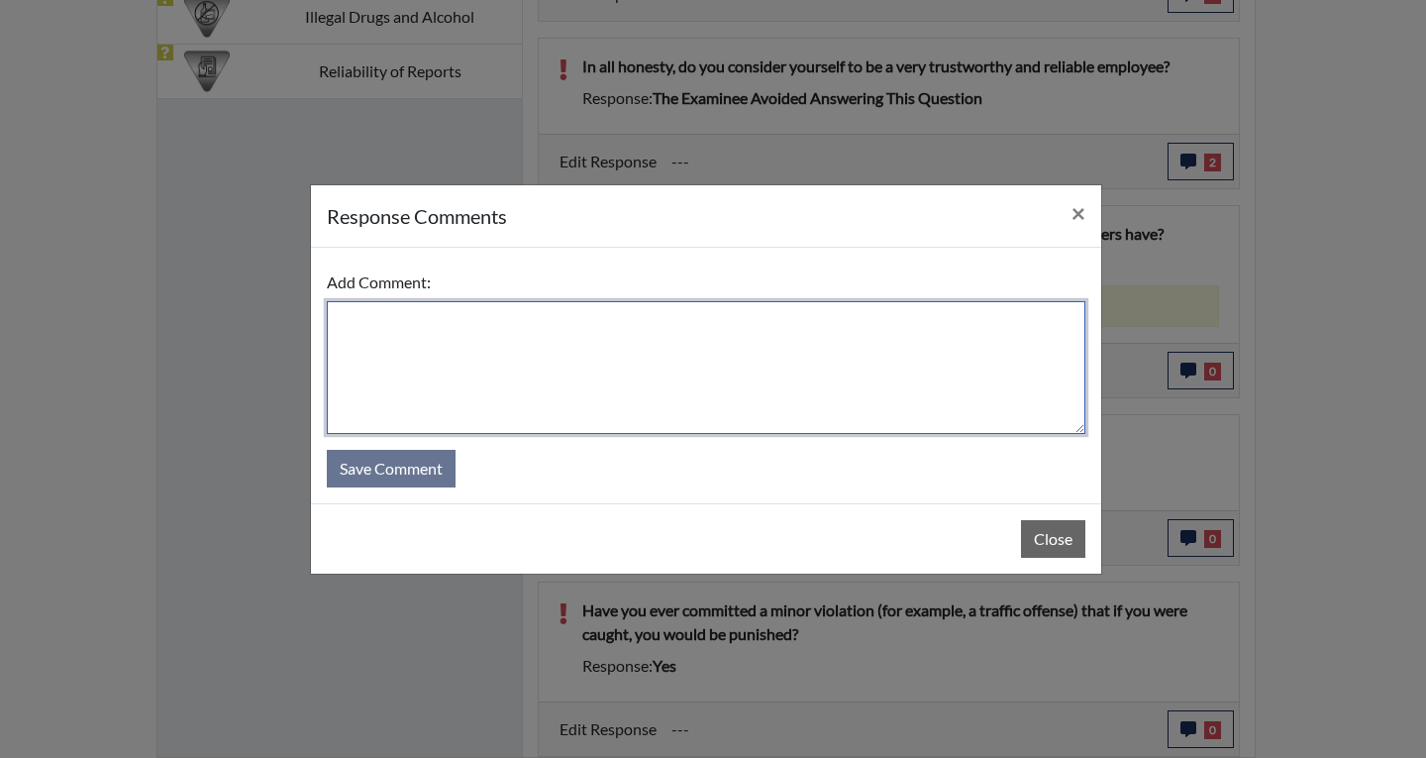
click at [397, 322] on textarea at bounding box center [706, 367] width 759 height 133
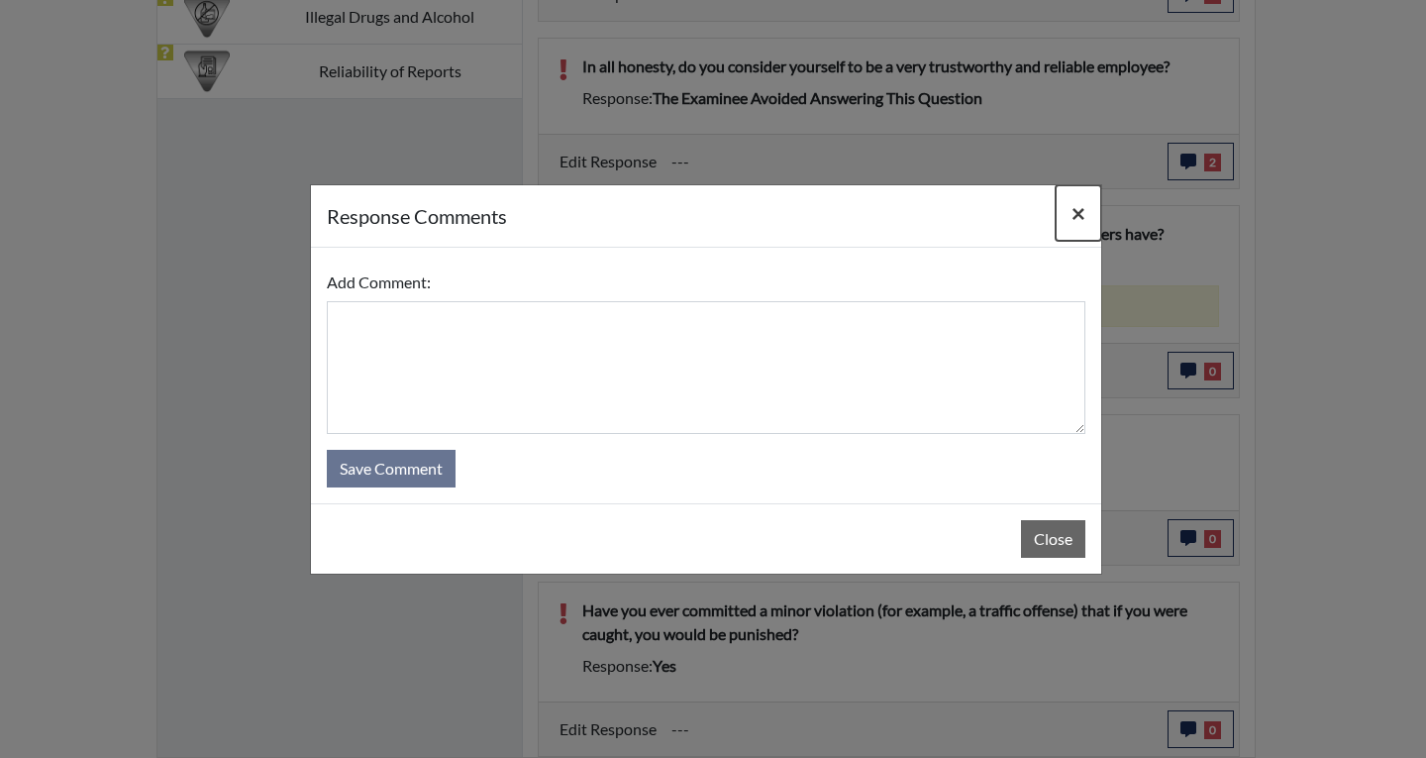
click at [1081, 212] on span "×" at bounding box center [1079, 212] width 14 height 29
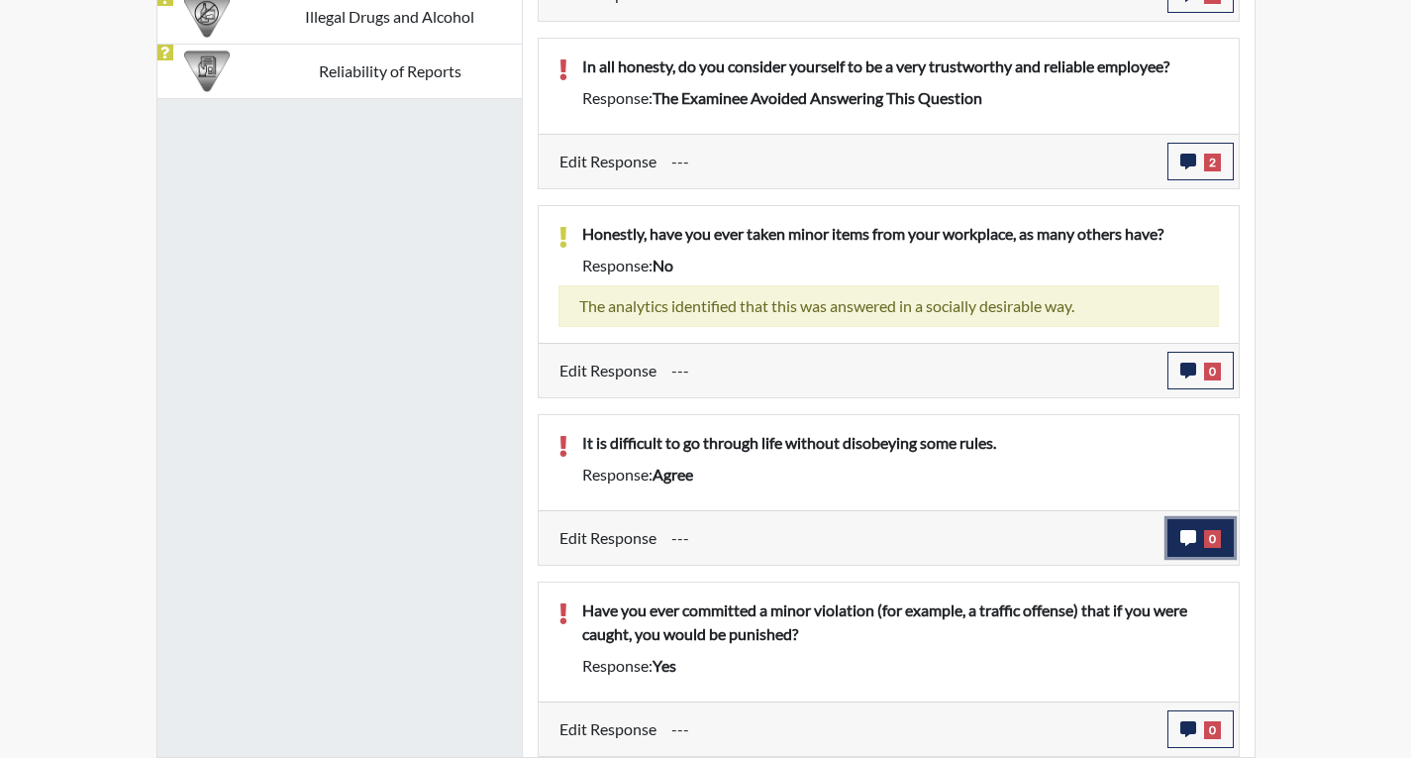
click at [1185, 539] on icon "button" at bounding box center [1189, 538] width 16 height 16
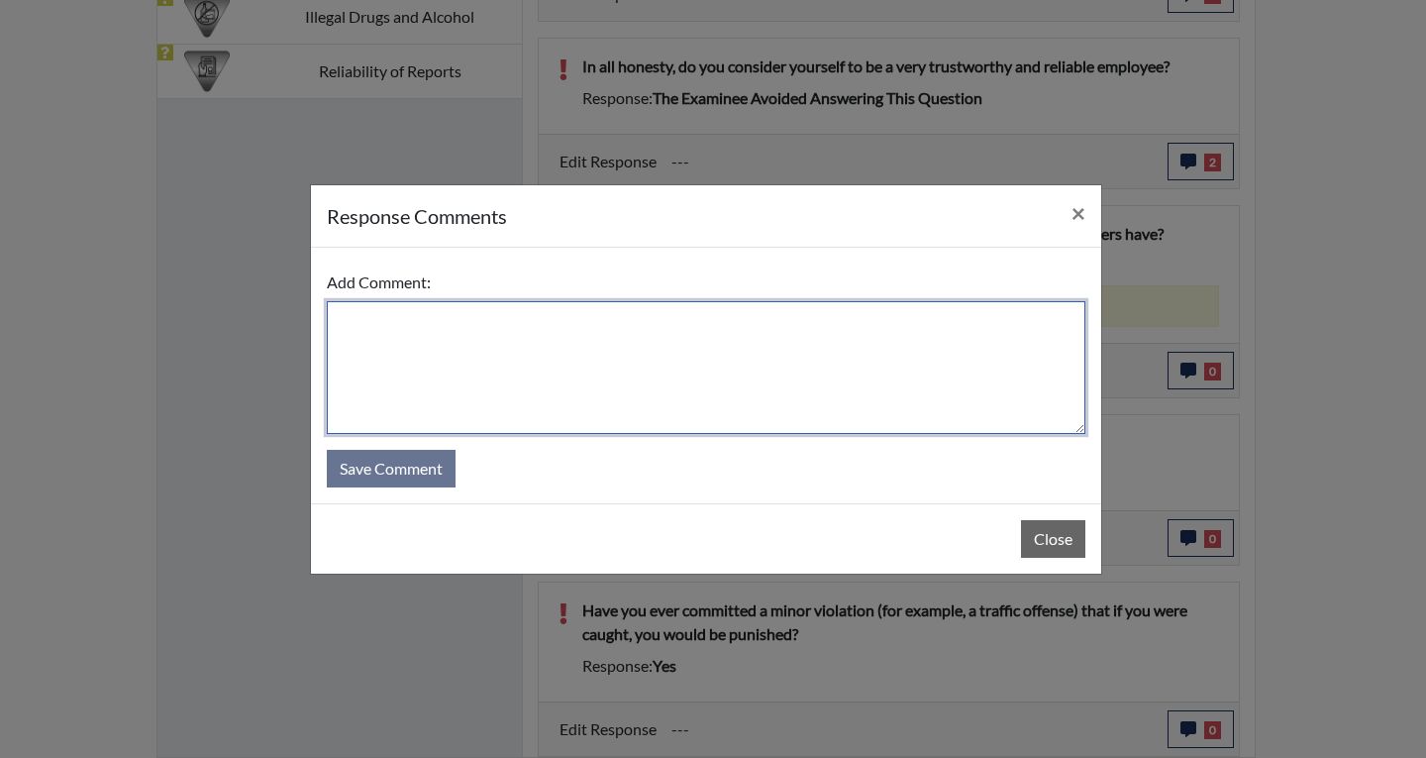
click at [338, 321] on textarea at bounding box center [706, 367] width 759 height 133
click at [436, 319] on textarea "It is not diffult to go through life without disobeying rules" at bounding box center [706, 367] width 759 height 133
click at [755, 325] on textarea "It is not difficult to go through life without disobeying rules" at bounding box center [706, 367] width 759 height 133
type textarea "It is not difficult to go through life without disobeying rules."
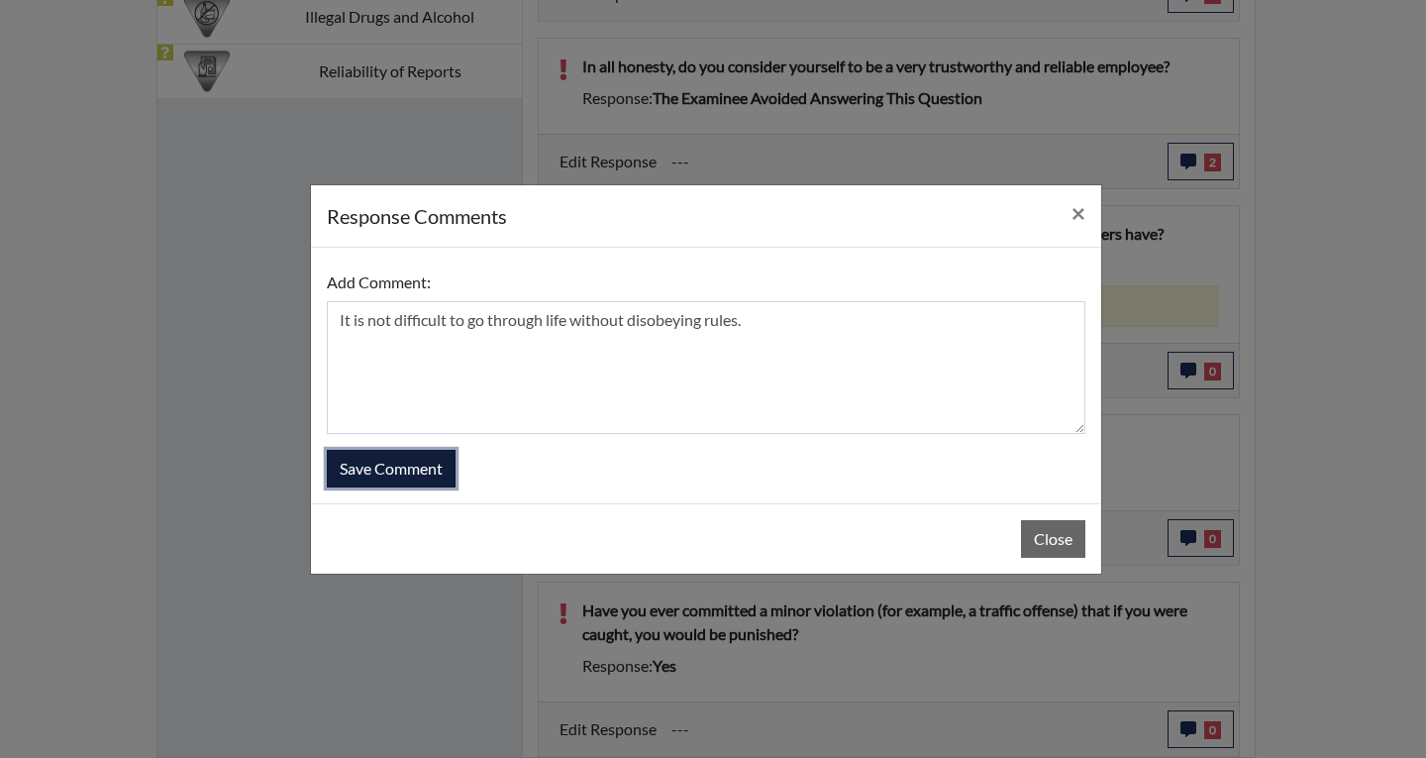
click at [392, 459] on button "Save Comment" at bounding box center [391, 469] width 129 height 38
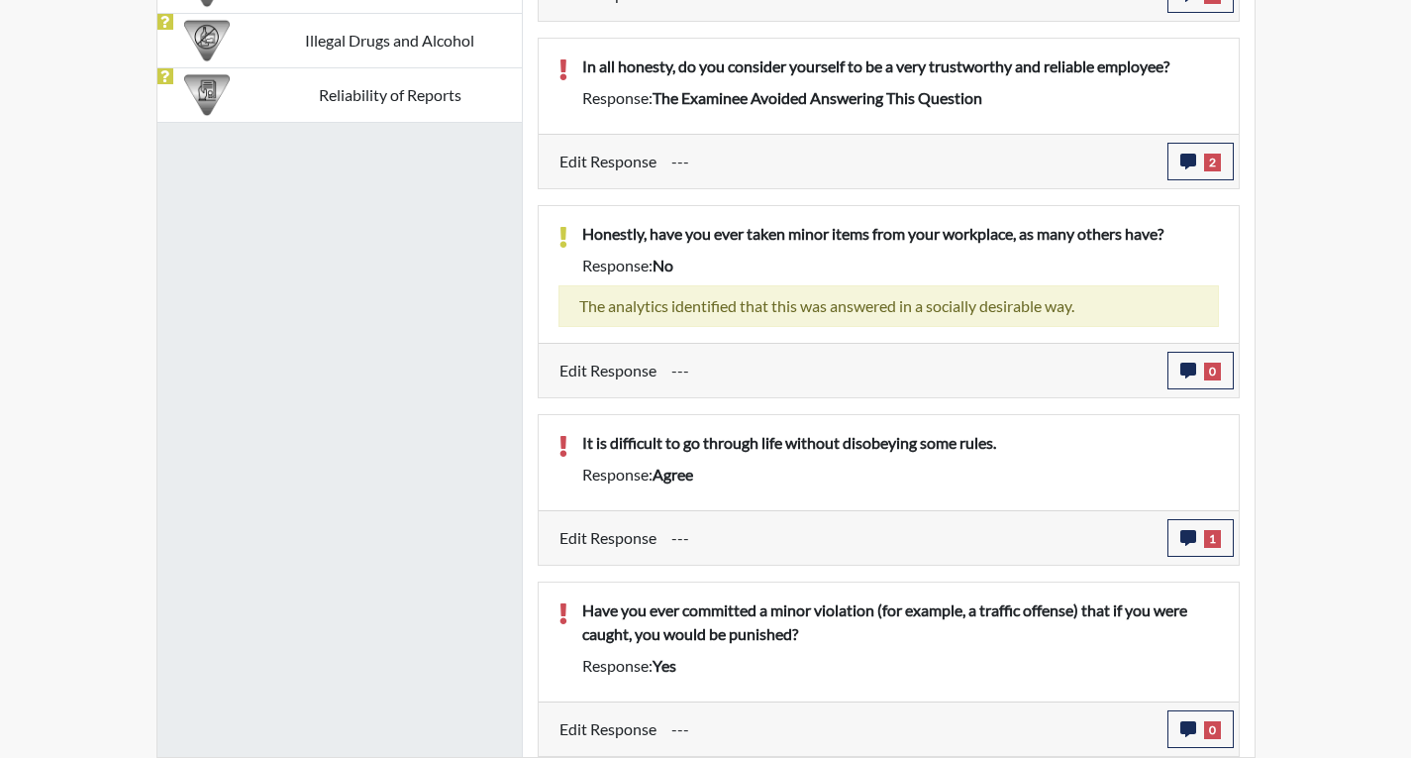
scroll to position [329, 823]
click at [1188, 731] on icon "button" at bounding box center [1189, 729] width 16 height 16
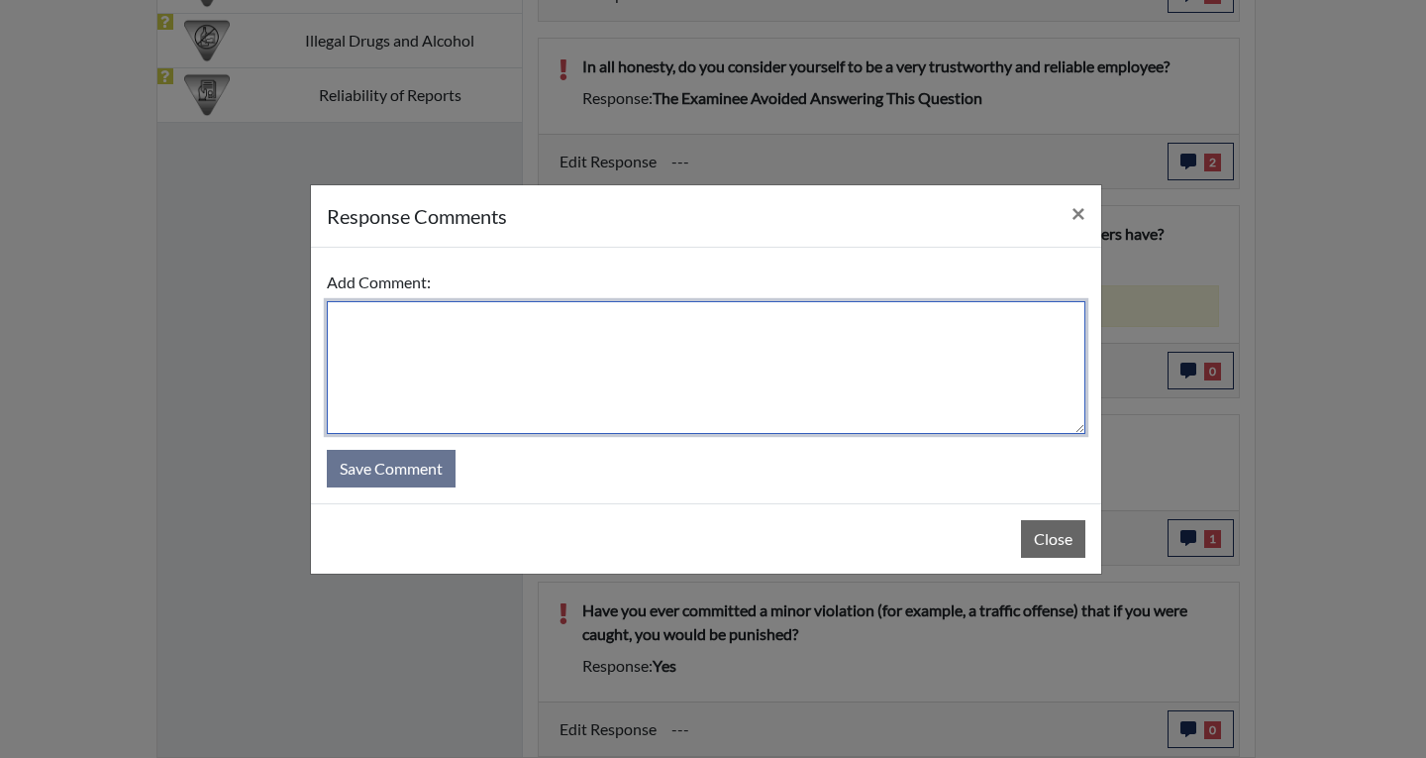
click at [356, 325] on textarea at bounding box center [706, 367] width 759 height 133
type textarea "No i have never committed a traffic violation that if I was caught I would be p…"
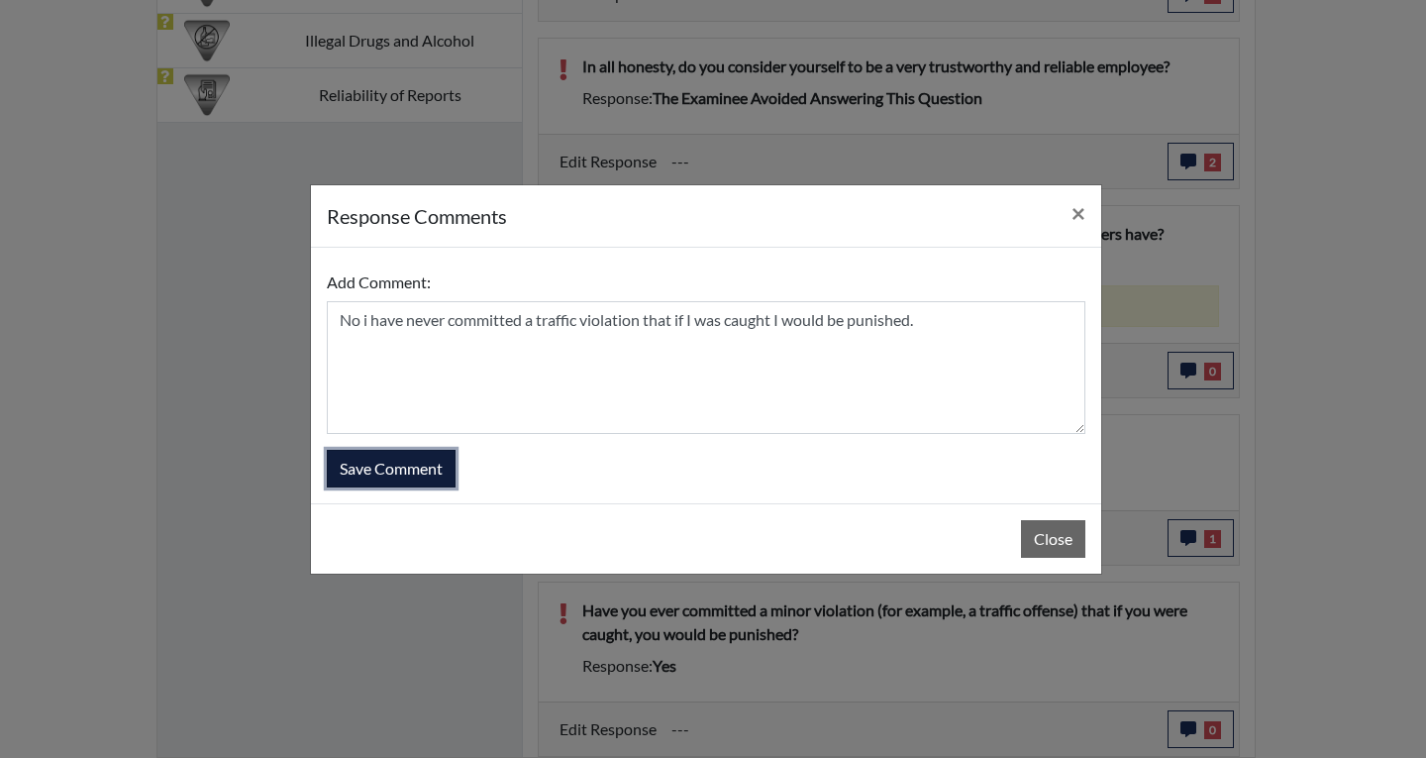
click at [400, 467] on button "Save Comment" at bounding box center [391, 469] width 129 height 38
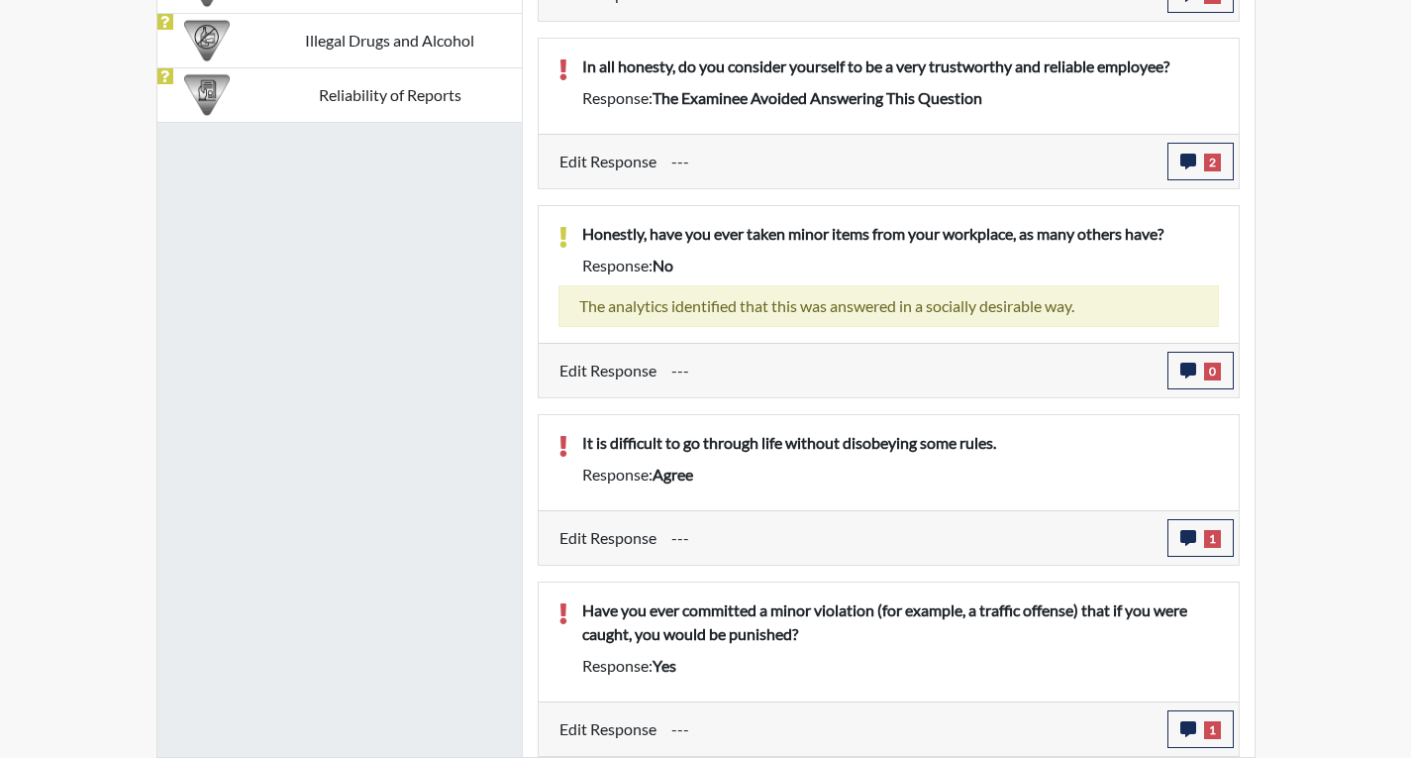
drag, startPoint x: 44, startPoint y: 435, endPoint x: 0, endPoint y: -86, distance: 522.8
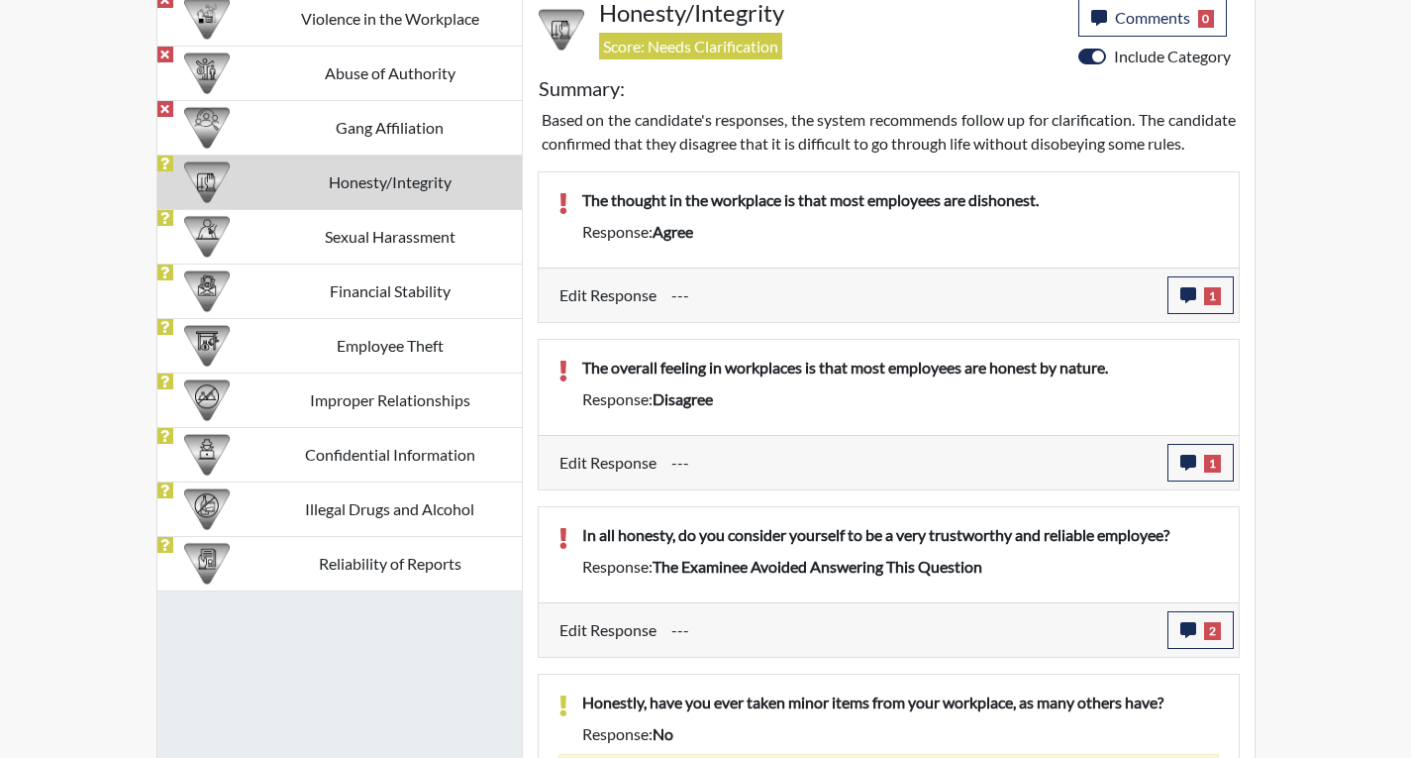
scroll to position [1254, 0]
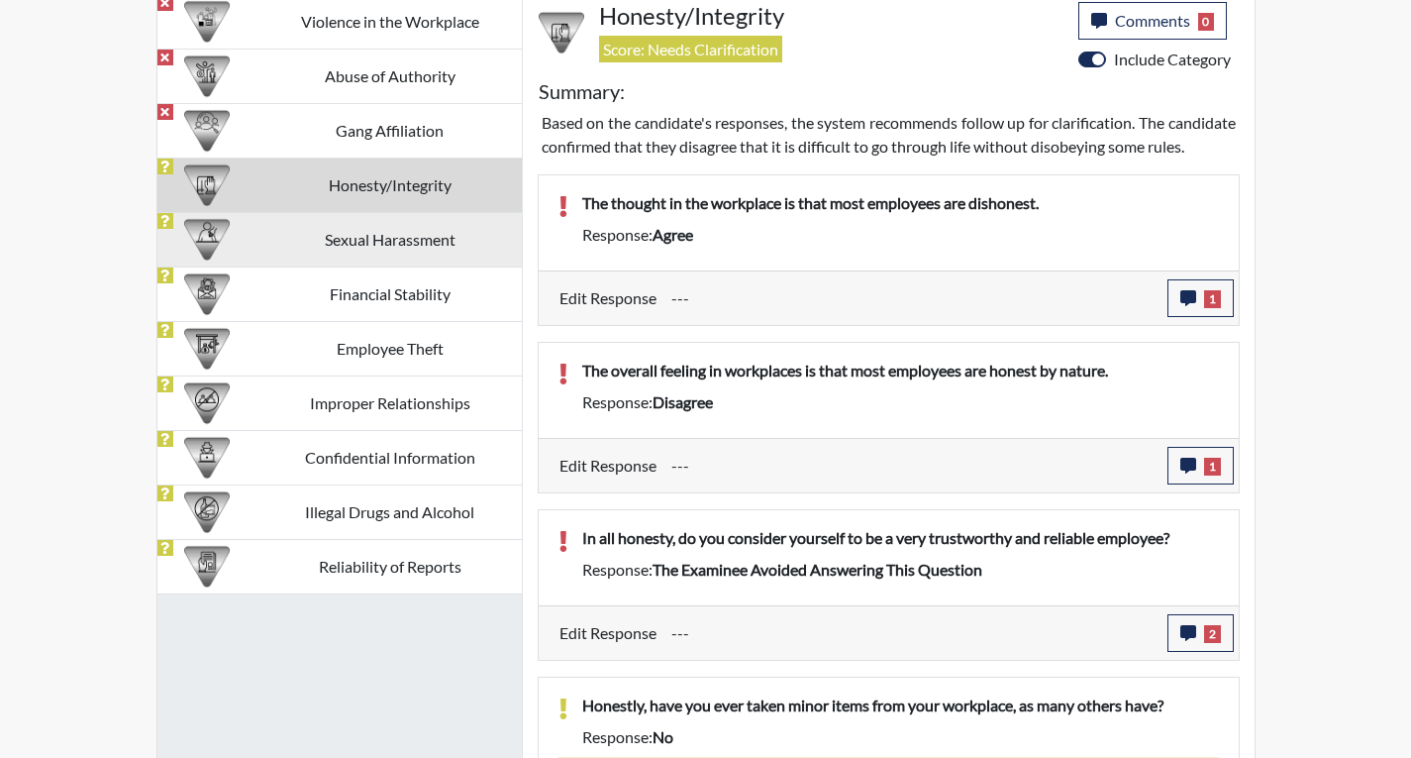
click at [358, 242] on td "Sexual Harassment" at bounding box center [389, 239] width 263 height 54
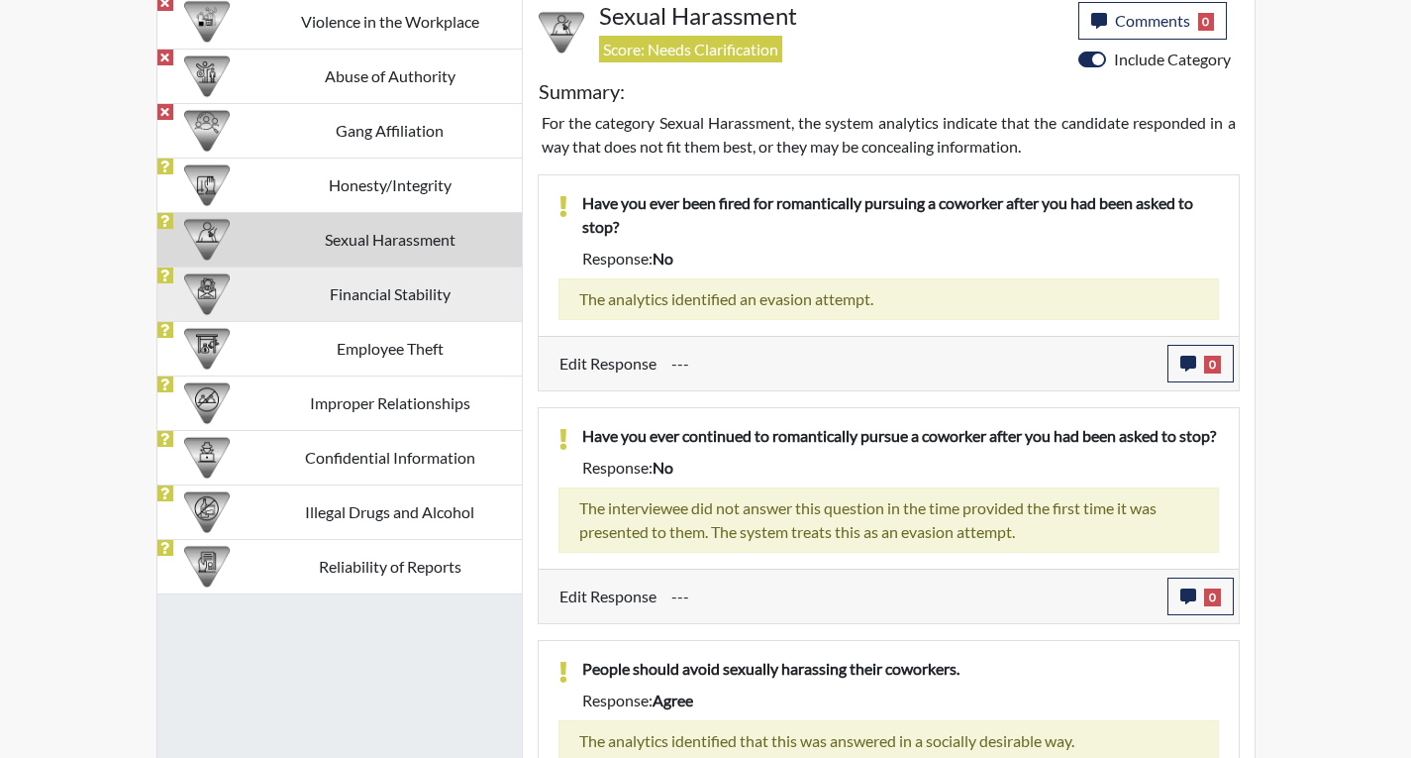
click at [362, 285] on td "Financial Stability" at bounding box center [389, 293] width 263 height 54
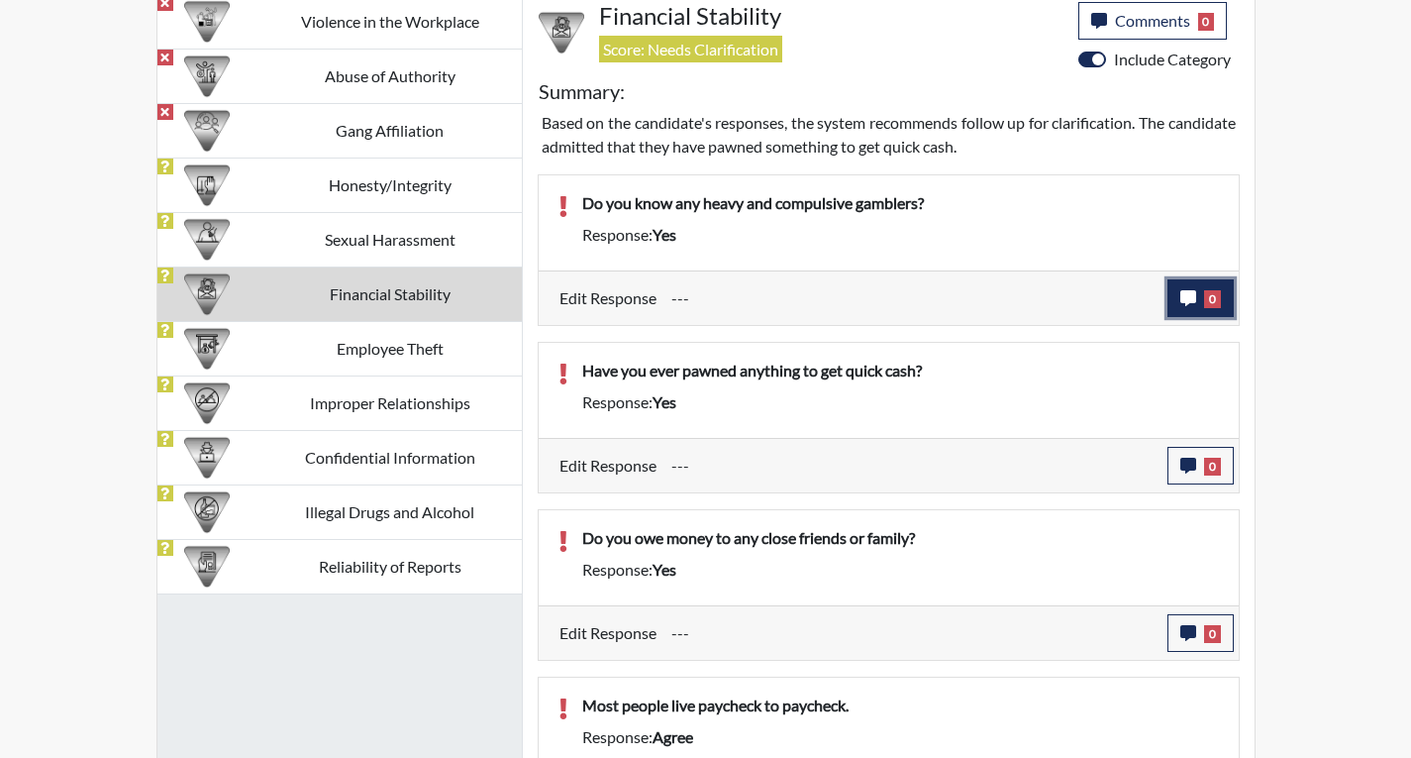
click at [1202, 309] on button "0" at bounding box center [1201, 298] width 66 height 38
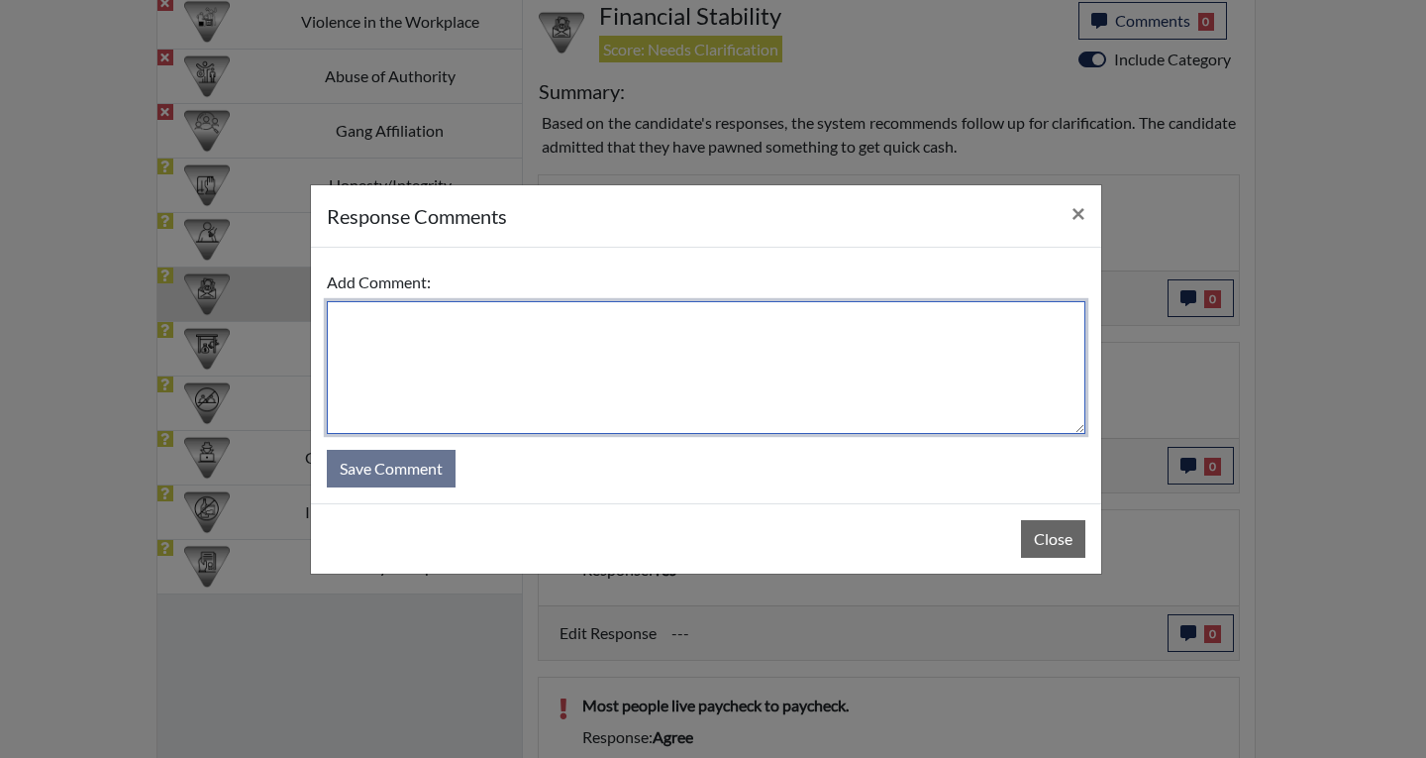
click at [372, 321] on textarea at bounding box center [706, 367] width 759 height 133
type textarea "No I do not know anyone that gambles."
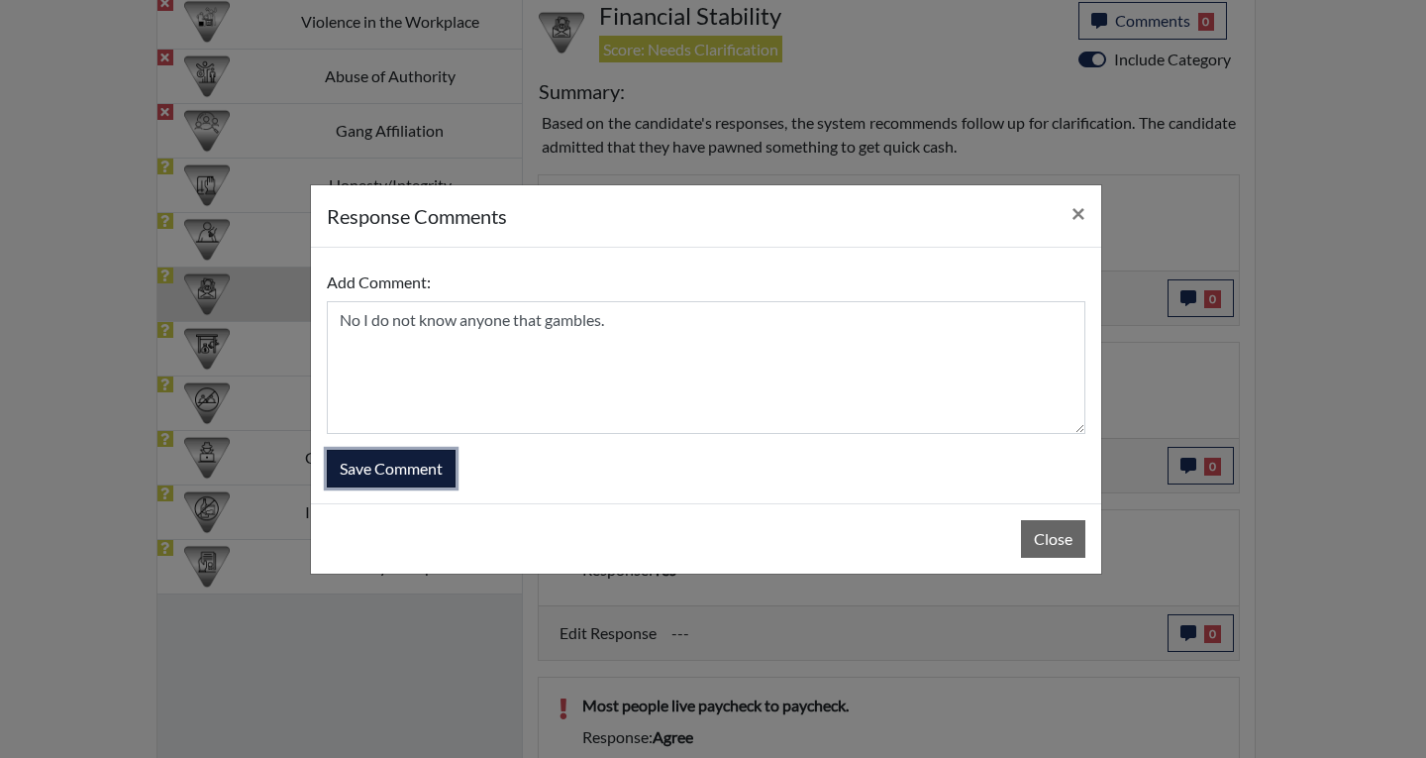
click at [392, 465] on button "Save Comment" at bounding box center [391, 469] width 129 height 38
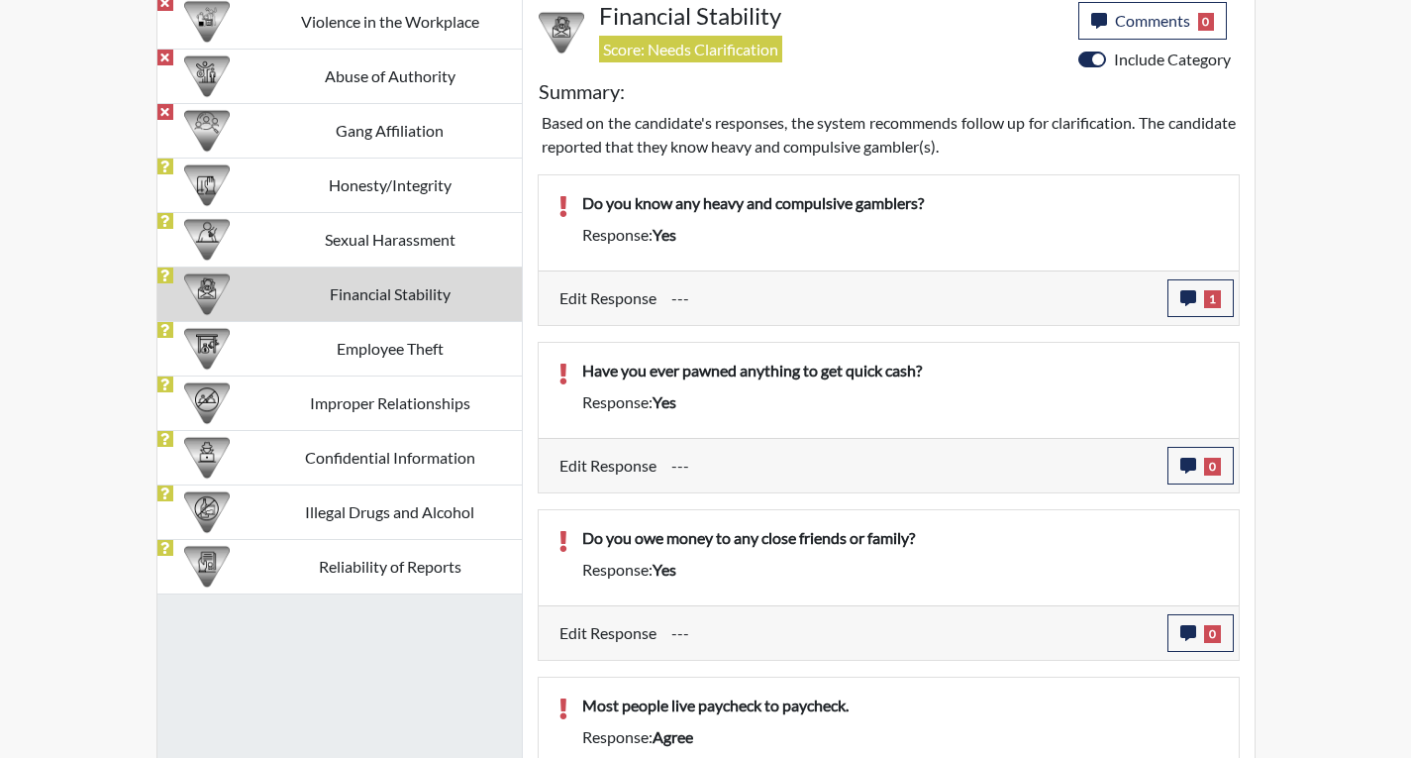
scroll to position [329, 823]
click at [1194, 474] on button "0" at bounding box center [1201, 466] width 66 height 38
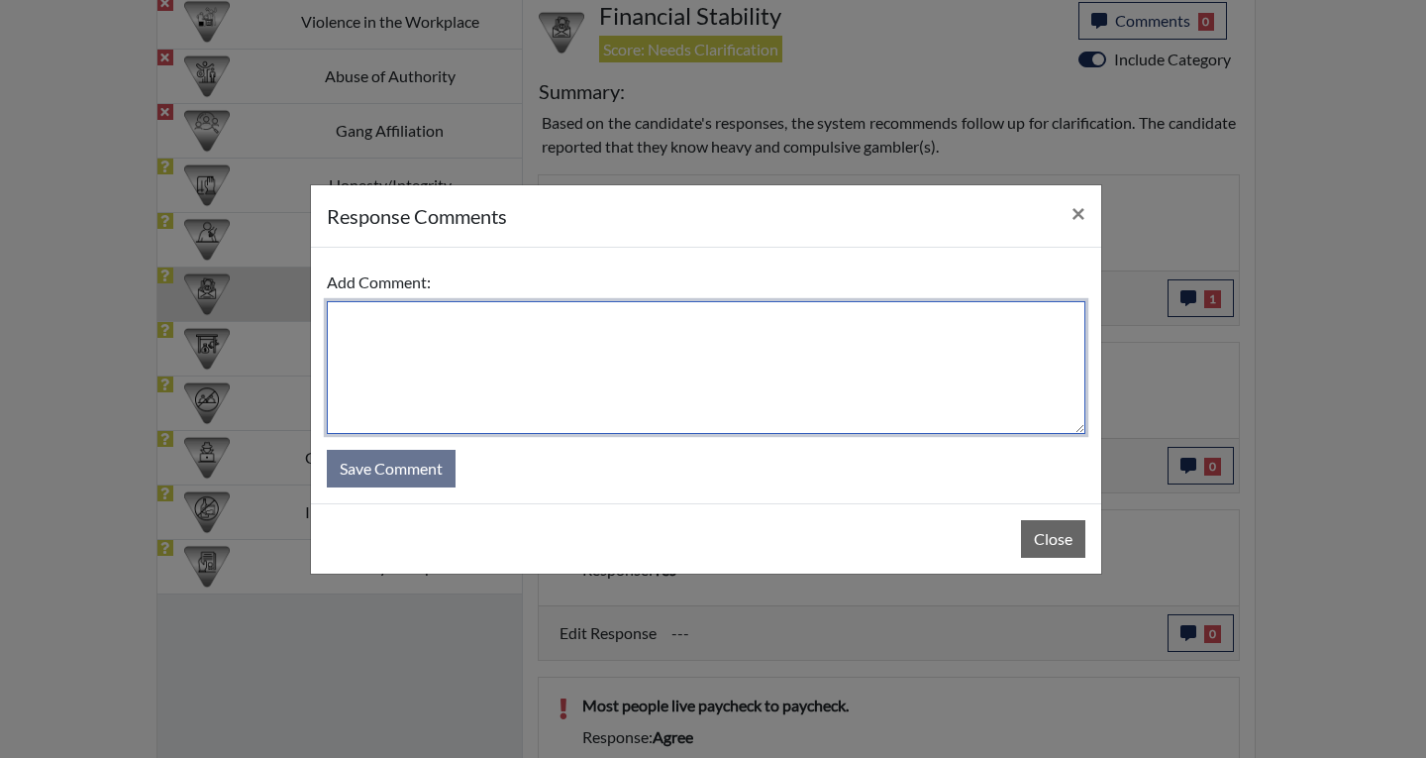
click at [467, 333] on textarea at bounding box center [706, 367] width 759 height 133
click at [657, 312] on textarea "No I have not pawned anything." at bounding box center [706, 367] width 759 height 133
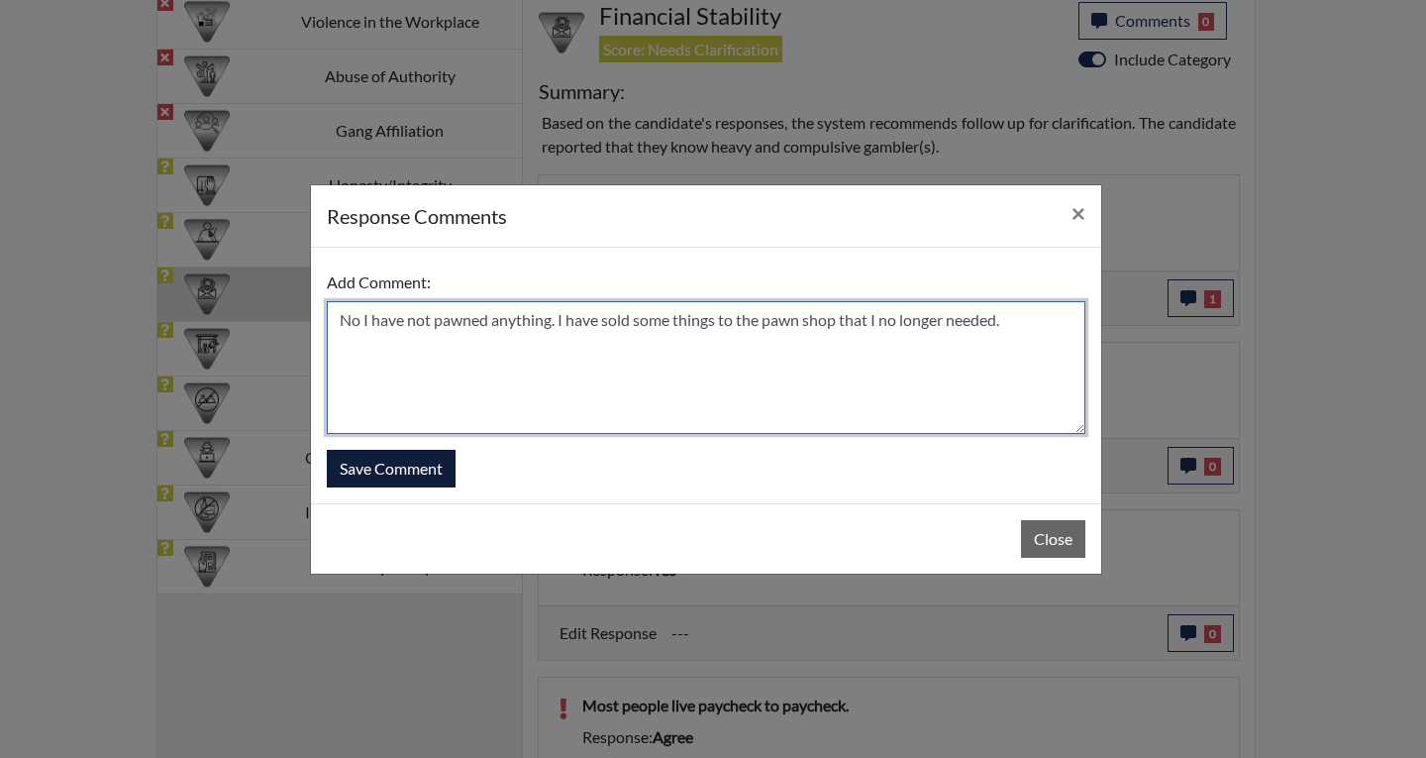
type textarea "No I have not pawned anything. I have sold some things to the pawn shop that I …"
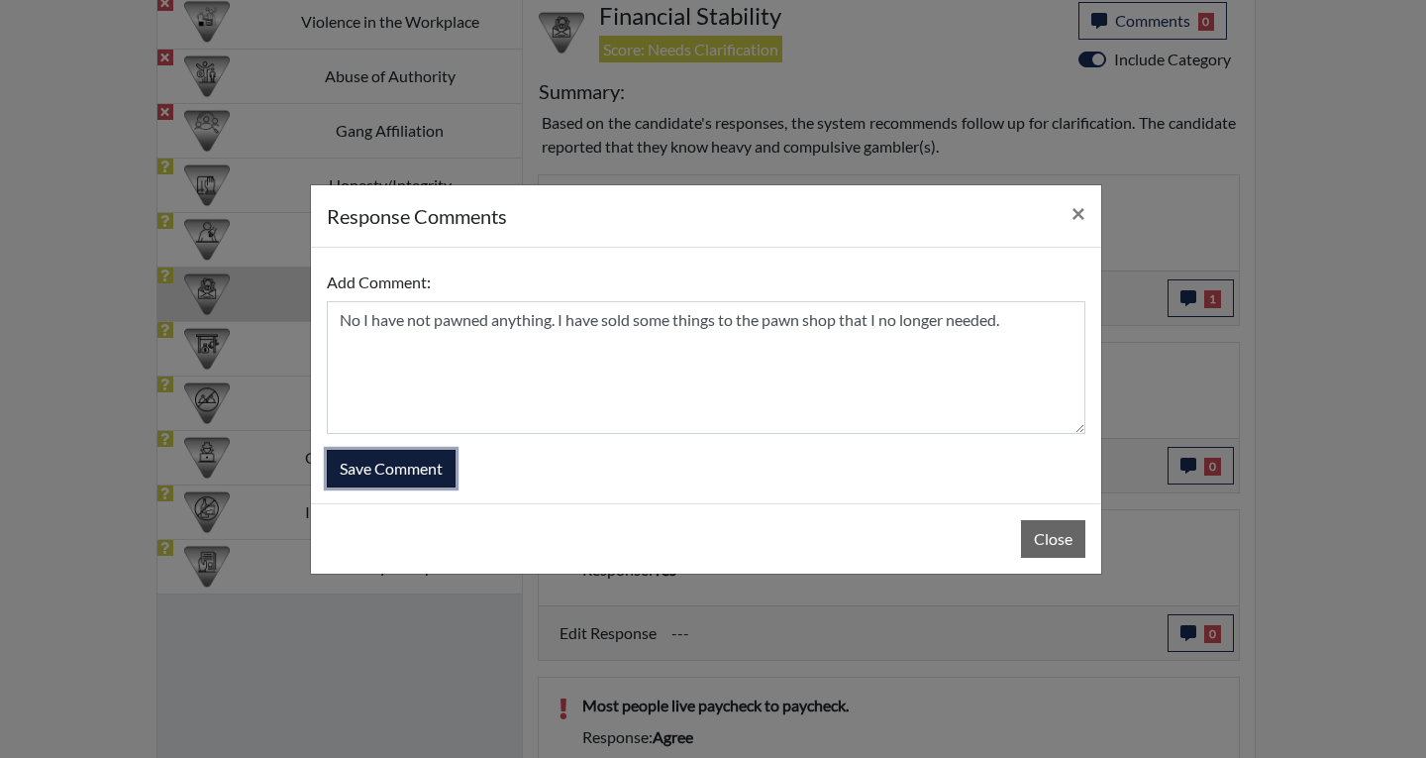
click at [423, 462] on button "Save Comment" at bounding box center [391, 469] width 129 height 38
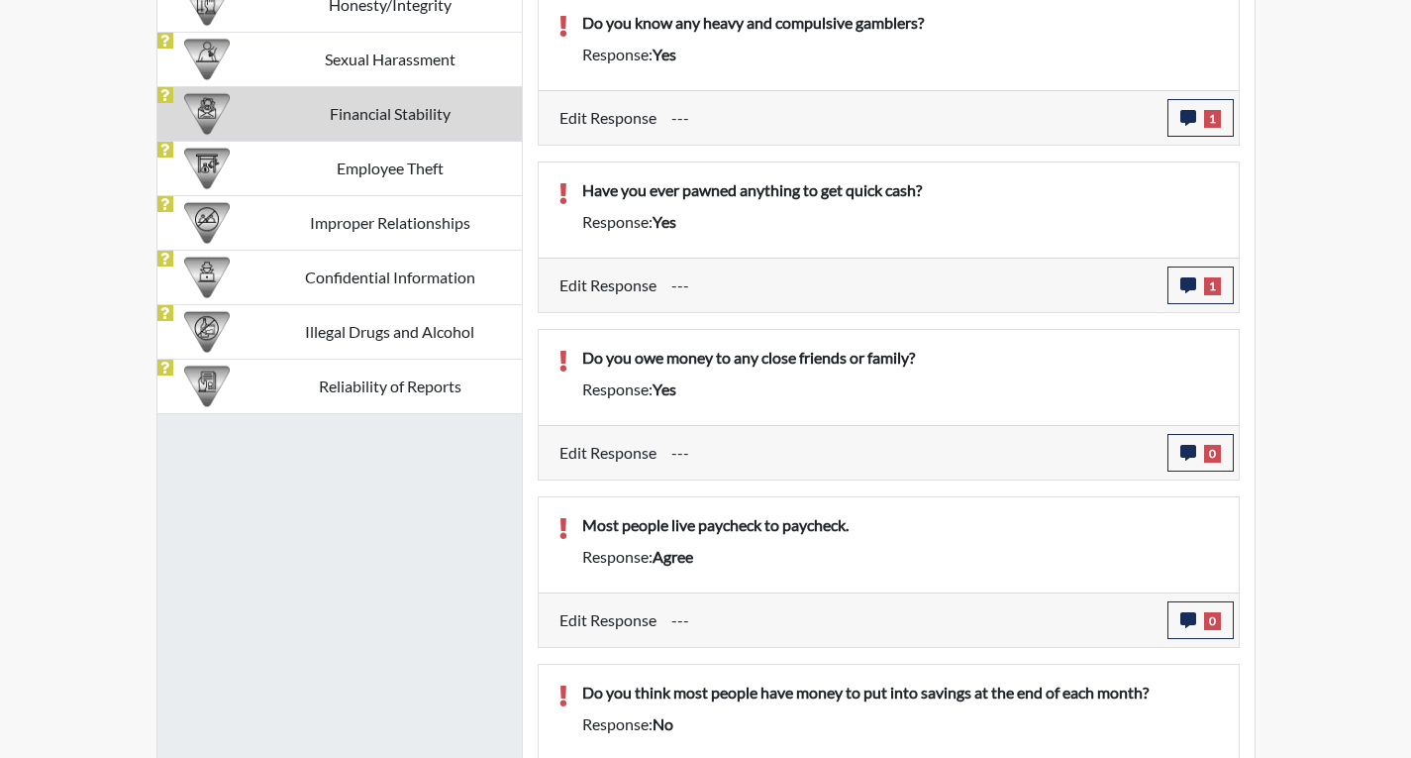
scroll to position [1452, 0]
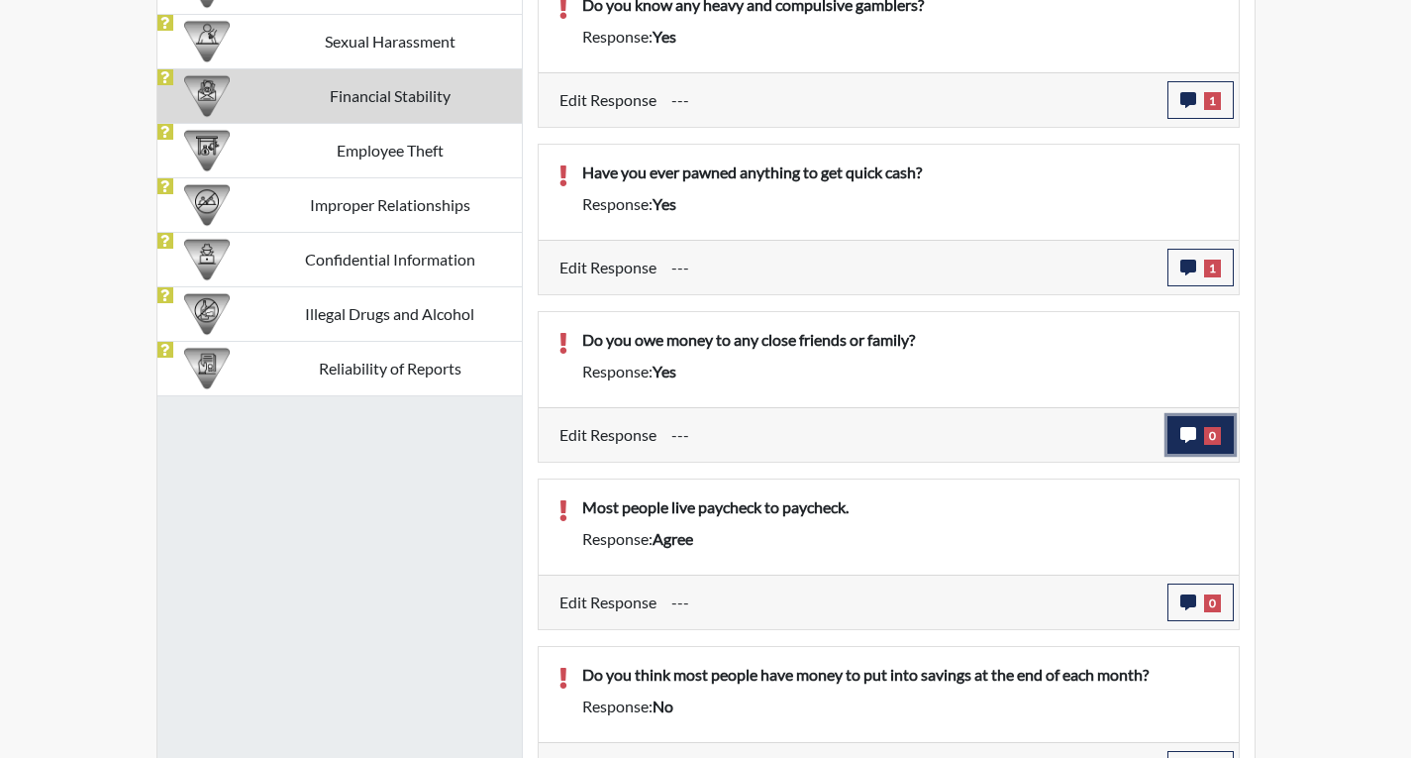
click at [1211, 441] on span "0" at bounding box center [1212, 436] width 17 height 18
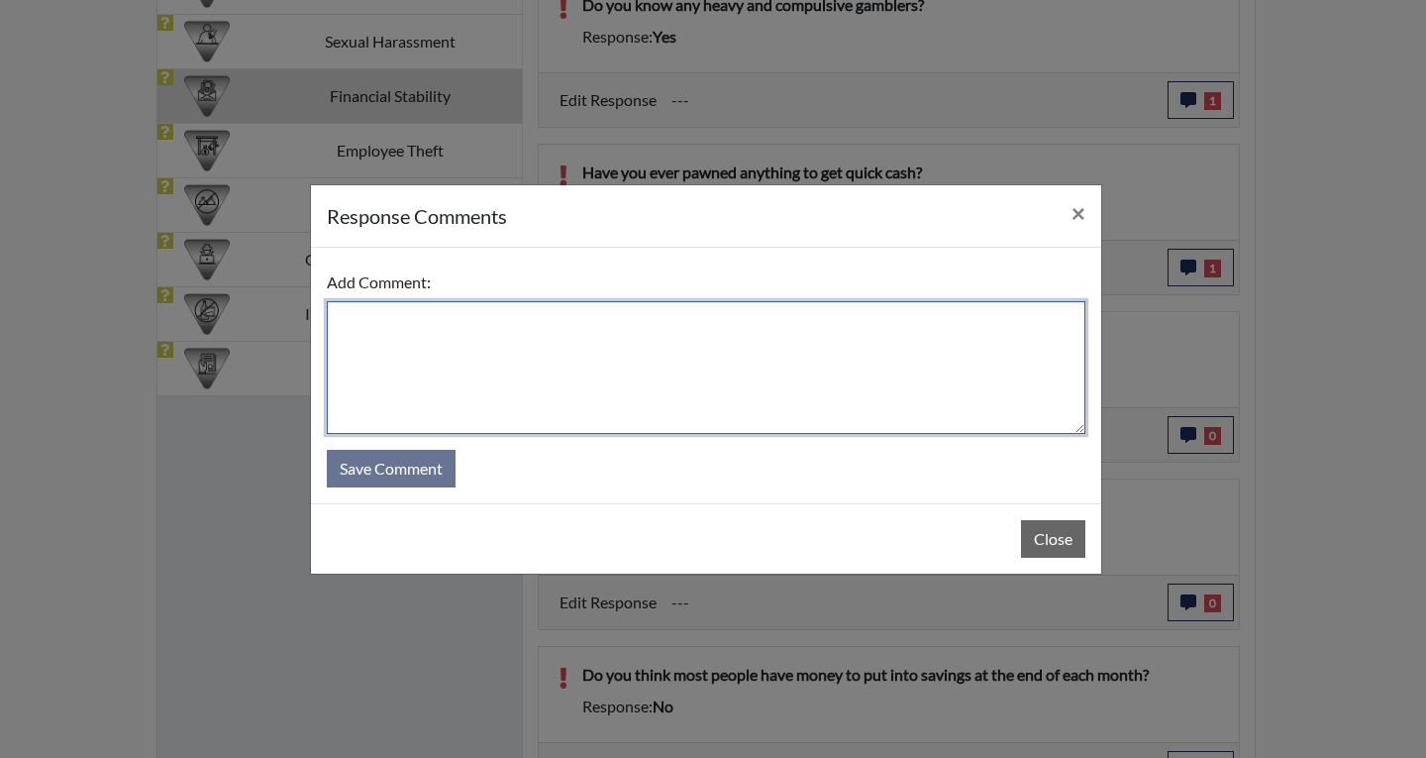
click at [331, 308] on textarea at bounding box center [706, 367] width 759 height 133
type textarea "No I do not owe any money to friends or family."
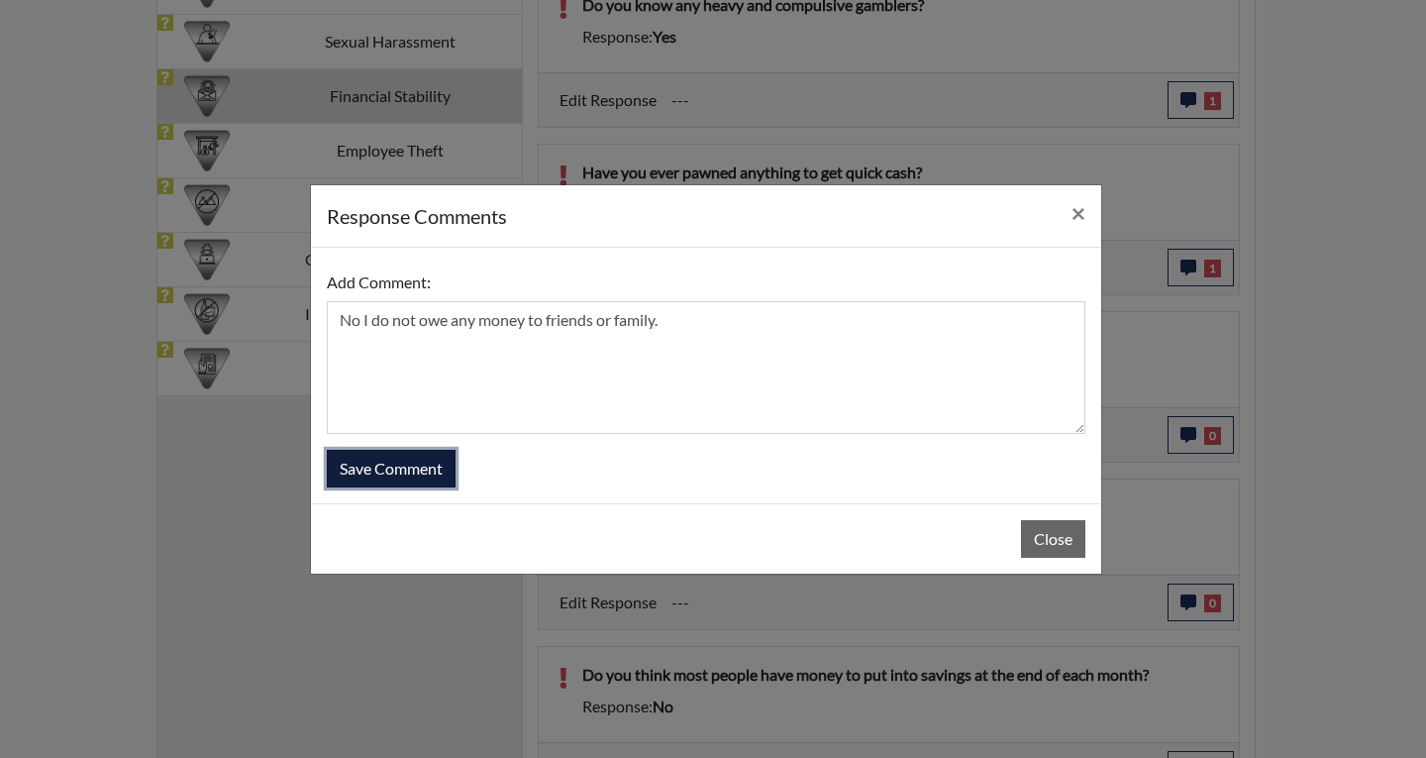
click at [405, 456] on button "Save Comment" at bounding box center [391, 469] width 129 height 38
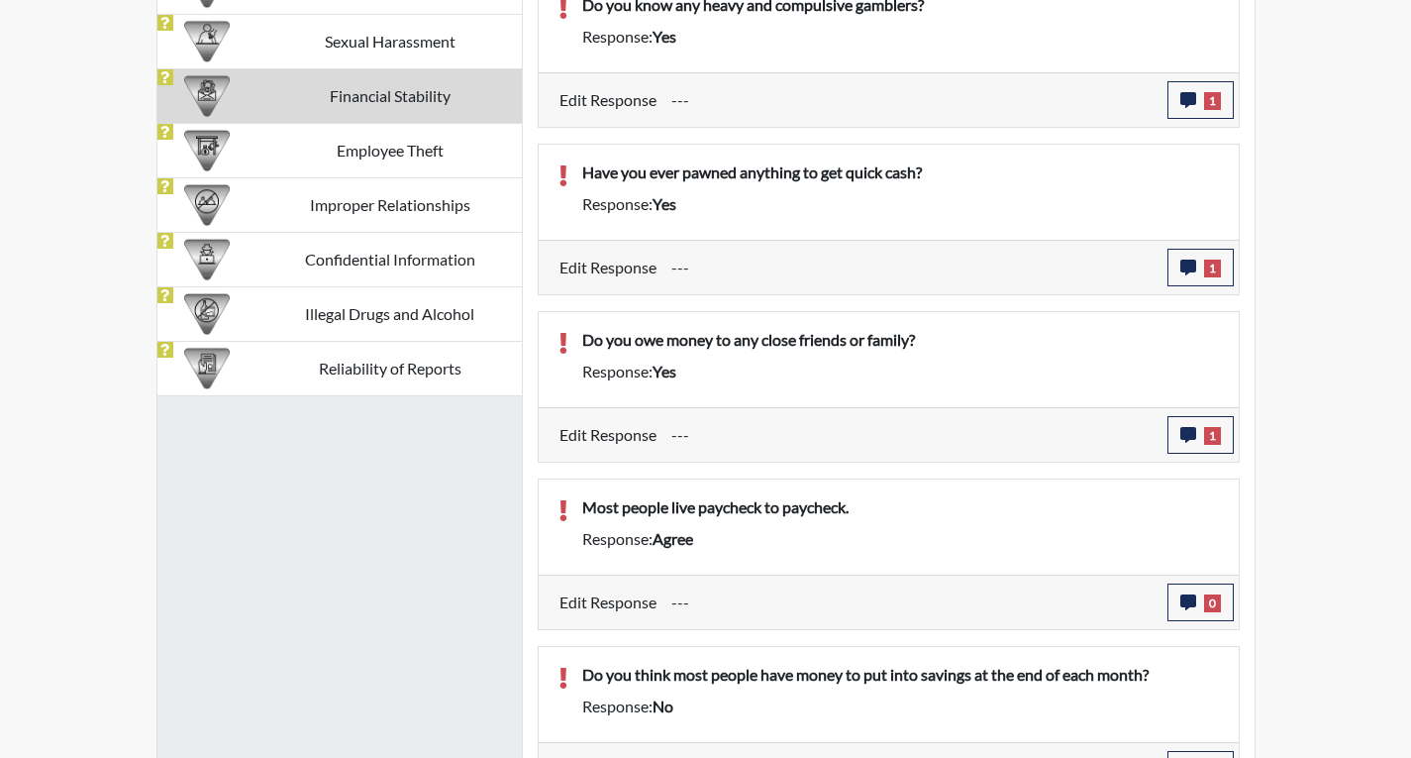
scroll to position [329, 823]
click at [1190, 599] on icon "button" at bounding box center [1189, 602] width 16 height 16
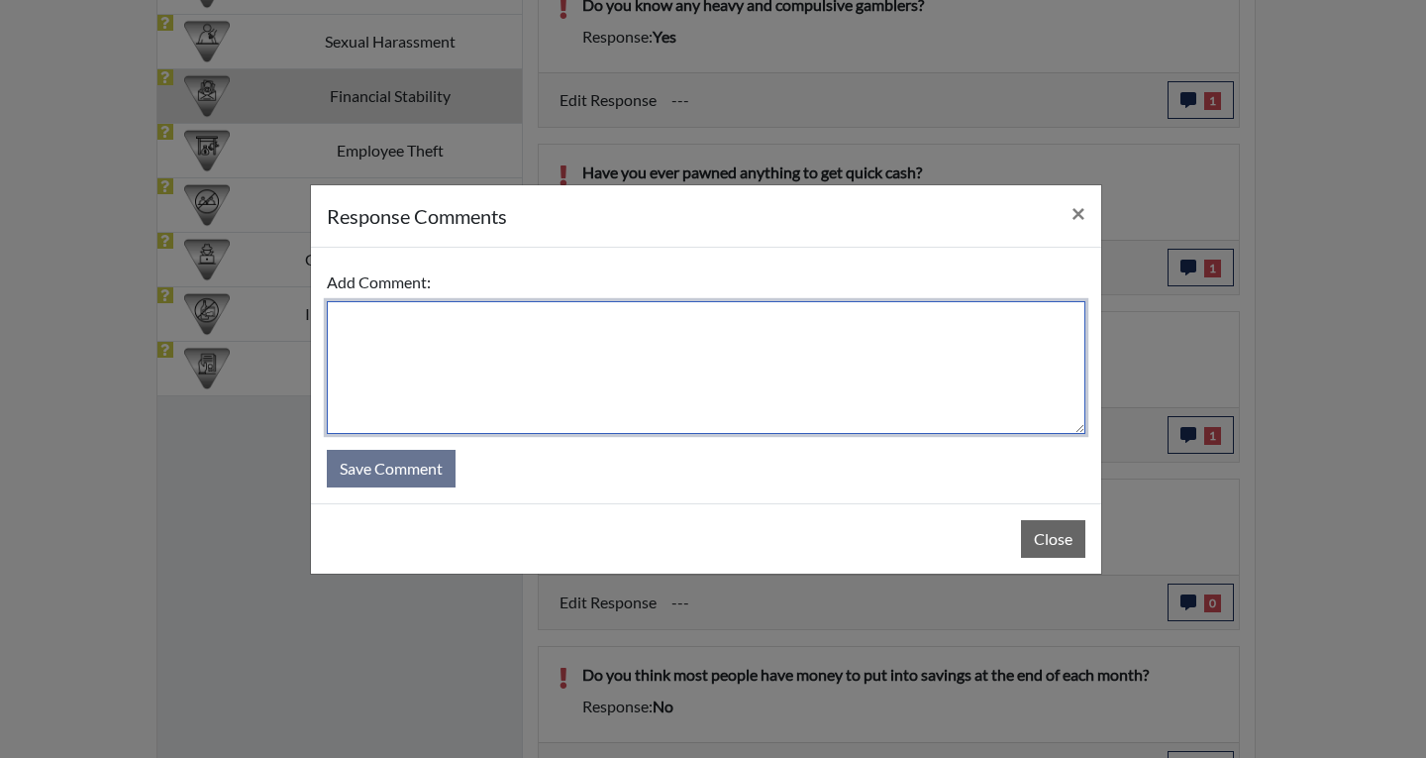
click at [354, 313] on textarea at bounding box center [706, 367] width 759 height 133
type textarea "My belief is some people do live paycheck to paycheck."
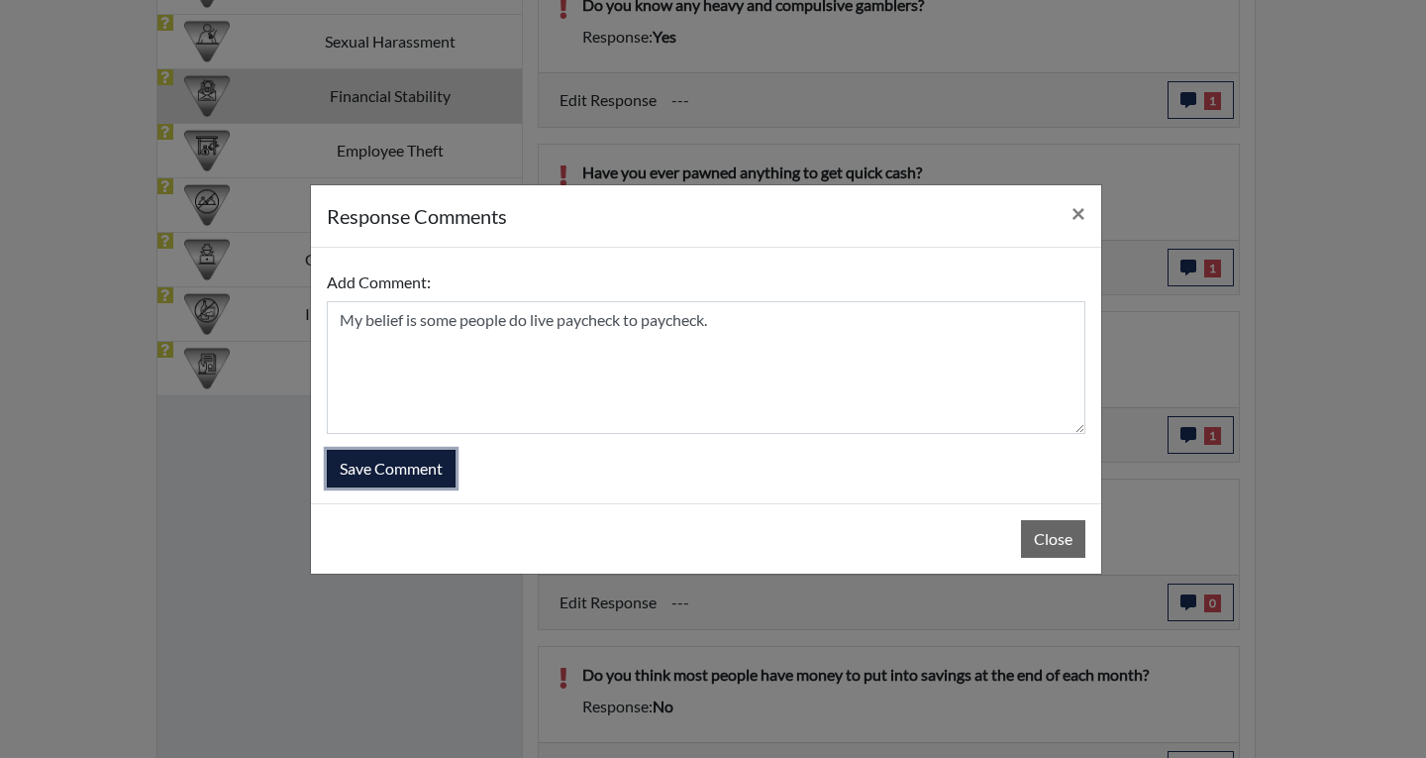
click at [413, 468] on button "Save Comment" at bounding box center [391, 469] width 129 height 38
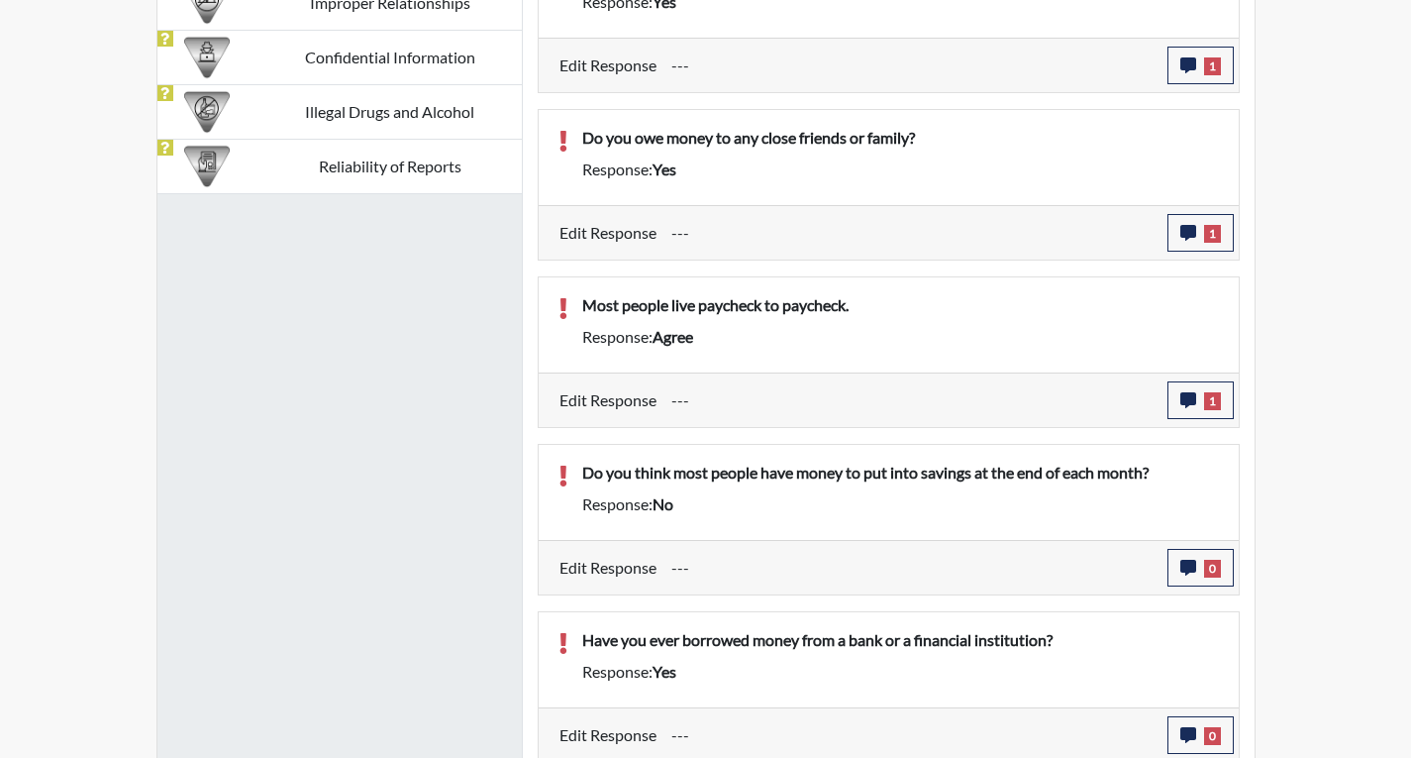
scroll to position [1660, 0]
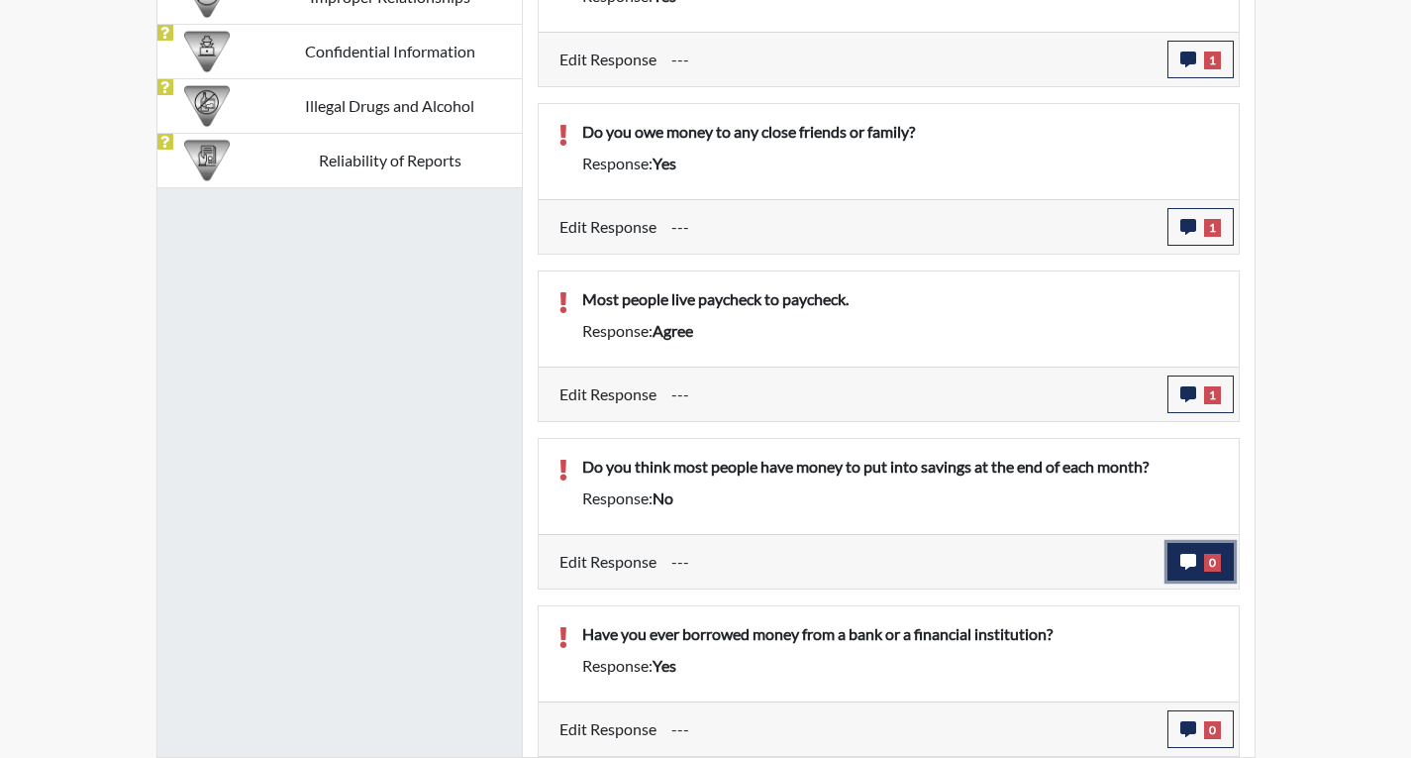
click at [1190, 557] on icon "button" at bounding box center [1189, 562] width 16 height 16
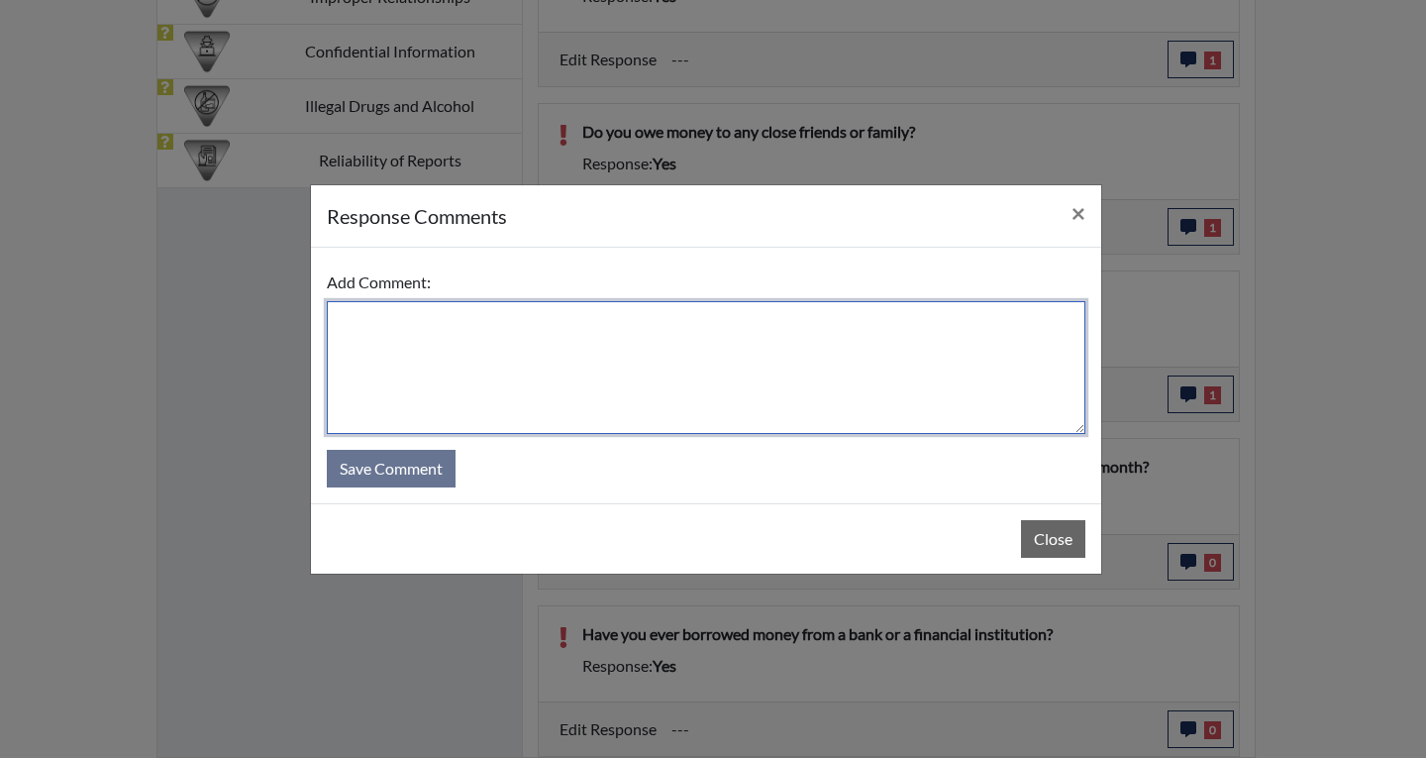
click at [346, 313] on textarea at bounding box center [706, 367] width 759 height 133
type textarea "That could be a yes or no questions. Some people can save and some people can't."
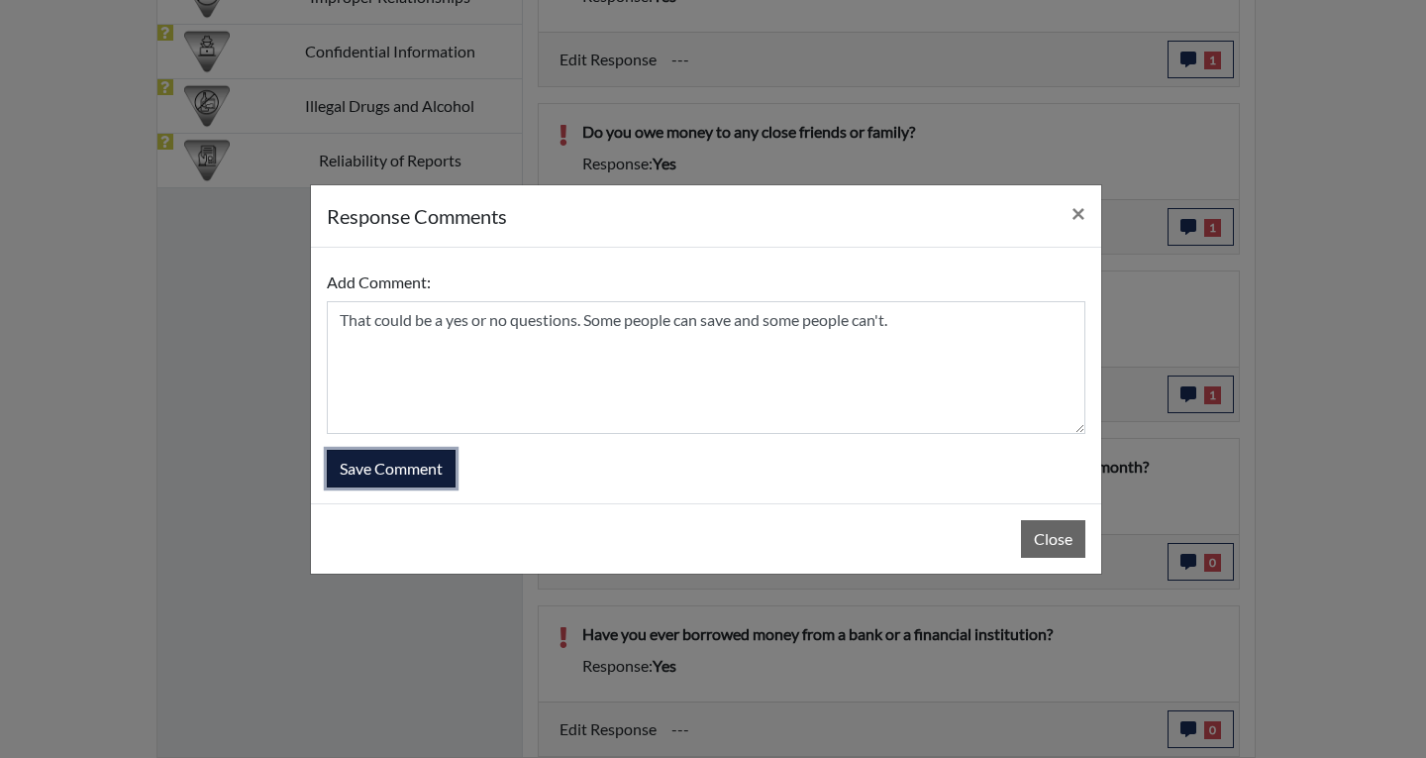
click at [395, 467] on button "Save Comment" at bounding box center [391, 469] width 129 height 38
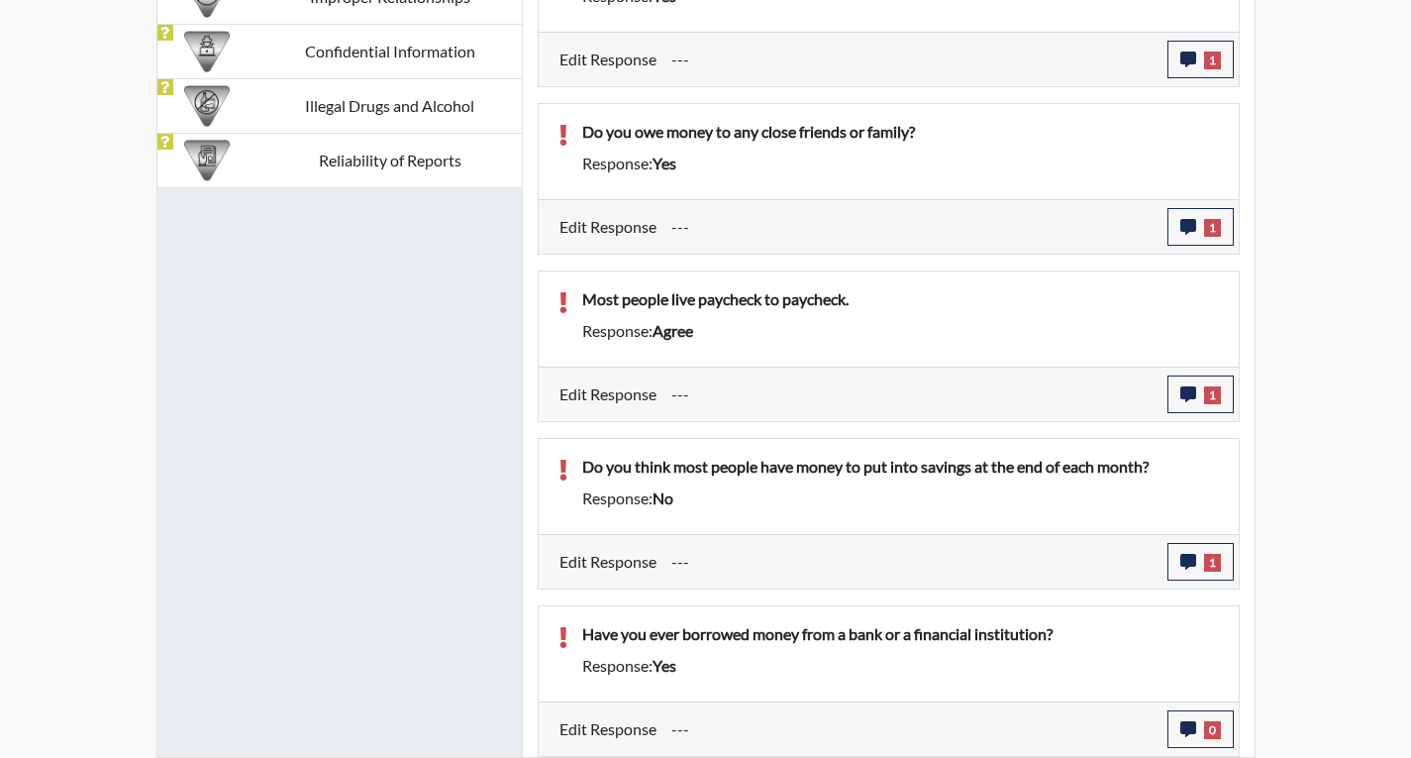
scroll to position [329, 823]
click at [1192, 721] on icon "button" at bounding box center [1189, 729] width 16 height 16
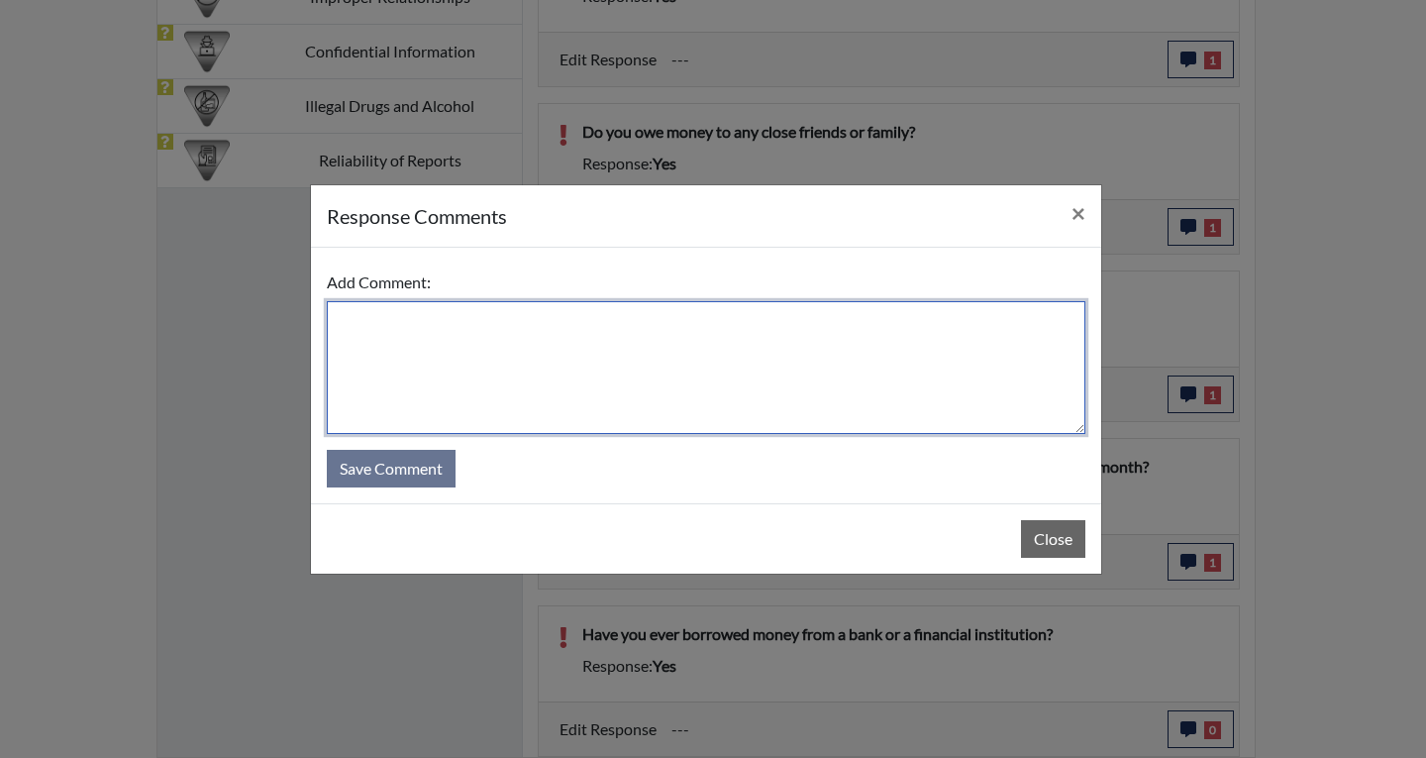
click at [377, 314] on textarea at bounding box center [706, 367] width 759 height 133
type textarea "Yes I have had a car loan from a bank before."
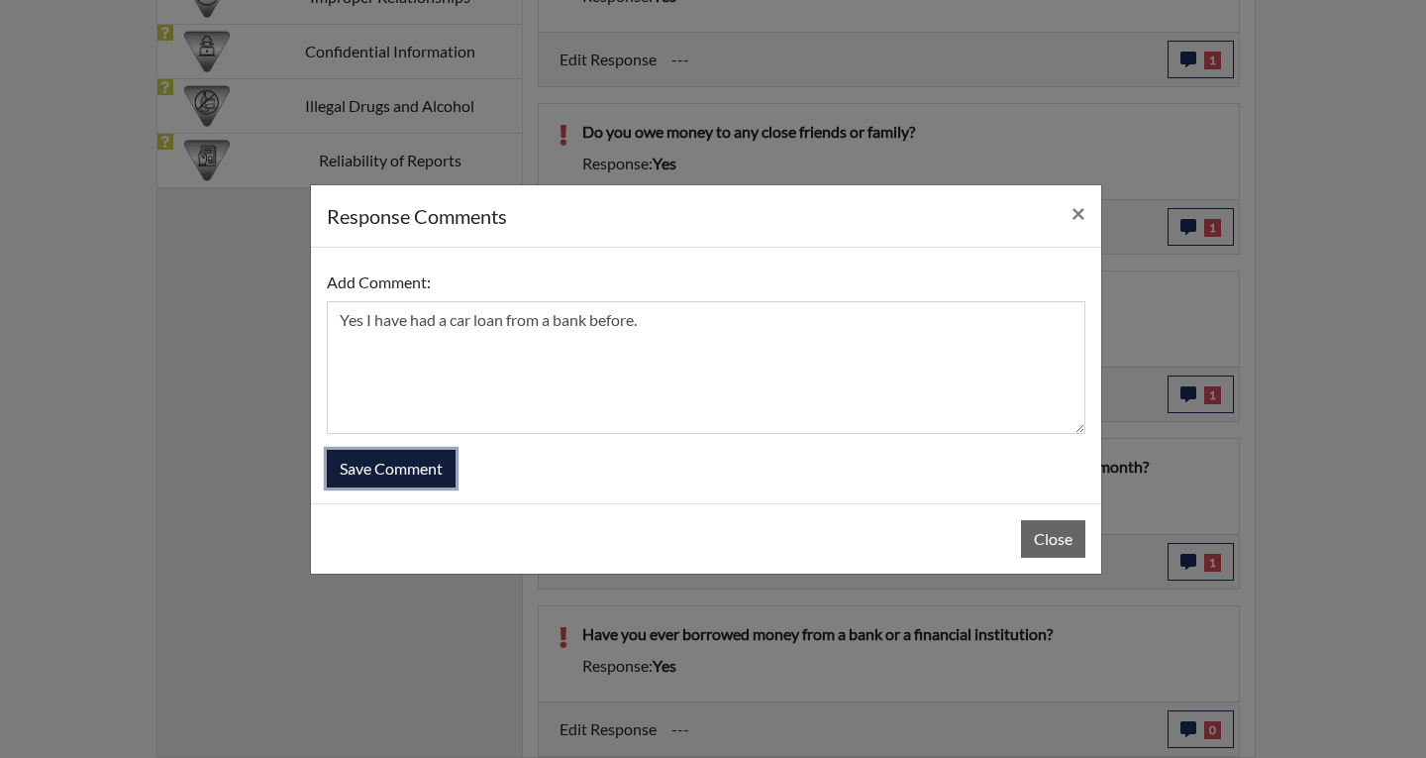
click at [363, 466] on button "Save Comment" at bounding box center [391, 469] width 129 height 38
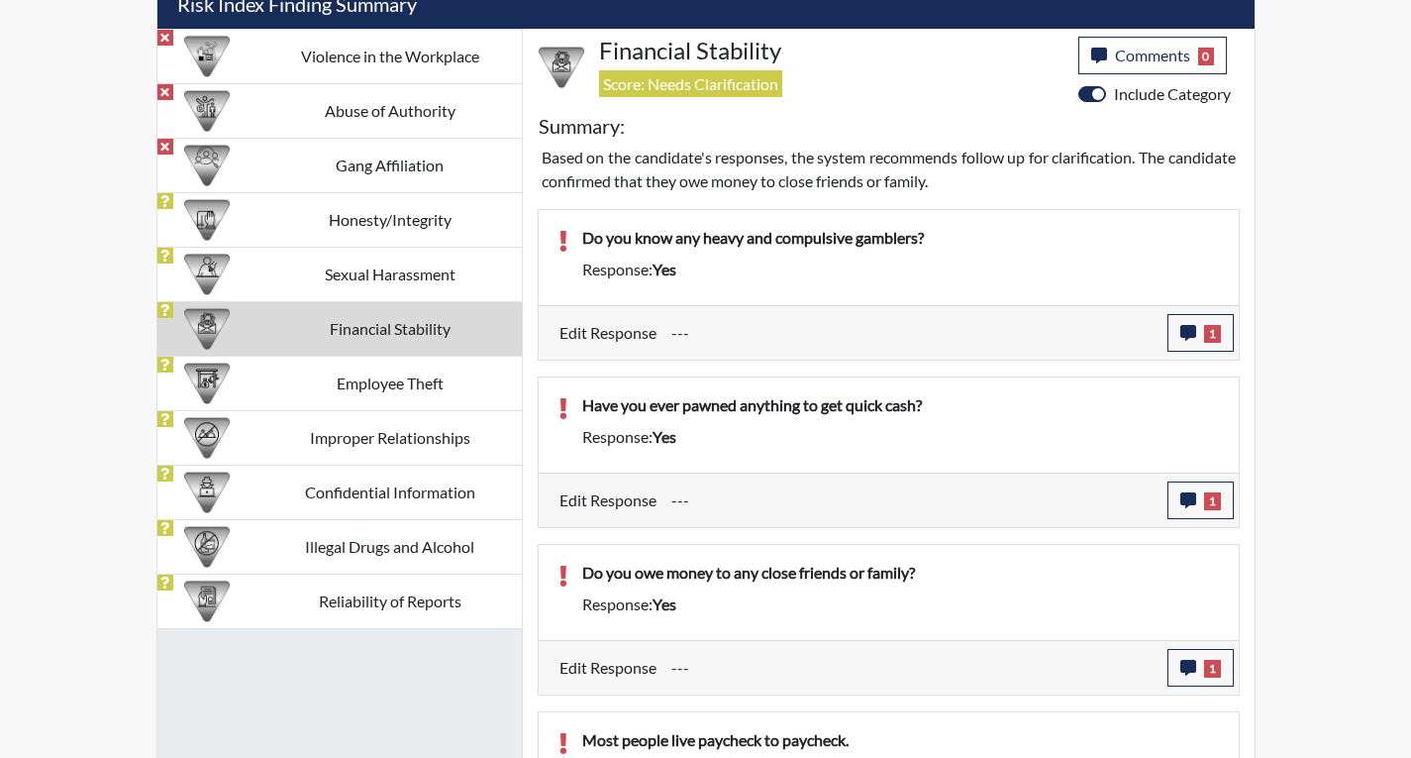
scroll to position [1264, 0]
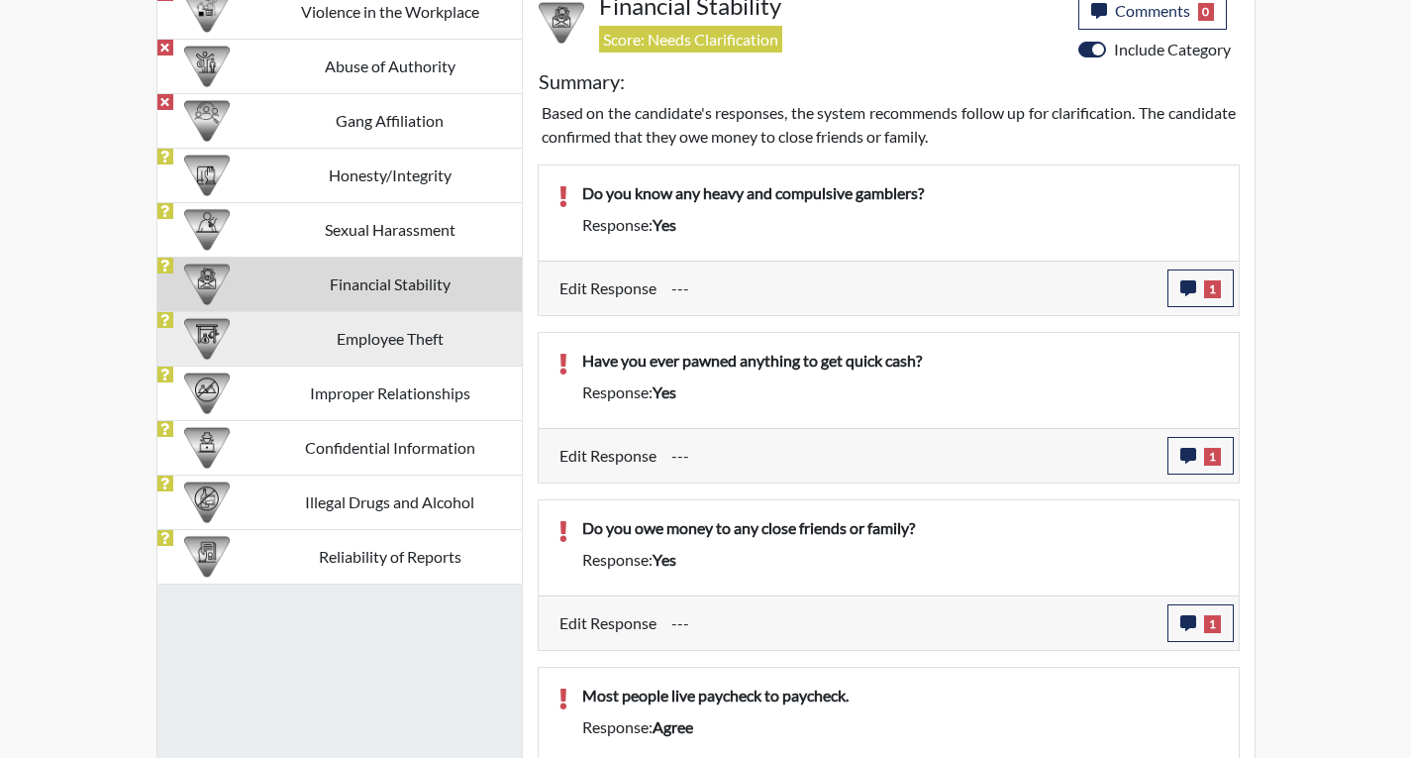
click at [393, 337] on td "Employee Theft" at bounding box center [389, 338] width 263 height 54
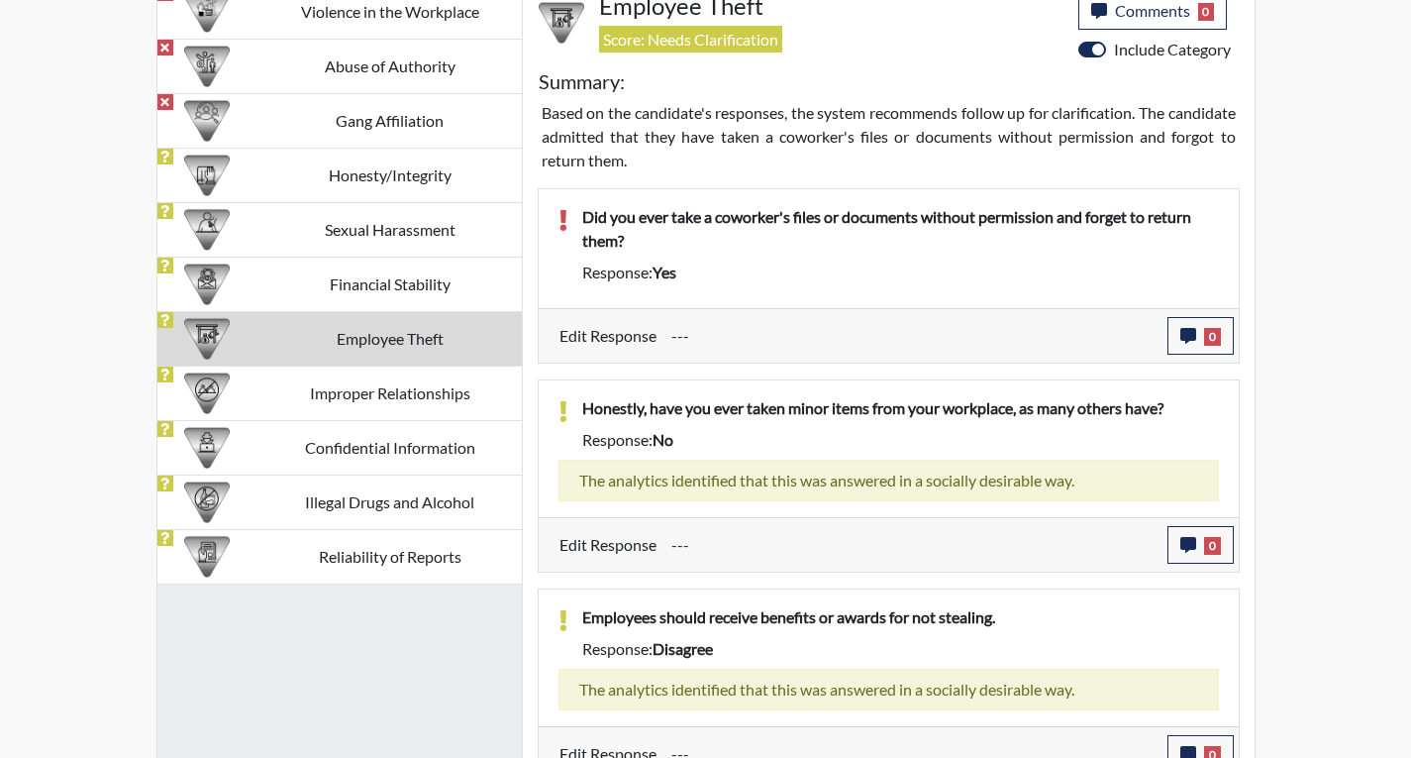
click at [393, 337] on td "Employee Theft" at bounding box center [389, 338] width 263 height 54
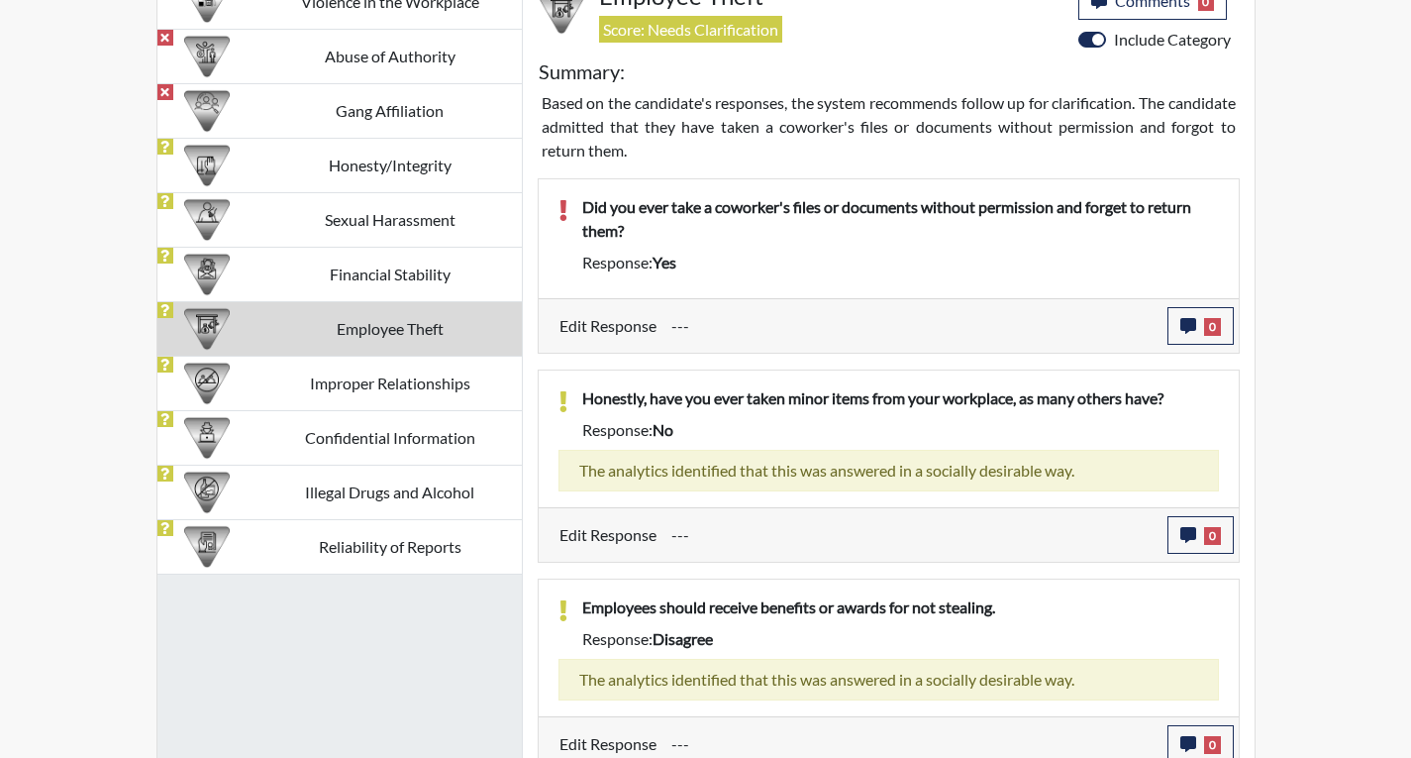
scroll to position [1289, 0]
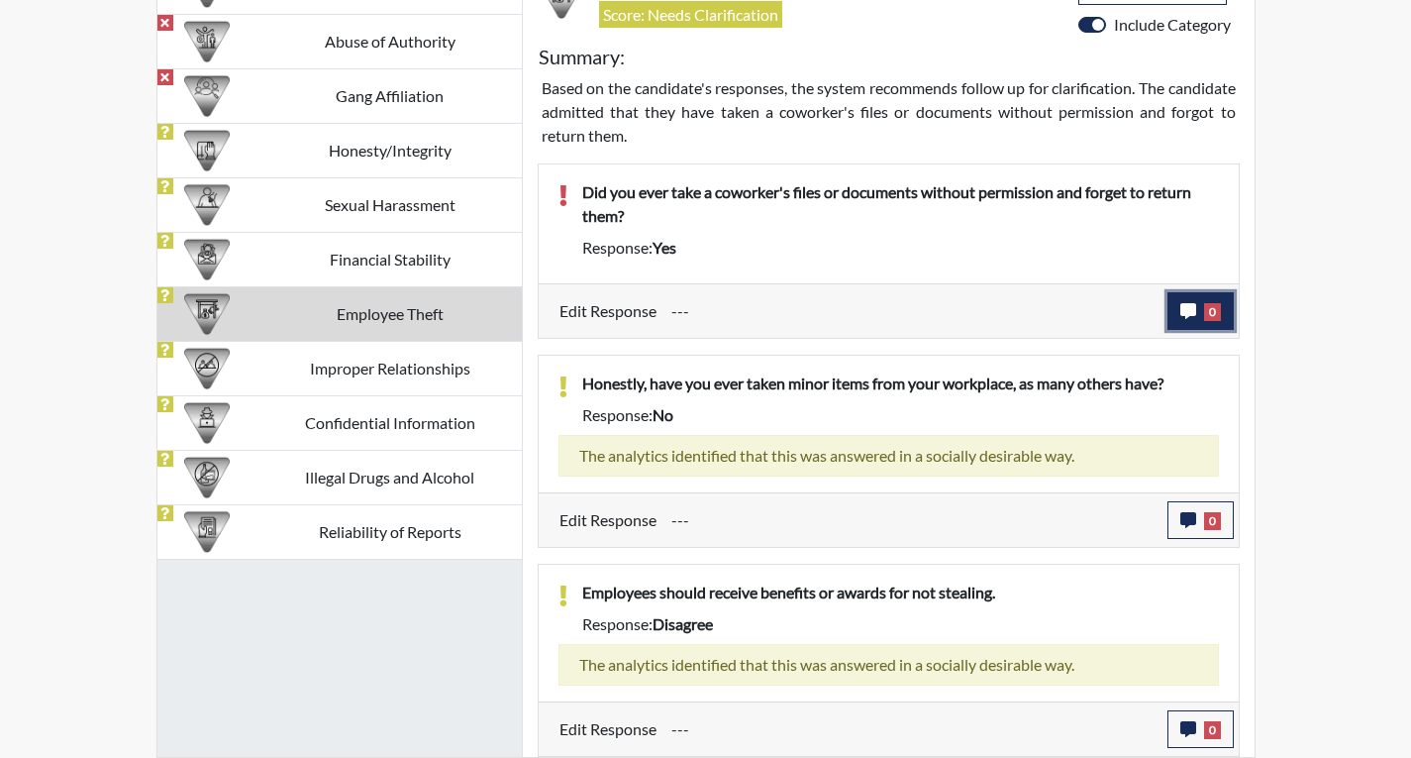
click at [1183, 307] on icon "button" at bounding box center [1189, 311] width 16 height 16
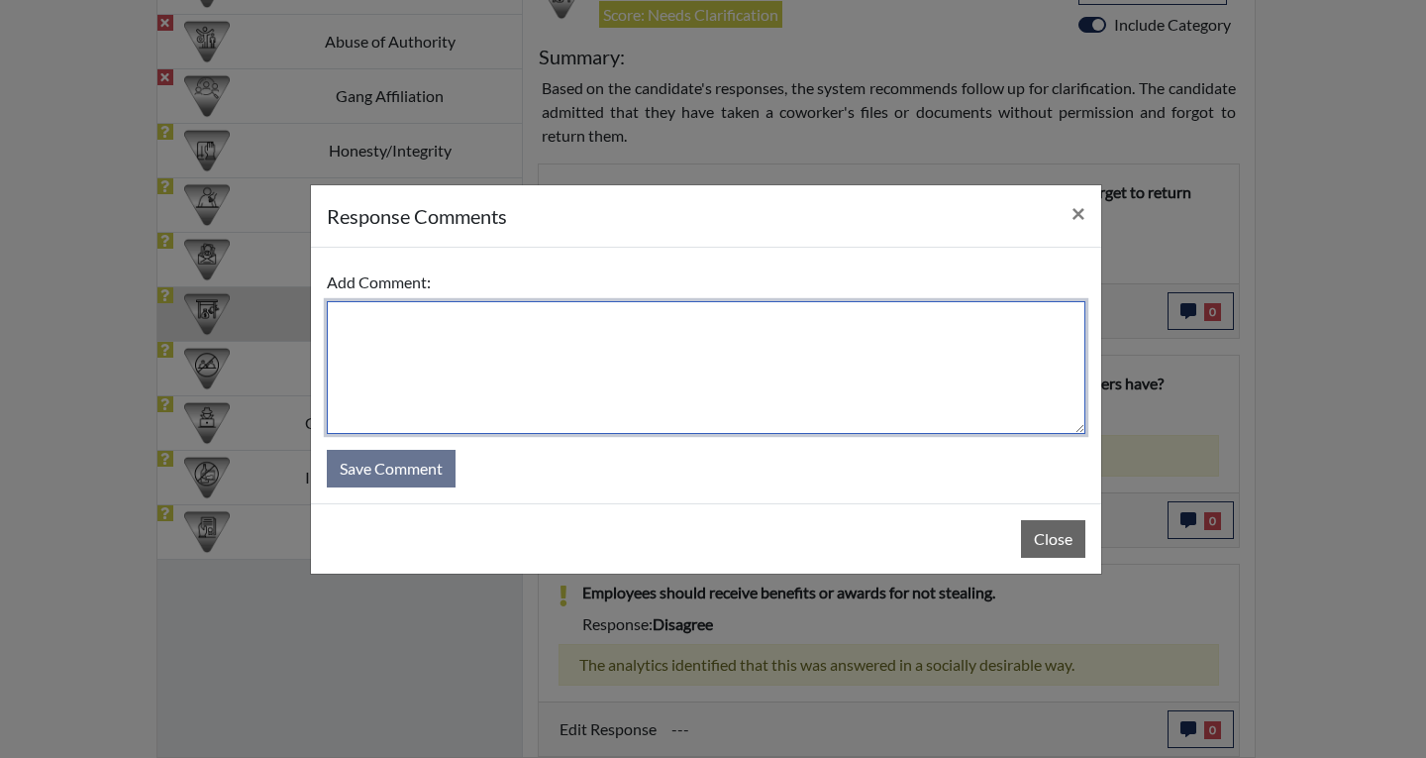
click at [396, 326] on textarea at bounding box center [706, 367] width 759 height 133
type textarea "No I have never taken any files from an employee"
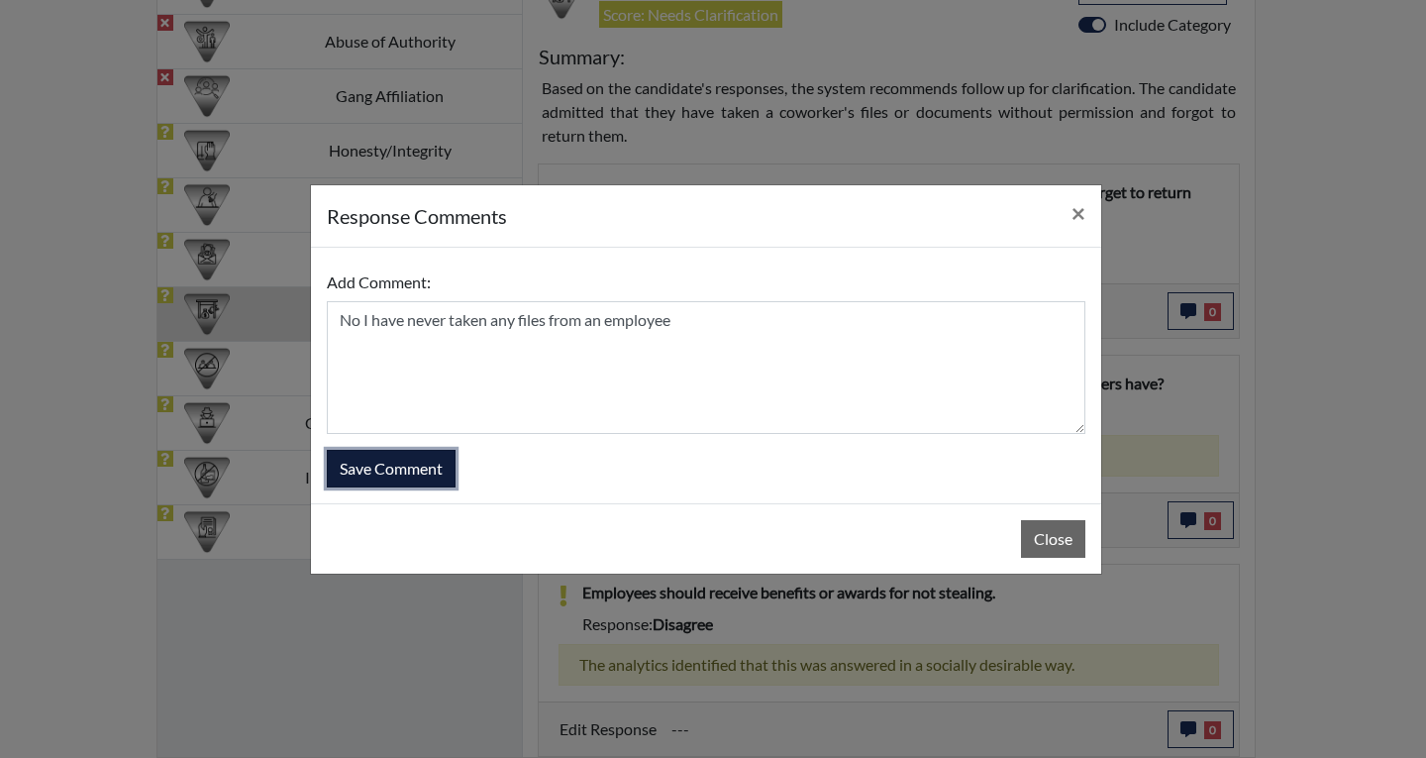
click at [370, 484] on button "Save Comment" at bounding box center [391, 469] width 129 height 38
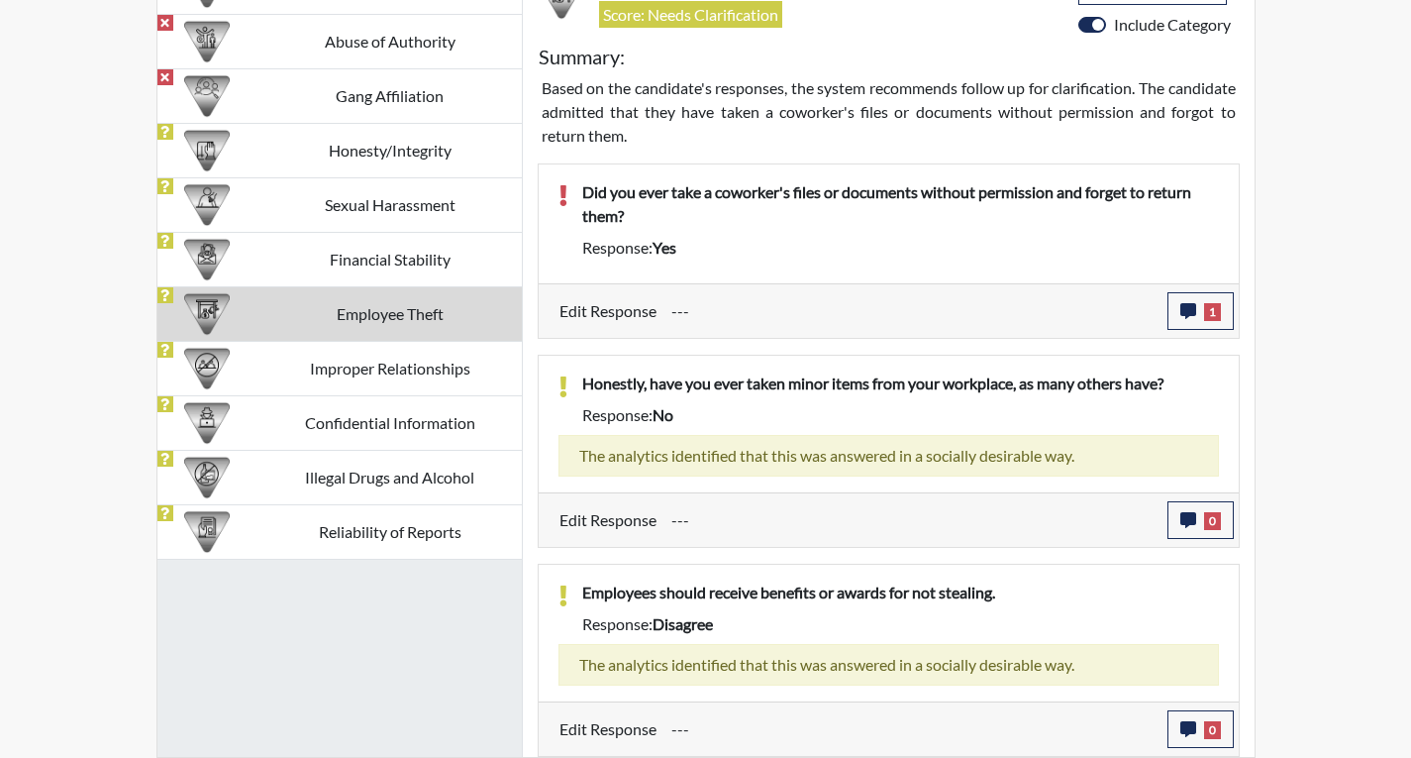
scroll to position [329, 823]
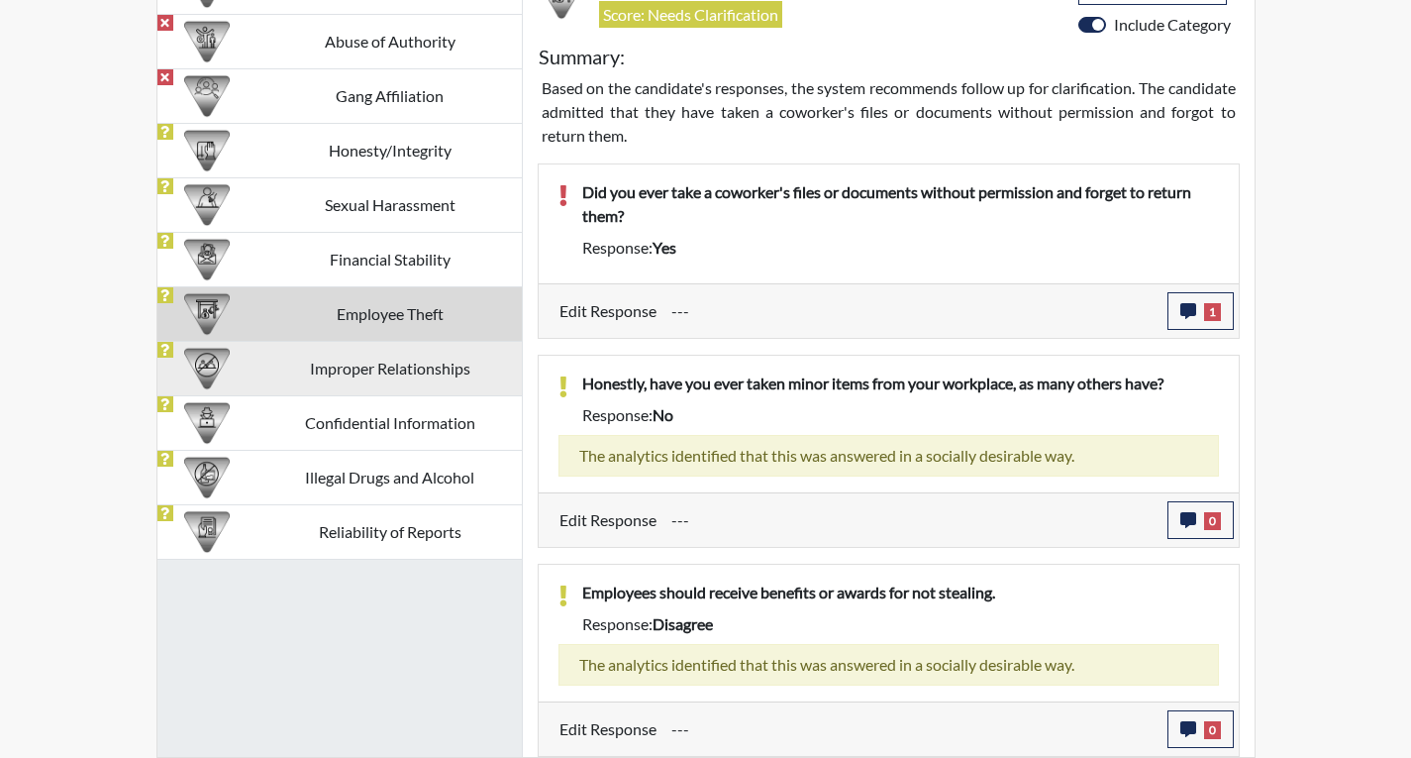
click at [349, 368] on td "Improper Relationships" at bounding box center [389, 368] width 263 height 54
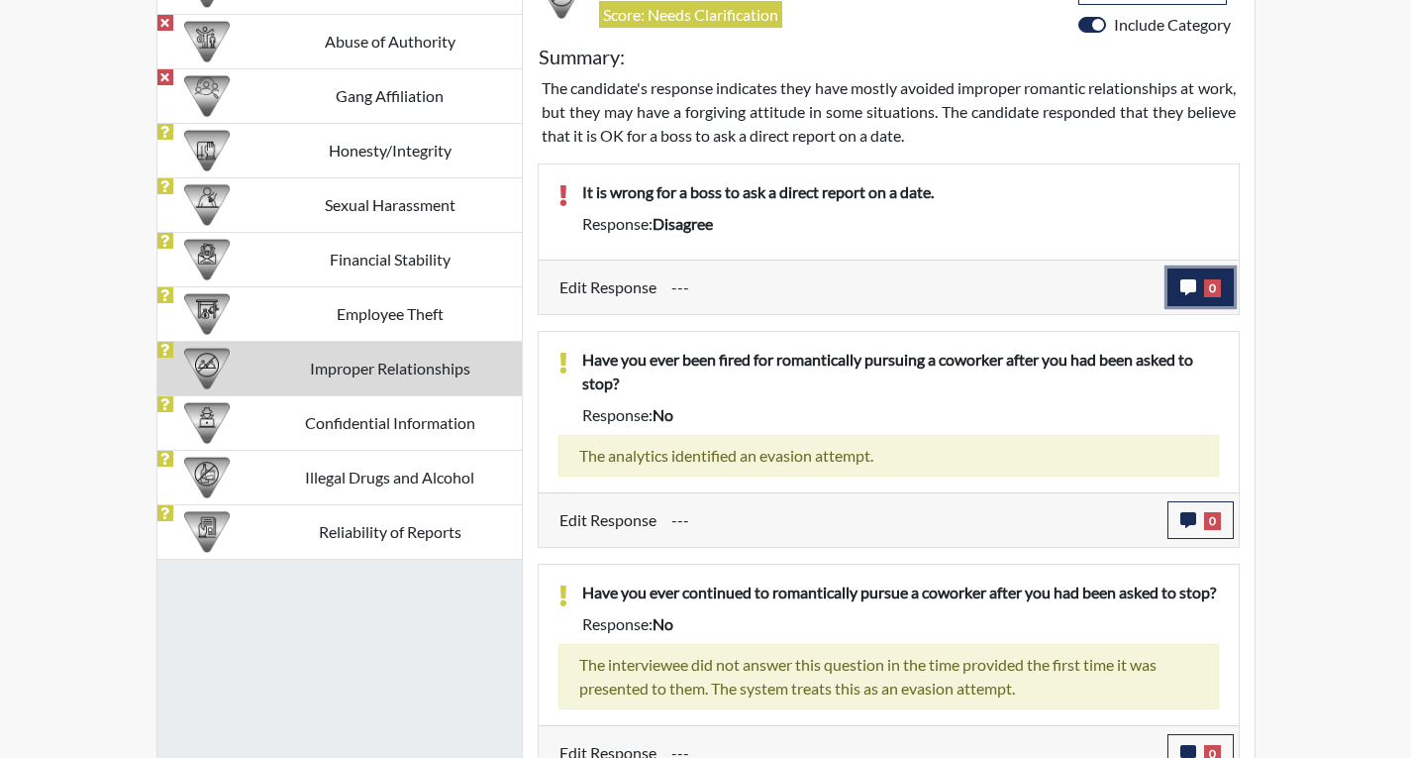
click at [1204, 285] on span "0" at bounding box center [1212, 288] width 17 height 18
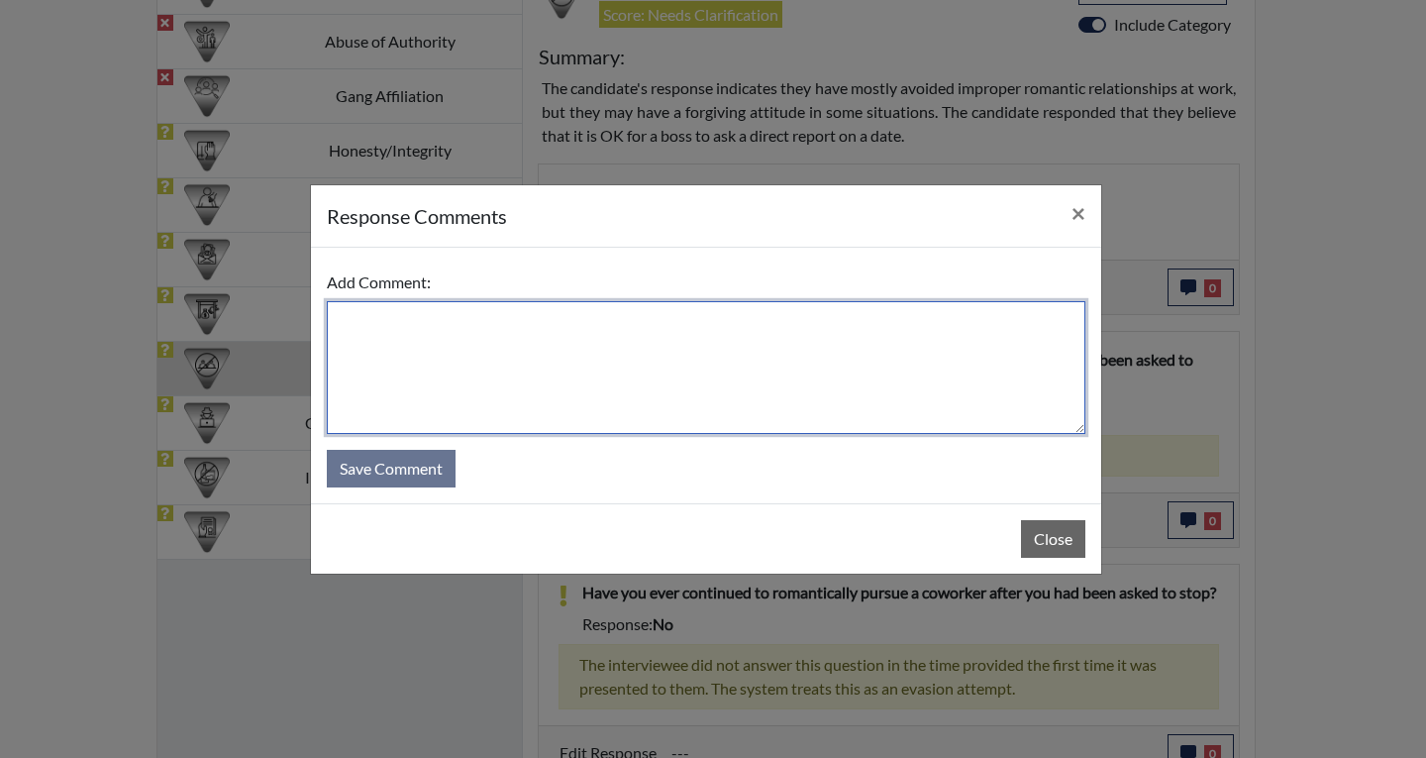
click at [372, 322] on textarea at bounding box center [706, 367] width 759 height 133
type textarea "It is never wrong for a boss to ask for a correct date or time."
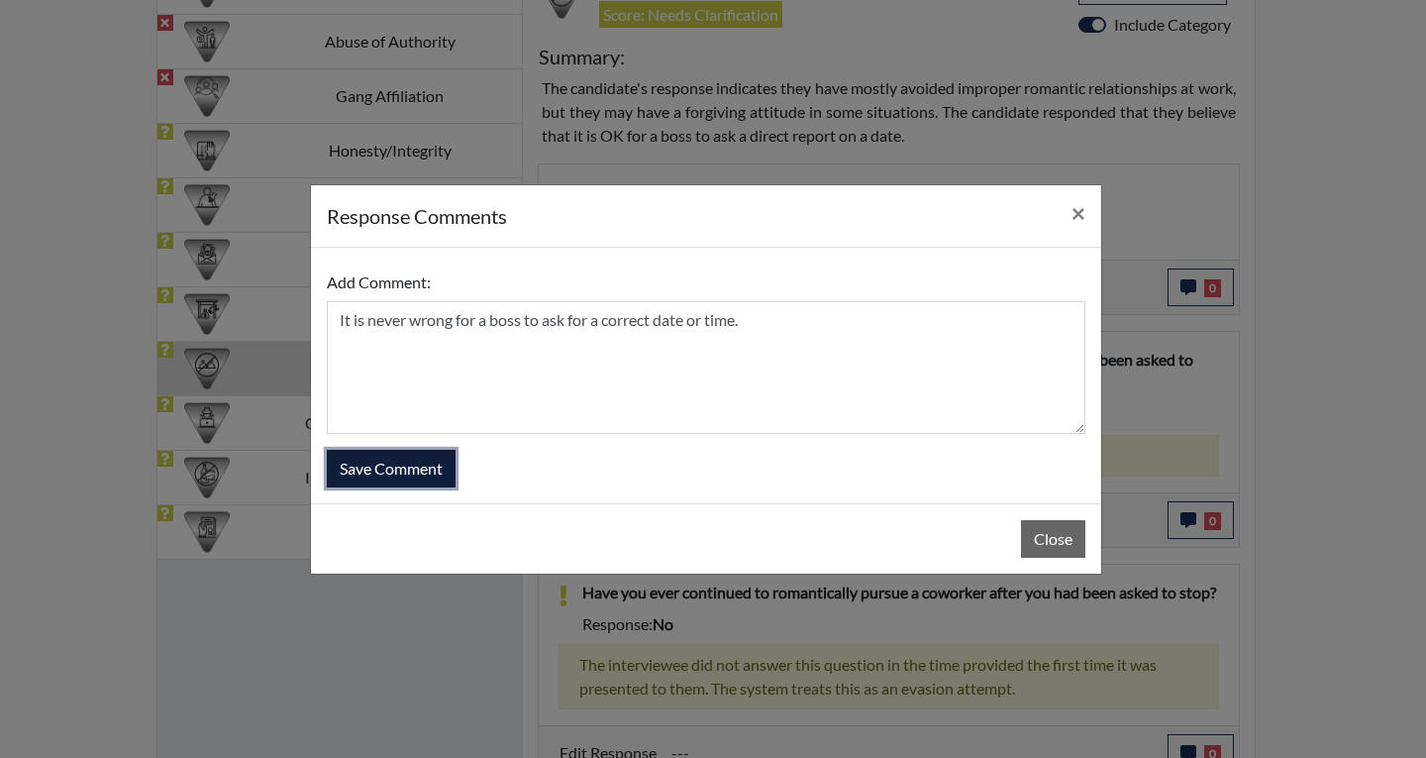
click at [398, 473] on button "Save Comment" at bounding box center [391, 469] width 129 height 38
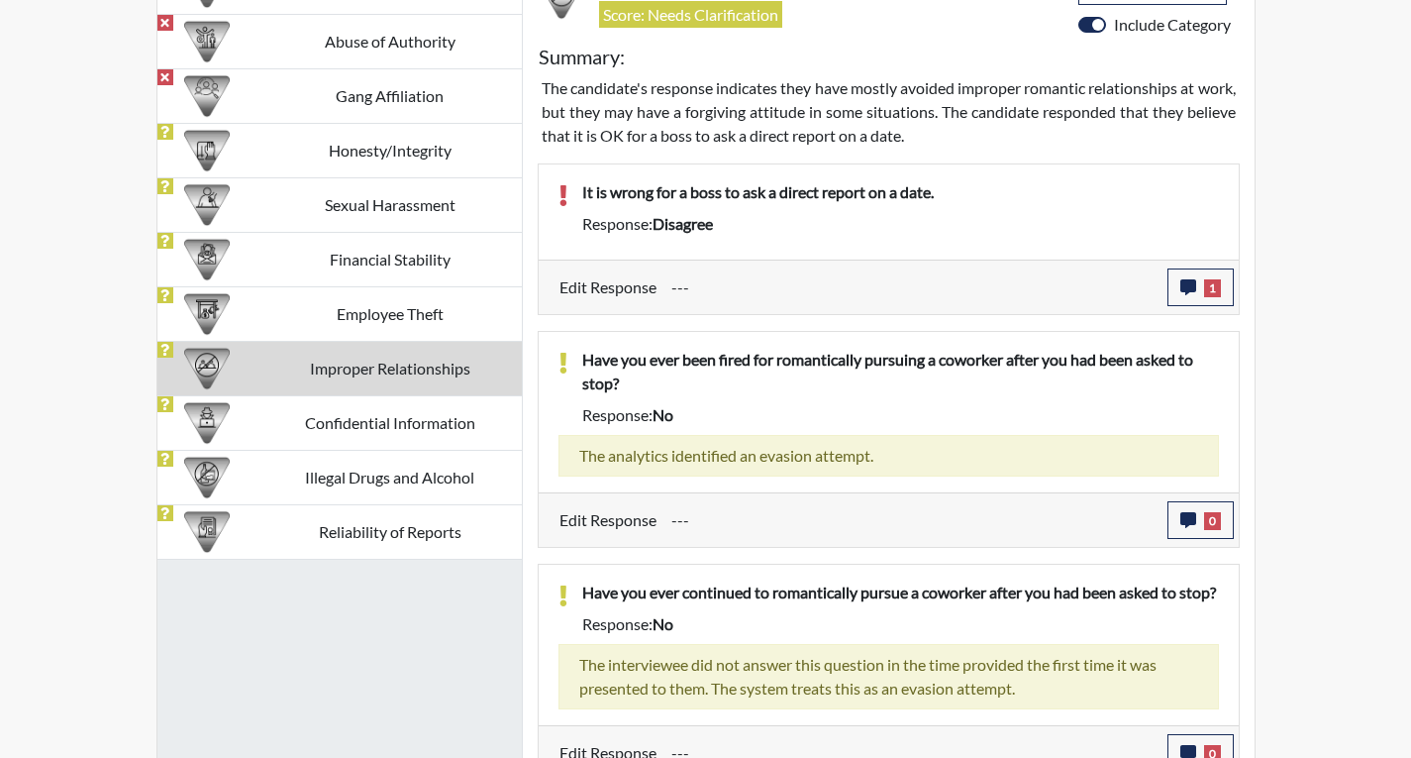
scroll to position [1336, 0]
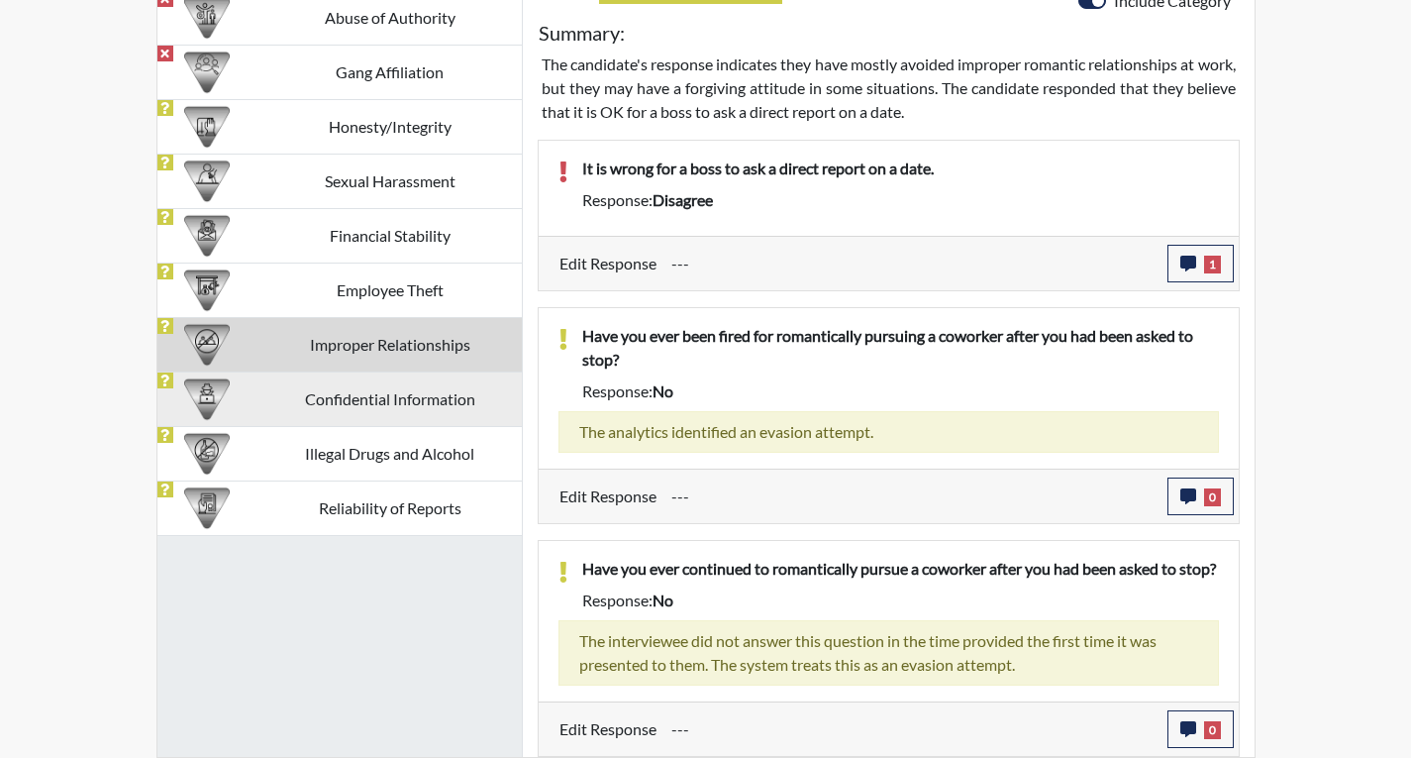
click at [359, 374] on td "Confidential Information" at bounding box center [389, 398] width 263 height 54
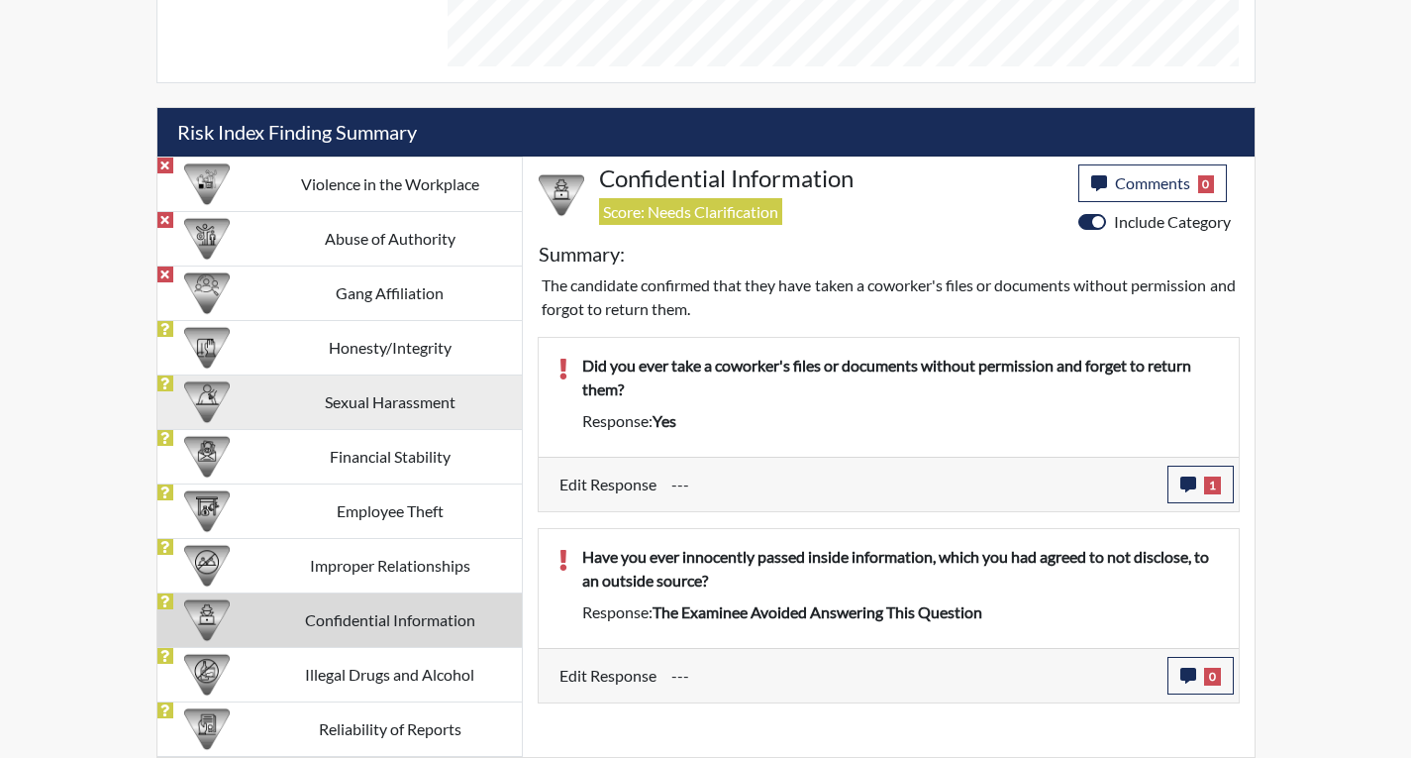
scroll to position [1091, 0]
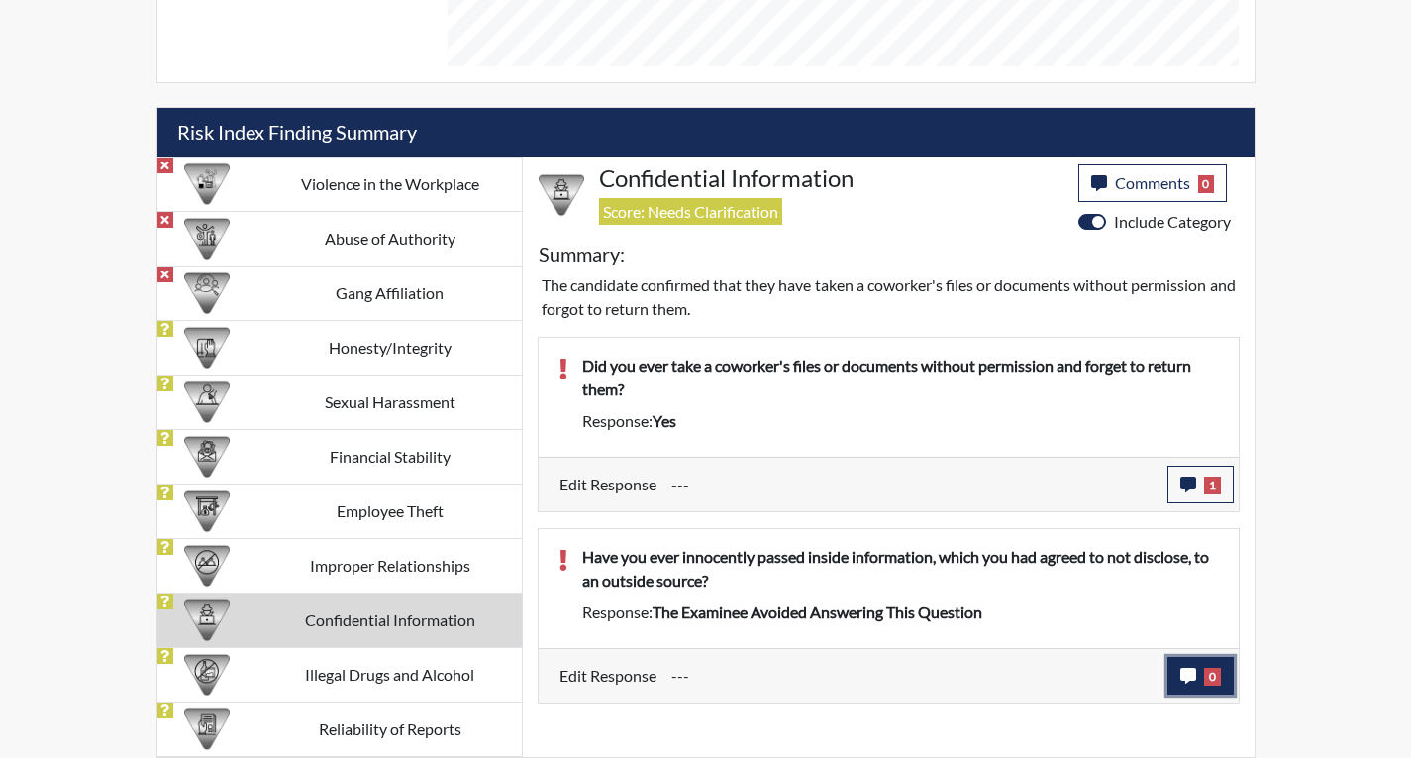
click at [1184, 673] on icon "button" at bounding box center [1189, 676] width 16 height 16
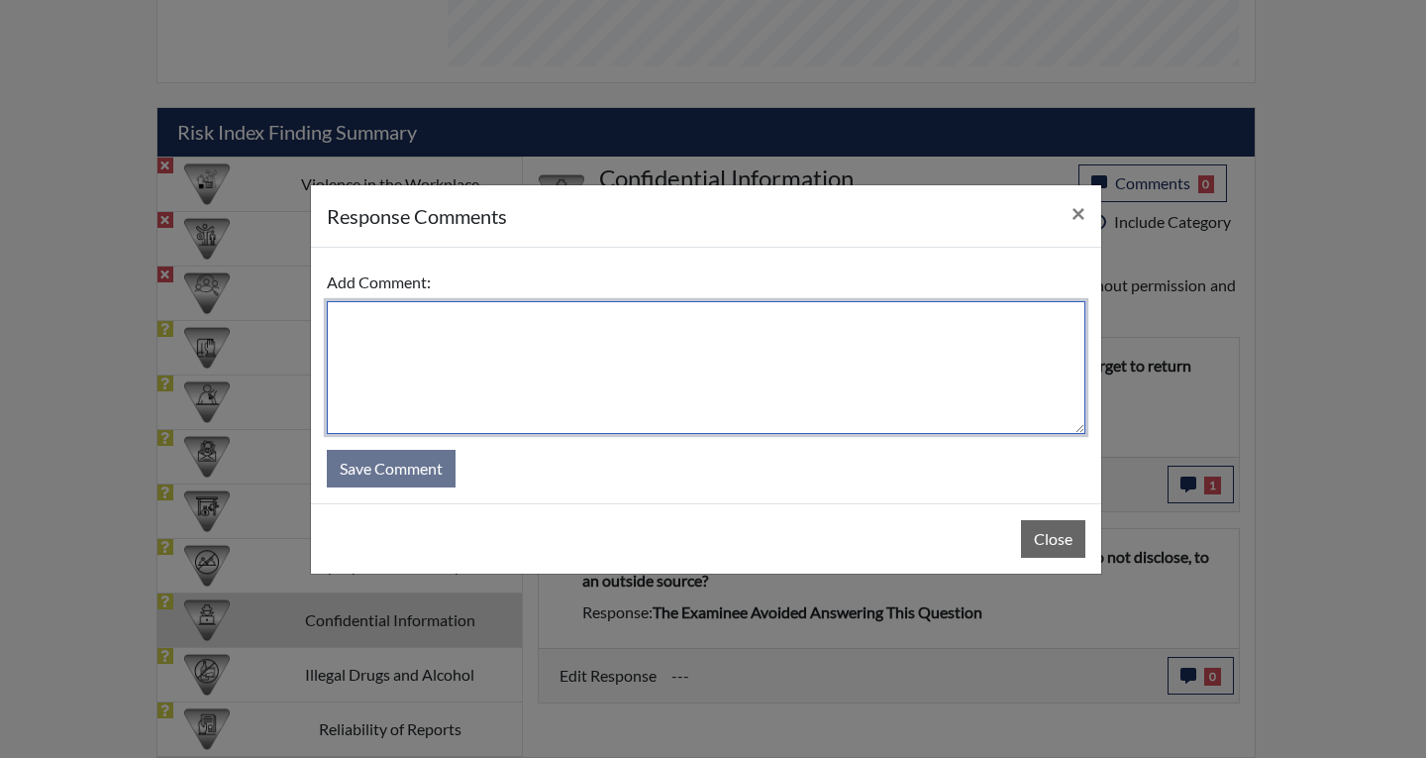
click at [357, 320] on textarea at bounding box center [706, 367] width 759 height 133
type textarea "No i have never disclosed any type of information to an outside source."
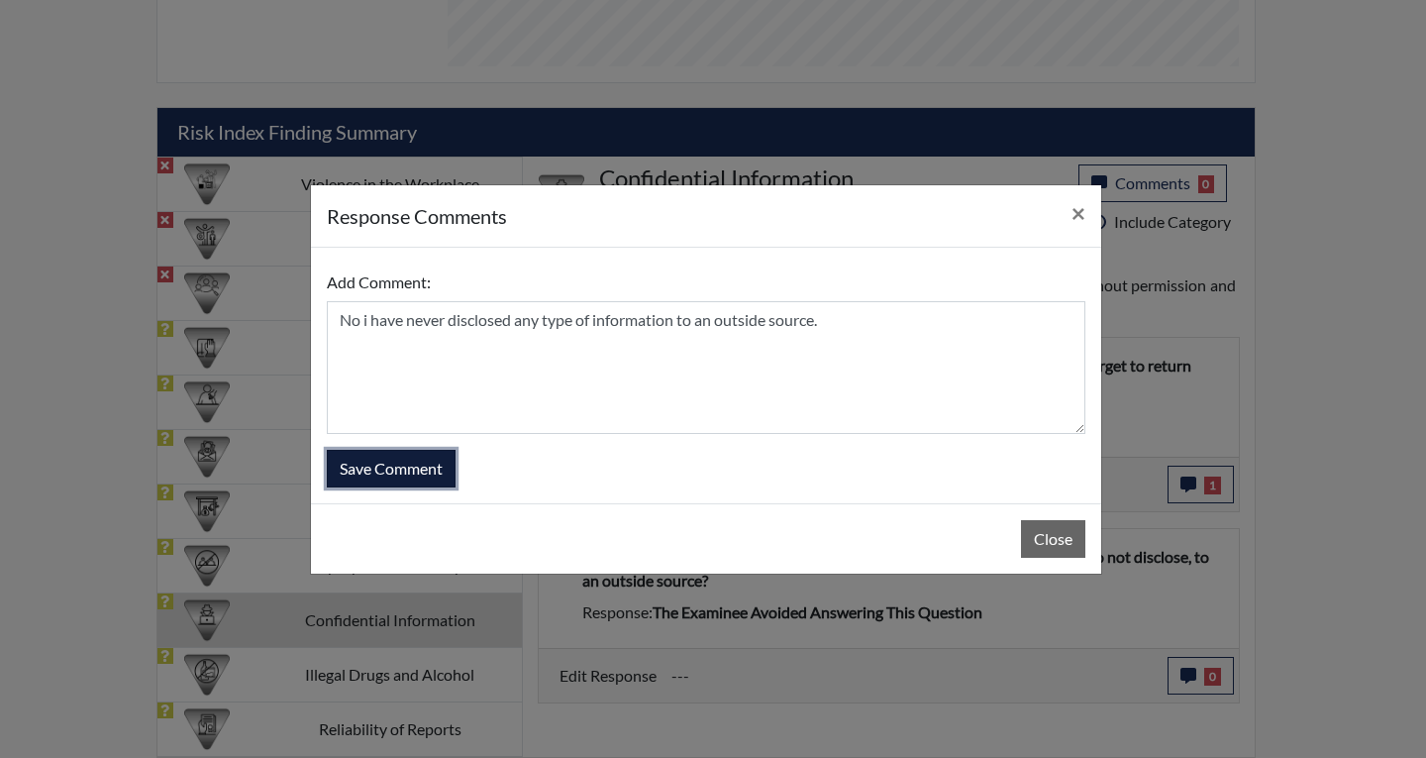
click at [378, 465] on button "Save Comment" at bounding box center [391, 469] width 129 height 38
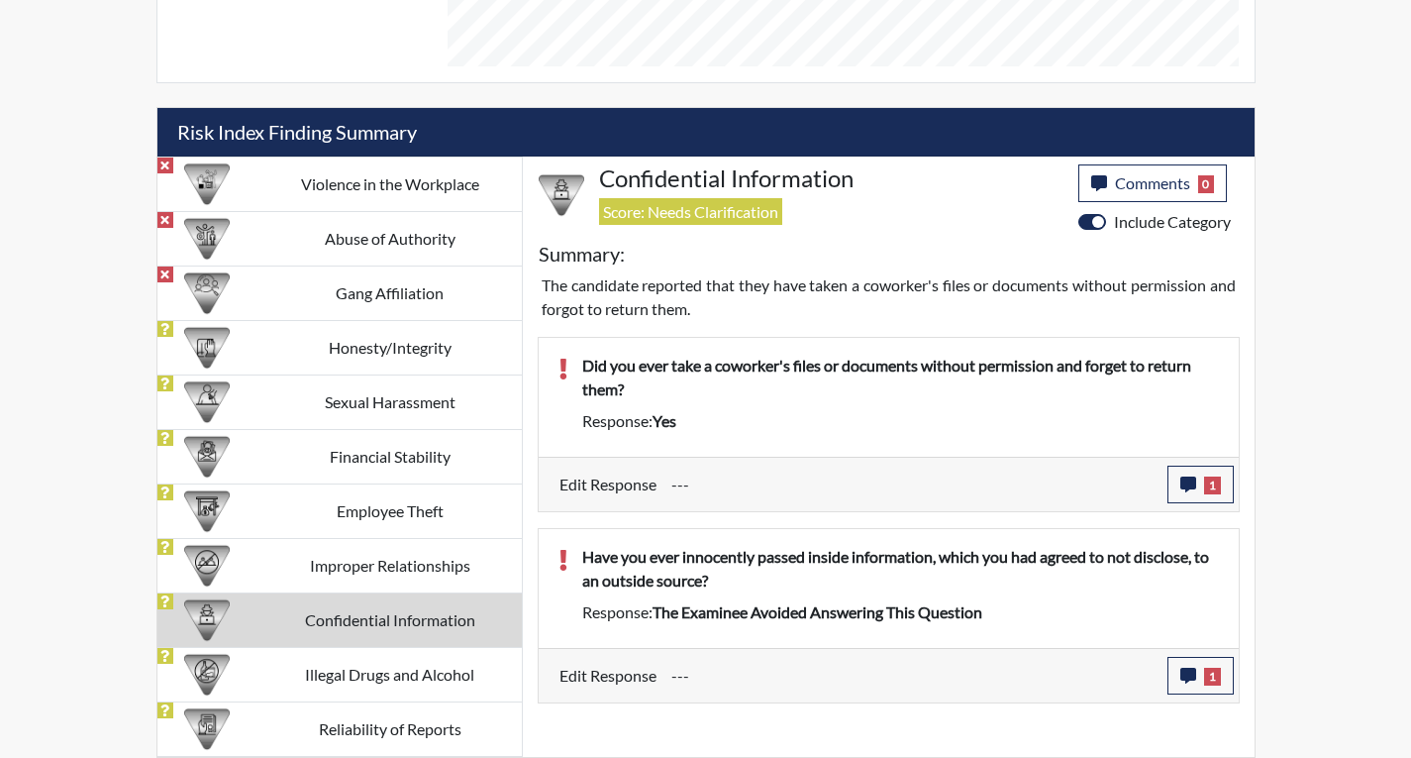
scroll to position [329, 823]
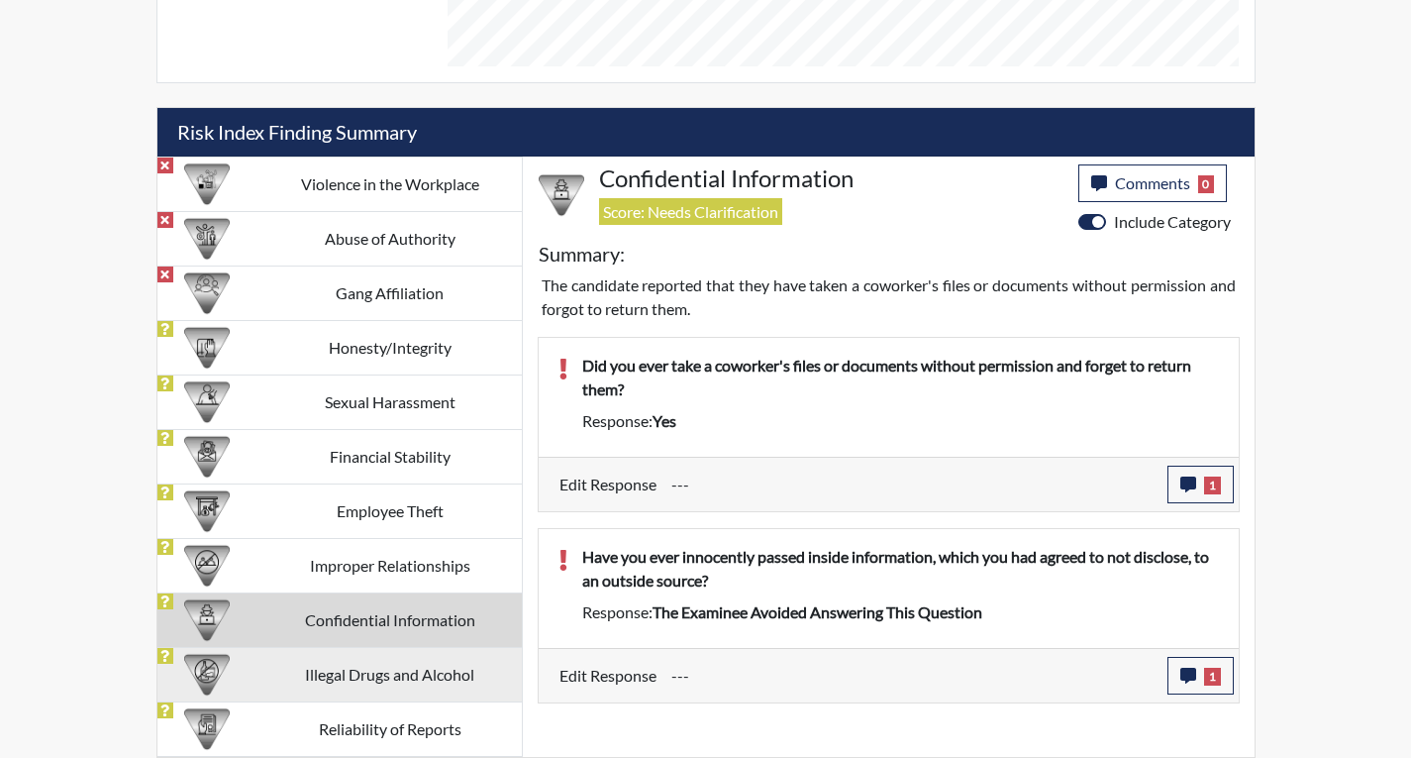
click at [383, 677] on td "Illegal Drugs and Alcohol" at bounding box center [389, 674] width 263 height 54
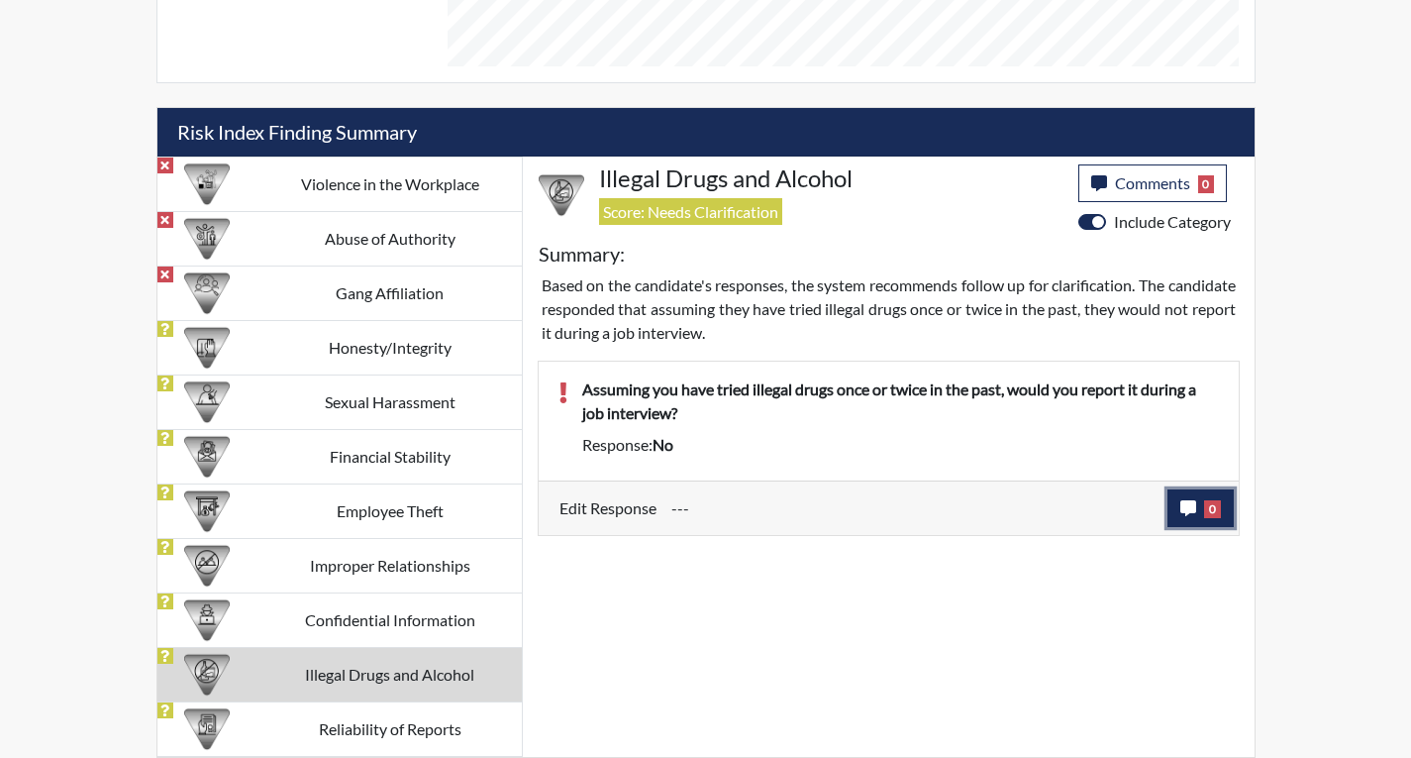
click at [1189, 496] on button "0" at bounding box center [1201, 508] width 66 height 38
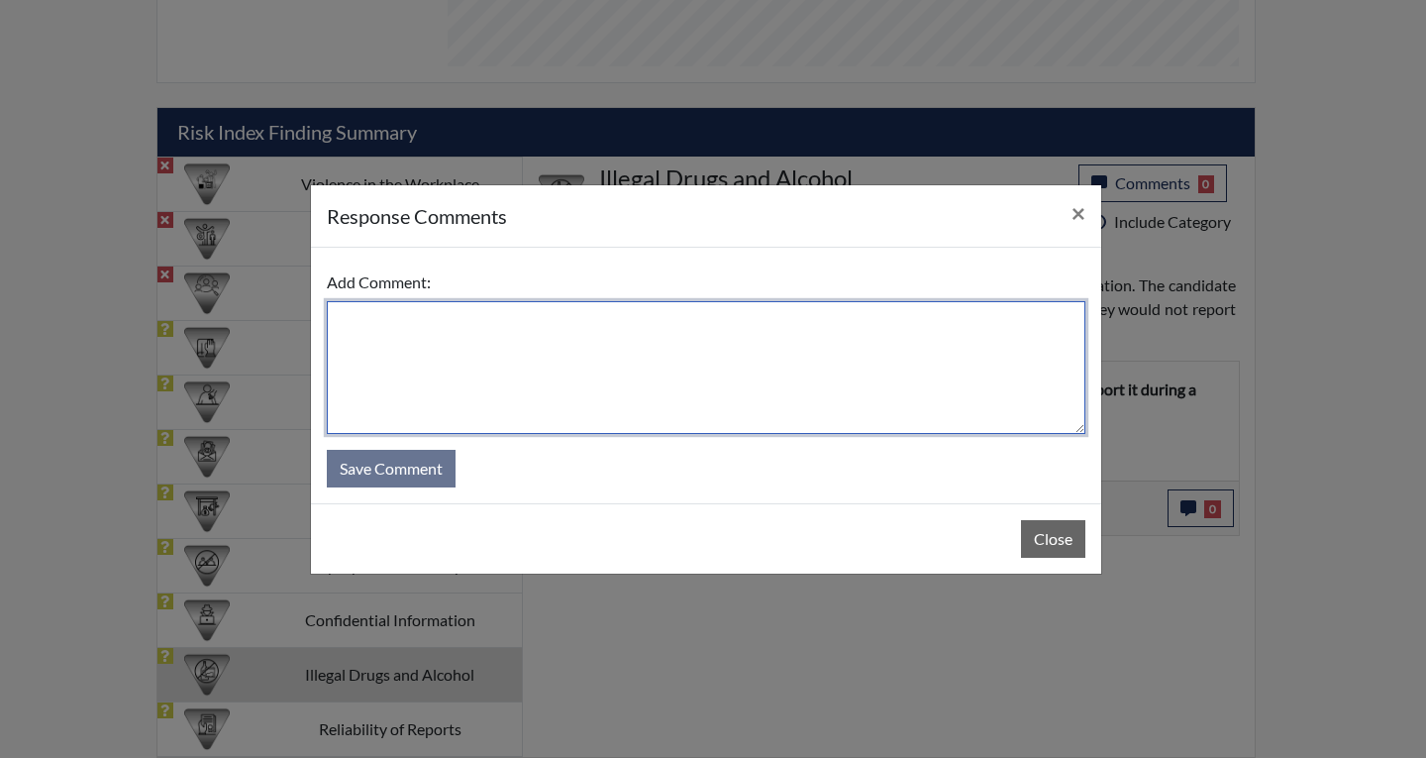
click at [333, 323] on textarea at bounding box center [706, 367] width 759 height 133
type textarea "Yes I would report any pass drug use."
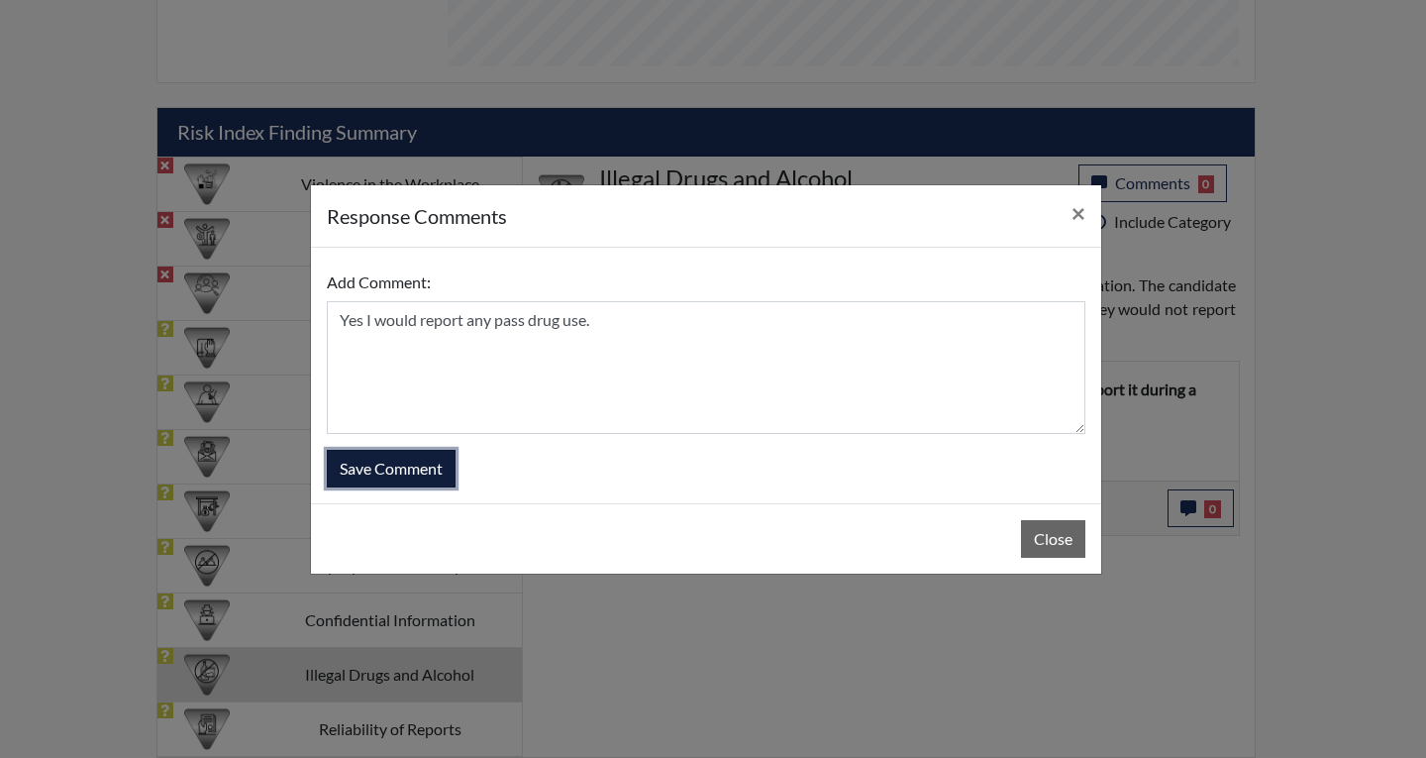
click at [361, 462] on button "Save Comment" at bounding box center [391, 469] width 129 height 38
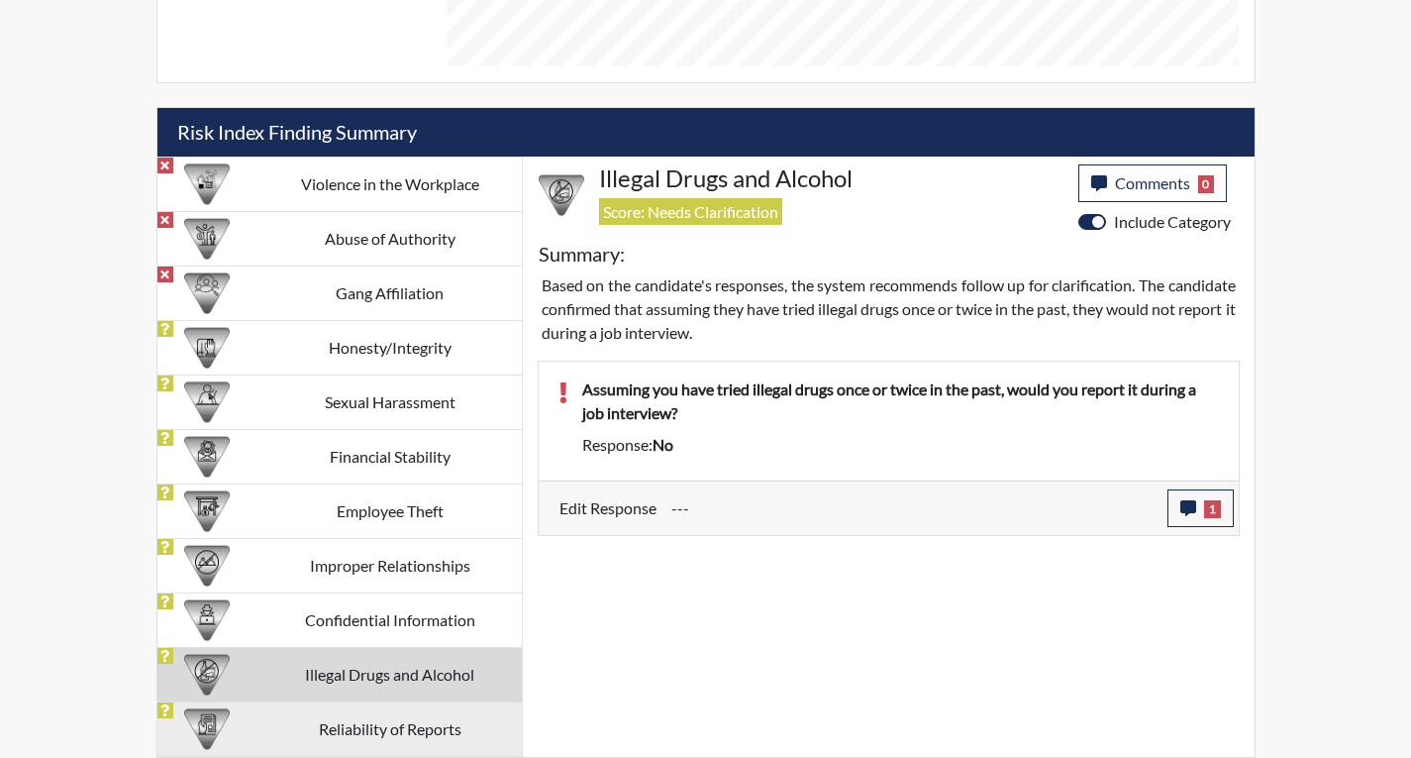
click at [386, 727] on td "Reliability of Reports" at bounding box center [389, 728] width 263 height 54
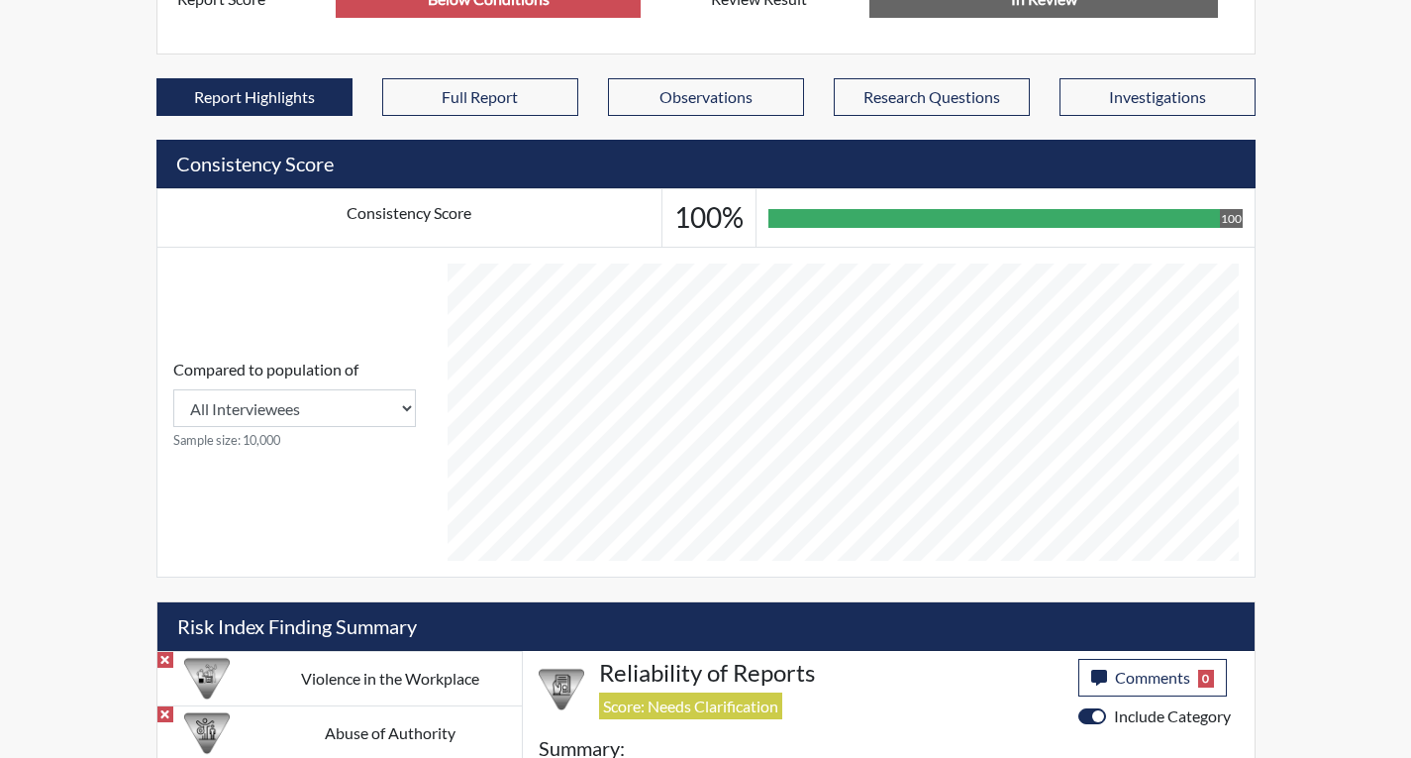
scroll to position [596, 0]
